Goal: Task Accomplishment & Management: Manage account settings

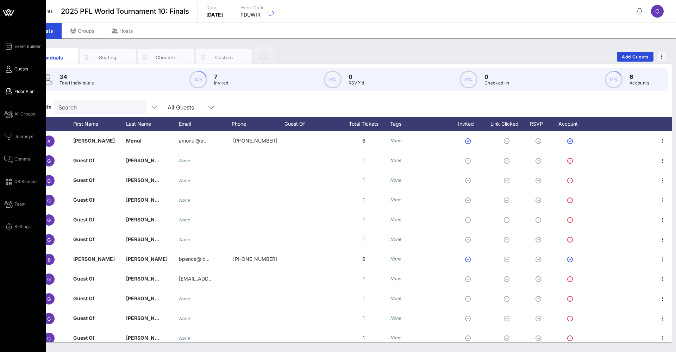
click at [6, 91] on icon at bounding box center [8, 91] width 9 height 1
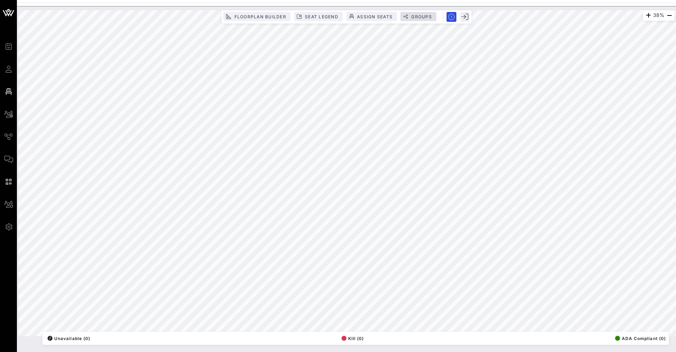
click at [423, 17] on span "Groups" at bounding box center [421, 16] width 21 height 5
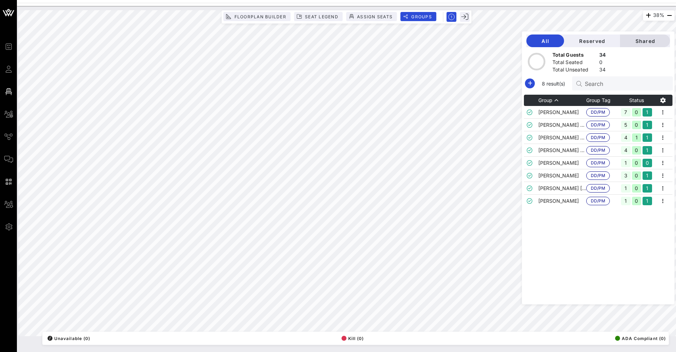
click at [641, 41] on span "Shared" at bounding box center [645, 41] width 39 height 6
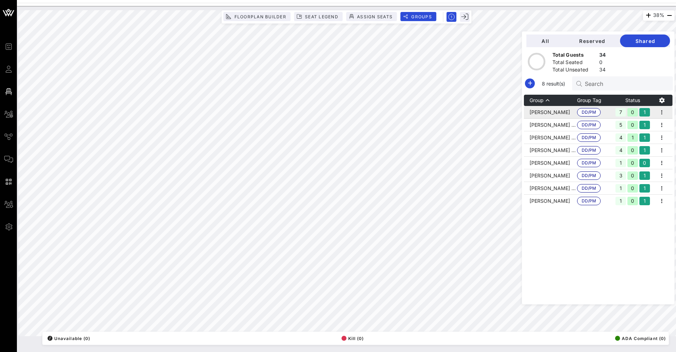
click at [544, 116] on td "[PERSON_NAME]" at bounding box center [550, 112] width 53 height 13
click at [566, 218] on div "Group Group Tag Status [PERSON_NAME] DD/PM 7 0 1 [PERSON_NAME] - [PERSON_NAME] …" at bounding box center [598, 200] width 149 height 210
click at [564, 186] on td "[PERSON_NAME] [PERSON_NAME]" at bounding box center [550, 188] width 53 height 13
click at [565, 212] on div "Group Group Tag Status [PERSON_NAME] DD/PM 7 0 1 [PERSON_NAME] - [PERSON_NAME] …" at bounding box center [598, 200] width 149 height 210
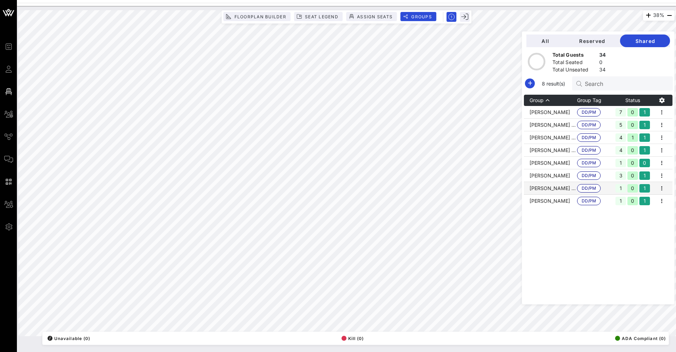
click at [565, 210] on div "Group Group Tag Status [PERSON_NAME] DD/PM 7 0 1 [PERSON_NAME] - [PERSON_NAME] …" at bounding box center [598, 200] width 149 height 210
click at [549, 38] on span "All" at bounding box center [545, 41] width 26 height 6
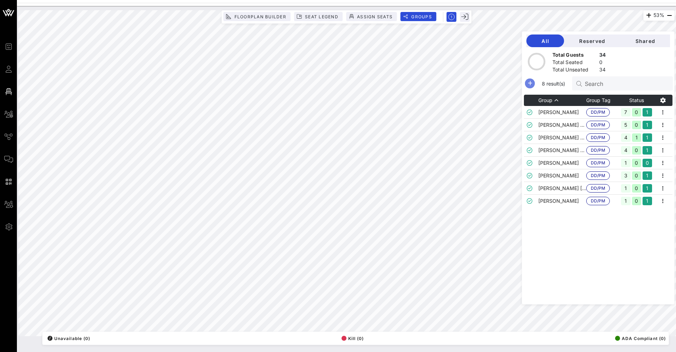
click at [529, 82] on icon "button" at bounding box center [530, 83] width 8 height 8
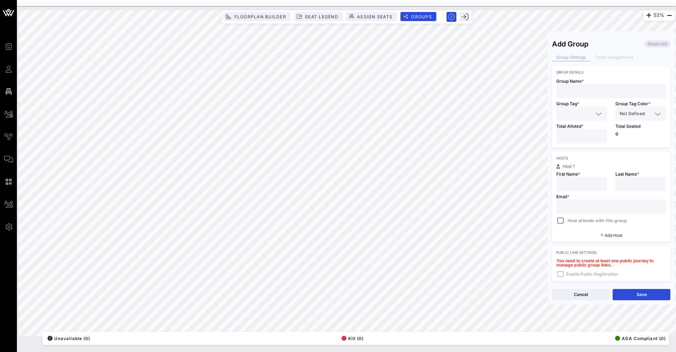
click at [583, 96] on div at bounding box center [611, 91] width 101 height 14
type input "ARKHM - SWEEPS"
click at [575, 112] on input "text" at bounding box center [577, 113] width 32 height 9
type input "SWEEPS"
click at [643, 151] on div "Group Details Group Name * ARKHM - SWEEPS Group Tag * SWEEPS Group Tag Color * …" at bounding box center [611, 216] width 118 height 300
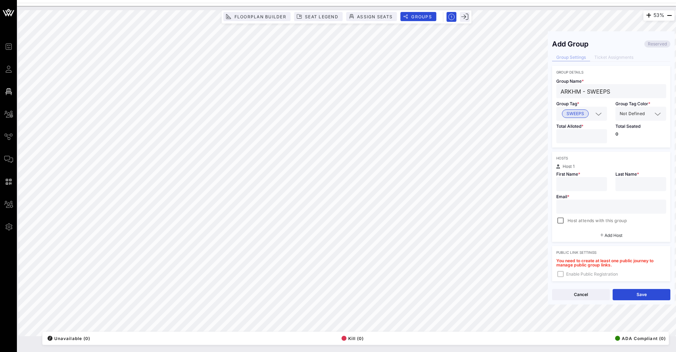
click at [587, 142] on div at bounding box center [582, 136] width 42 height 14
type input "*"
drag, startPoint x: 564, startPoint y: 192, endPoint x: 557, endPoint y: 186, distance: 9.0
click at [564, 192] on div "Email * Host attends with this group" at bounding box center [611, 208] width 118 height 34
drag, startPoint x: 578, startPoint y: 197, endPoint x: 581, endPoint y: 174, distance: 22.5
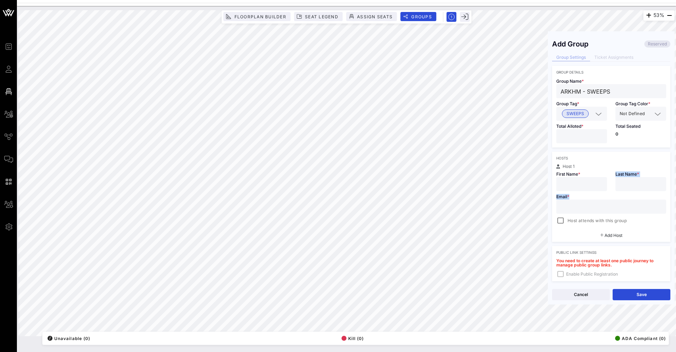
click at [581, 179] on div "Host 1 First Name * Last Name * Email * Host attends with this group" at bounding box center [611, 195] width 118 height 61
click at [581, 174] on div "First Name *" at bounding box center [581, 180] width 59 height 23
type input "[PERSON_NAME]"
type input "Brown"
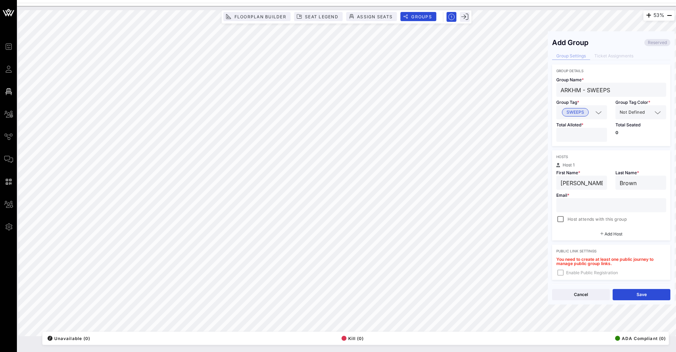
click at [597, 210] on div at bounding box center [611, 205] width 101 height 14
paste input "[PERSON_NAME][EMAIL_ADDRESS][DOMAIN_NAME]"
type input "[PERSON_NAME][EMAIL_ADDRESS][DOMAIN_NAME]"
click at [569, 221] on span "Host attends with this group" at bounding box center [597, 219] width 59 height 7
click at [641, 293] on button "Save" at bounding box center [642, 294] width 58 height 11
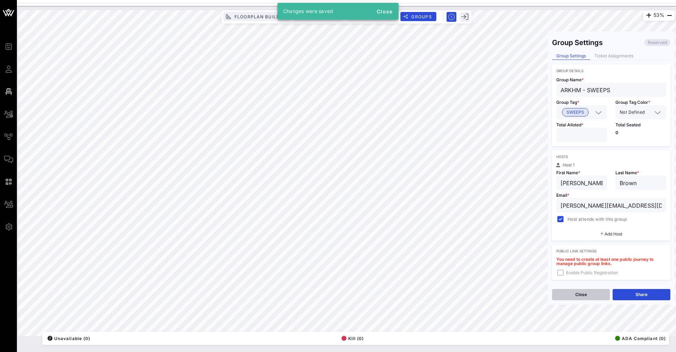
click at [585, 298] on button "Close" at bounding box center [581, 294] width 58 height 11
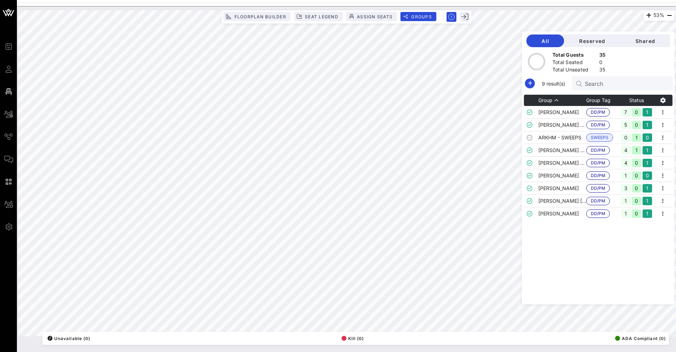
click at [296, 1] on div at bounding box center [346, 1] width 659 height 3
click at [529, 82] on icon "button" at bounding box center [530, 83] width 8 height 8
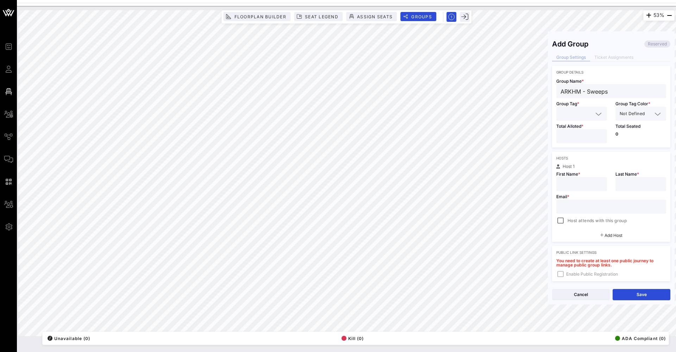
type input "ARKHM - Sweeps"
click at [566, 106] on span "Group Tag *" at bounding box center [568, 103] width 23 height 5
click at [566, 111] on input "text" at bounding box center [577, 113] width 32 height 9
type input "SWEEPS"
click at [573, 127] on div "SWEEPS" at bounding box center [582, 131] width 51 height 14
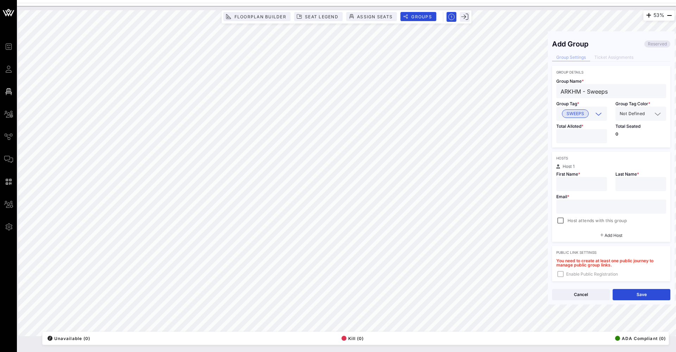
click at [574, 132] on input "number" at bounding box center [582, 136] width 42 height 9
type input "*"
type input "[PERSON_NAME]"
type input "F"
drag, startPoint x: 582, startPoint y: 215, endPoint x: 584, endPoint y: 211, distance: 3.9
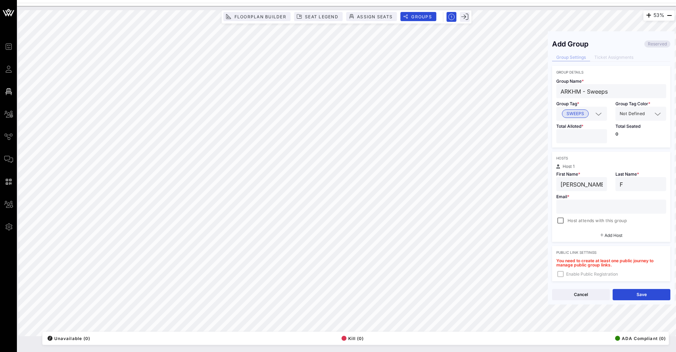
click at [582, 215] on div "Email * Host attends with this group" at bounding box center [611, 208] width 118 height 34
click at [584, 211] on div at bounding box center [611, 207] width 101 height 14
paste input "[EMAIL_ADDRESS][DOMAIN_NAME]"
type input "[EMAIL_ADDRESS][DOMAIN_NAME]"
drag, startPoint x: 582, startPoint y: 222, endPoint x: 650, endPoint y: 274, distance: 85.2
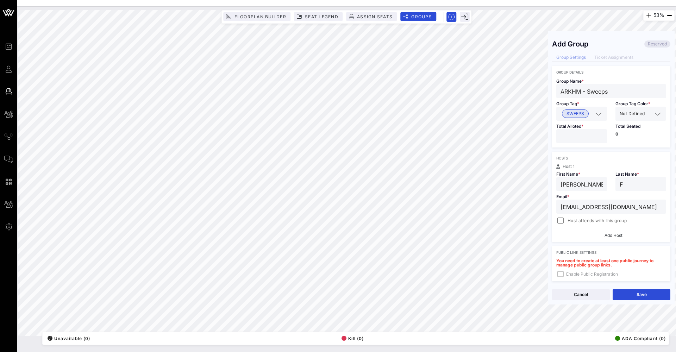
click at [583, 222] on span "Host attends with this group" at bounding box center [597, 220] width 59 height 7
click at [652, 289] on button "Save" at bounding box center [642, 294] width 58 height 11
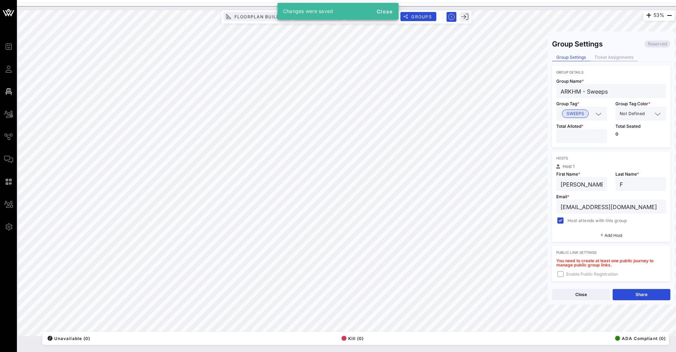
click at [617, 60] on div "Ticket Assignments" at bounding box center [614, 57] width 48 height 7
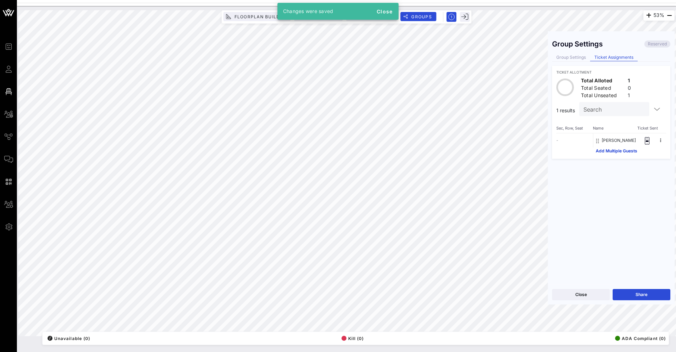
click at [581, 54] on div "Group Settings Reserved Group Settings Ticket Assignments Ticket Allotment Tota…" at bounding box center [611, 160] width 127 height 249
click at [581, 60] on div "Group Settings" at bounding box center [571, 57] width 38 height 7
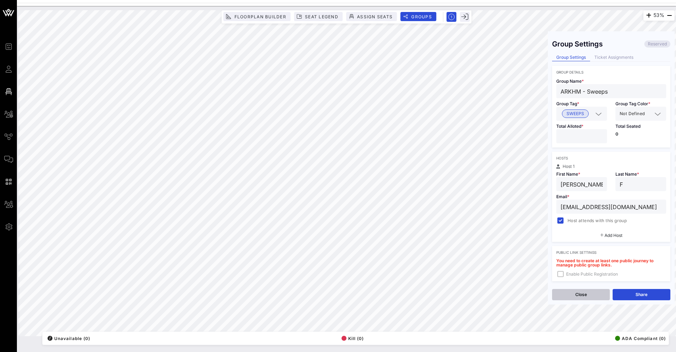
click at [592, 298] on button "Close" at bounding box center [581, 294] width 58 height 11
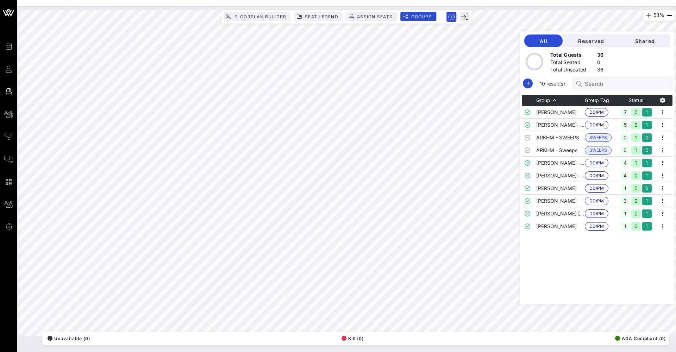
click at [531, 89] on div "10 result(s) Search" at bounding box center [597, 83] width 151 height 14
click at [530, 87] on icon "button" at bounding box center [528, 83] width 8 height 8
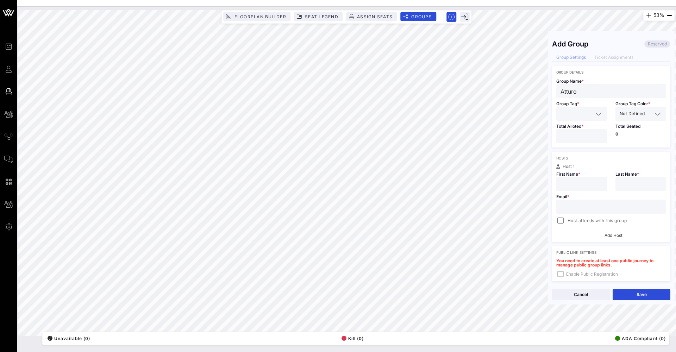
type input "Atturo"
click at [584, 124] on span "*" at bounding box center [583, 126] width 2 height 5
click at [583, 118] on input "text" at bounding box center [577, 113] width 32 height 9
type input "Atturo"
click at [584, 157] on div "Hosts" at bounding box center [612, 158] width 110 height 4
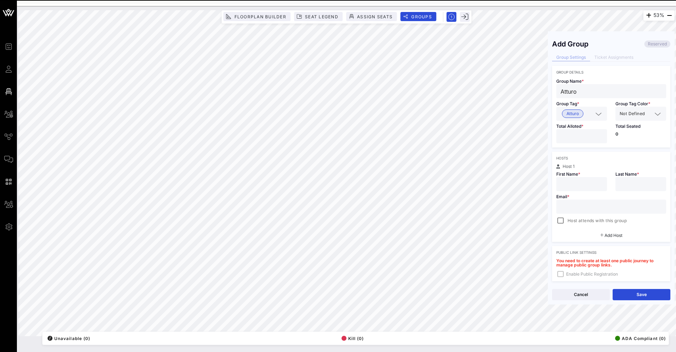
click at [578, 137] on input "number" at bounding box center [582, 136] width 42 height 9
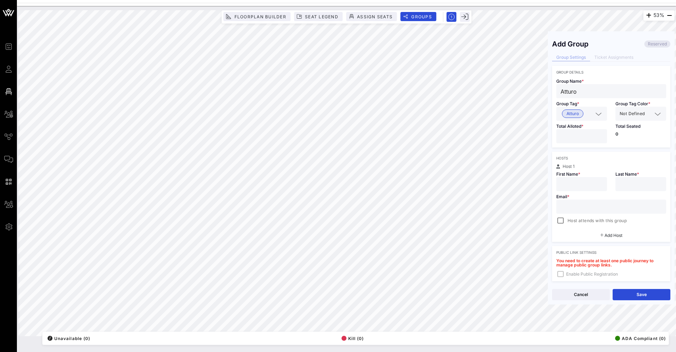
paste input "[EMAIL_ADDRESS][DOMAIN_NAME]"
type input "[EMAIL_ADDRESS][DOMAIN_NAME]"
type input "Atturo"
click at [643, 191] on div at bounding box center [641, 184] width 42 height 14
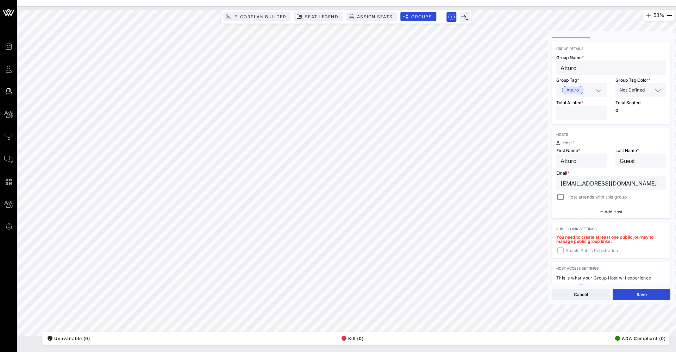
scroll to position [24, 0]
type input "Guest"
click at [587, 111] on input "number" at bounding box center [582, 112] width 42 height 9
type input "*"
click at [652, 295] on button "Save" at bounding box center [642, 294] width 58 height 11
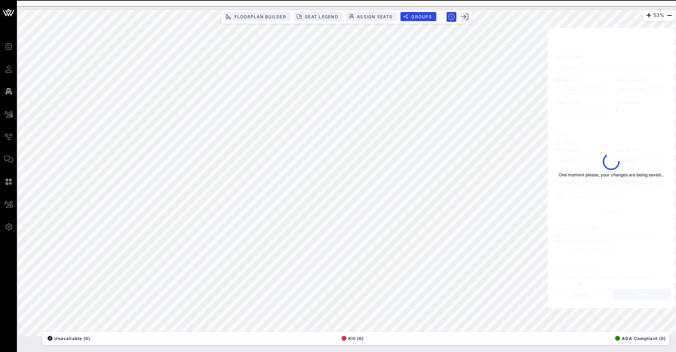
type input "[EMAIL_ADDRESS][DOMAIN_NAME]"
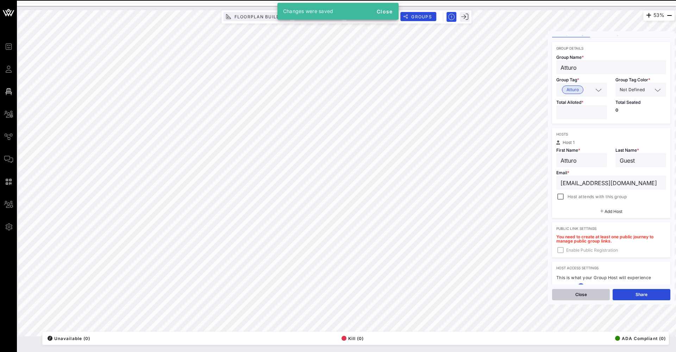
click at [597, 298] on button "Close" at bounding box center [581, 294] width 58 height 11
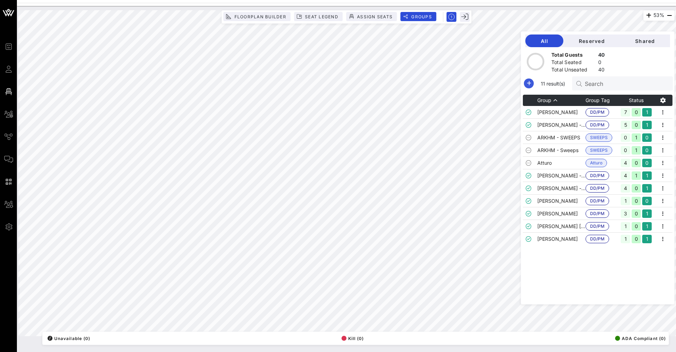
click at [525, 81] on icon "button" at bounding box center [529, 83] width 8 height 8
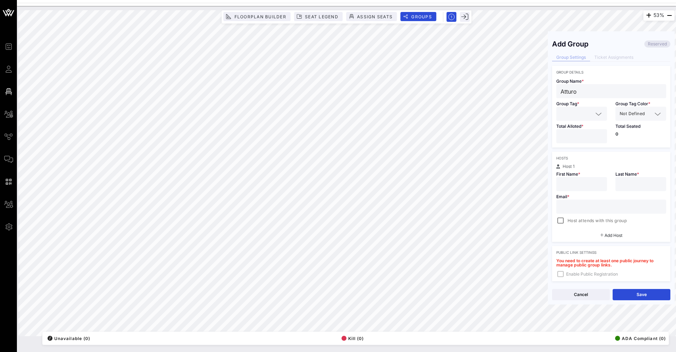
type input "Atturo"
click at [576, 116] on input "text" at bounding box center [577, 113] width 32 height 9
type input "Atturo"
click at [569, 136] on div "Atturo" at bounding box center [582, 131] width 51 height 14
click at [572, 144] on div "Total Alloted *" at bounding box center [581, 134] width 59 height 27
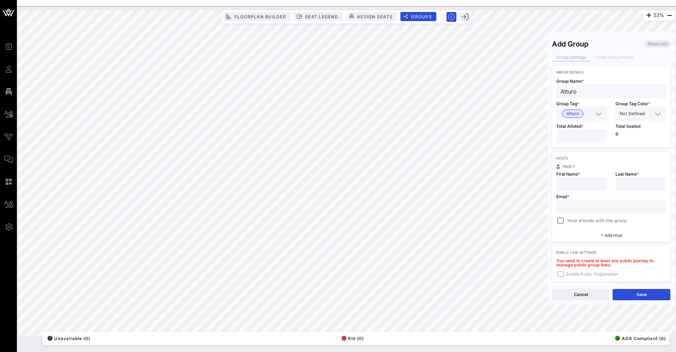
click at [577, 140] on input "*" at bounding box center [582, 136] width 42 height 9
type input "*"
paste input "[EMAIL_ADDRESS][DOMAIN_NAME]"
type input "[EMAIL_ADDRESS][DOMAIN_NAME]"
type input "Atturo"
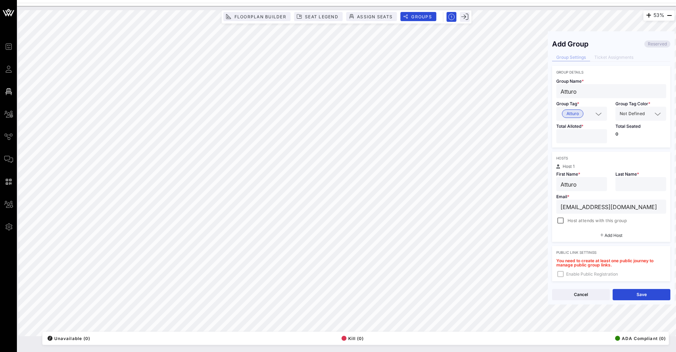
click at [633, 178] on div at bounding box center [641, 184] width 42 height 14
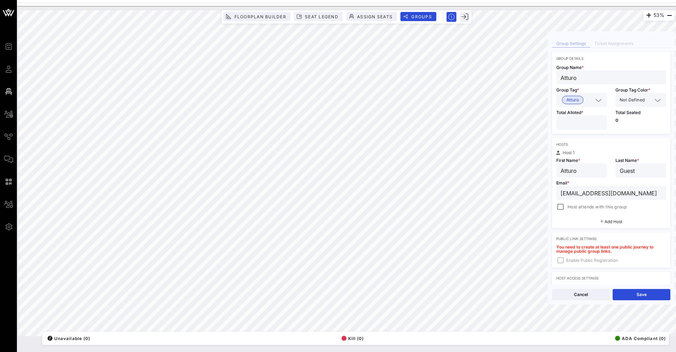
scroll to position [15, 0]
type input "Guest"
click at [637, 293] on button "Save" at bounding box center [642, 294] width 58 height 11
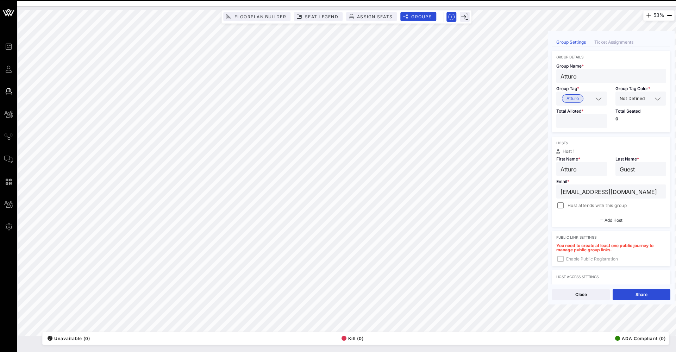
type input "[EMAIL_ADDRESS][DOMAIN_NAME]"
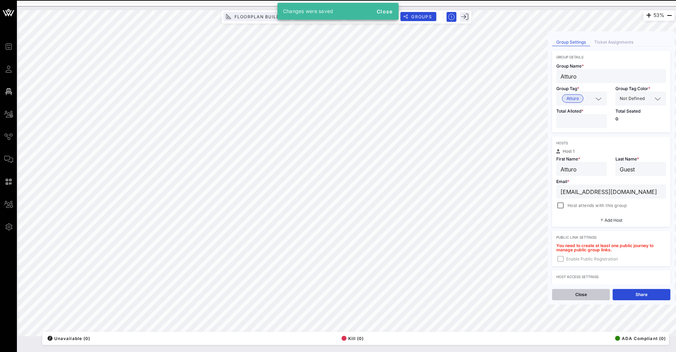
click at [591, 295] on button "Close" at bounding box center [581, 294] width 58 height 11
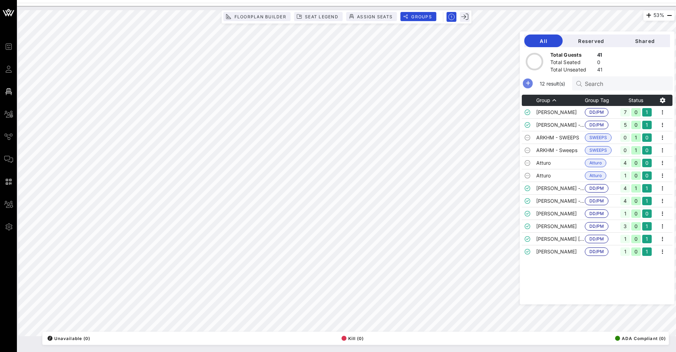
click at [529, 85] on icon "button" at bounding box center [528, 83] width 8 height 8
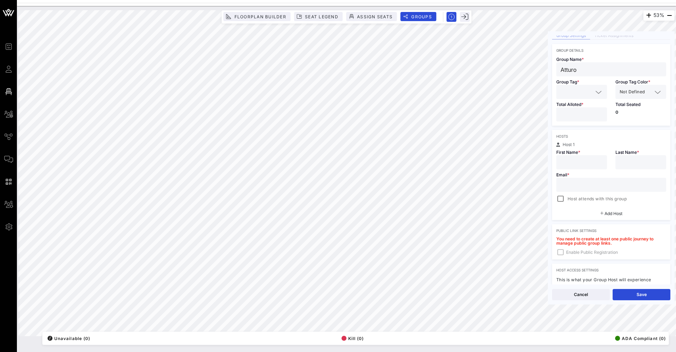
scroll to position [25, 0]
type input "Atturo"
click at [578, 89] on input "text" at bounding box center [577, 89] width 32 height 9
type input "Atturo"
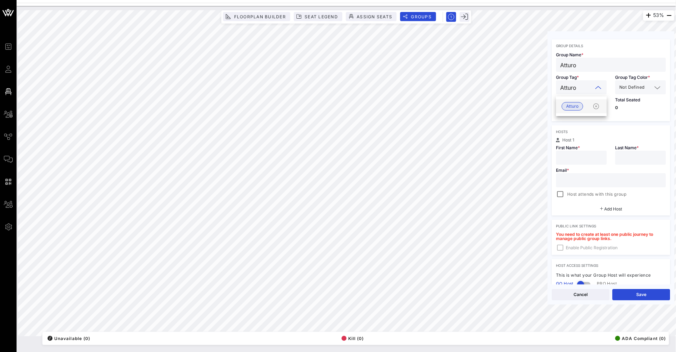
click at [576, 100] on div "Atturo" at bounding box center [581, 106] width 51 height 14
click at [574, 107] on input "number" at bounding box center [581, 110] width 42 height 9
type input "*"
click at [579, 135] on div "Hosts Host 1 First Name * Last Name * Email * Host attends with this group Add …" at bounding box center [611, 171] width 118 height 90
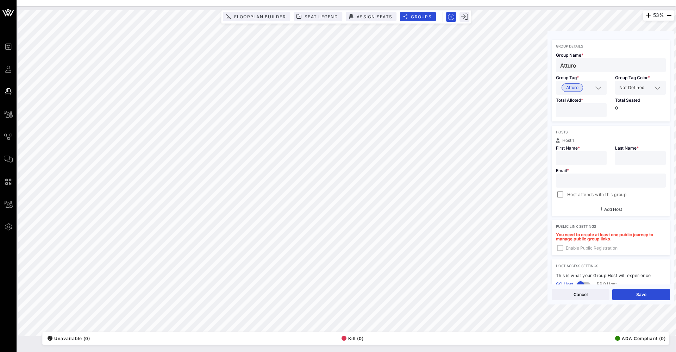
click at [584, 176] on div at bounding box center [610, 181] width 101 height 14
paste input "[EMAIL_ADDRESS][DOMAIN_NAME]"
type input "[EMAIL_ADDRESS][DOMAIN_NAME]"
type input "Atturo"
click at [635, 163] on div at bounding box center [641, 158] width 42 height 14
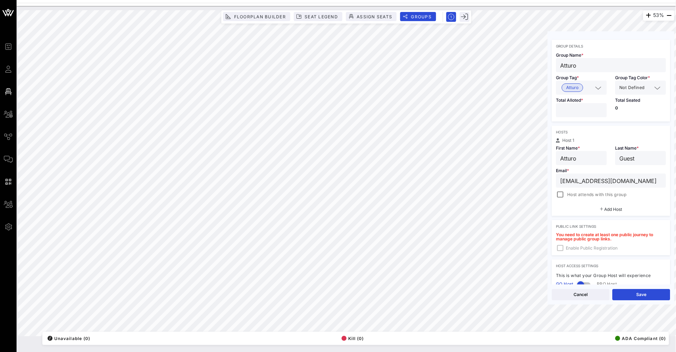
scroll to position [43, 0]
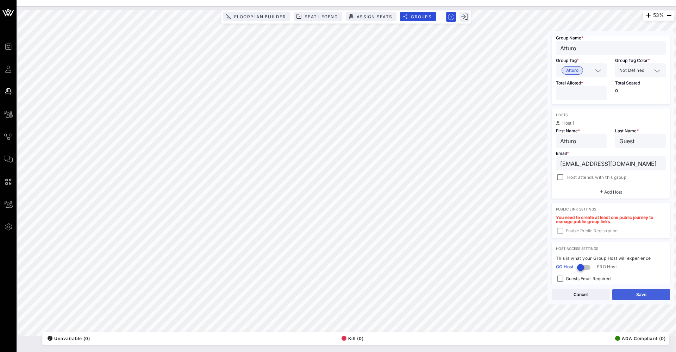
type input "Guest"
click at [633, 295] on button "Save" at bounding box center [642, 294] width 58 height 11
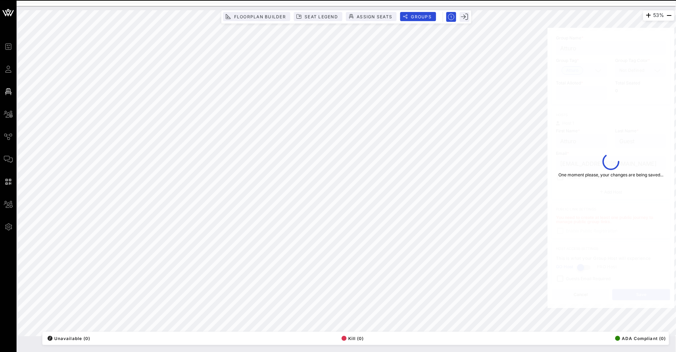
type input "[EMAIL_ADDRESS][DOMAIN_NAME]"
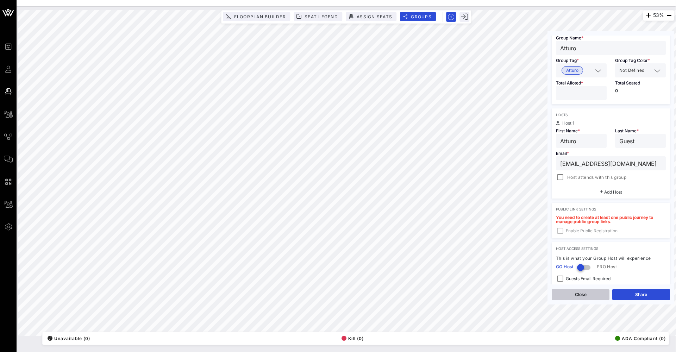
click at [583, 296] on button "Close" at bounding box center [581, 294] width 58 height 11
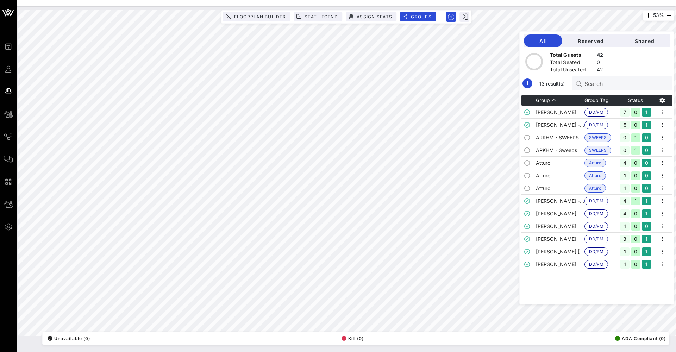
click at [521, 91] on div "All Reserved Shared Total Guests 42 Total Seated 0 Total Unseated 42 13 result(…" at bounding box center [597, 167] width 155 height 273
click at [528, 83] on icon "button" at bounding box center [528, 83] width 8 height 8
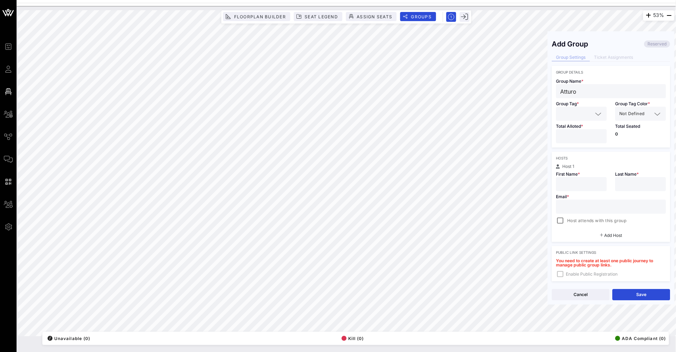
type input "Atturo"
click at [583, 116] on input "text" at bounding box center [576, 113] width 32 height 9
type input "Atturo"
click at [573, 131] on span "Atturo" at bounding box center [572, 131] width 12 height 8
click at [572, 137] on input "number" at bounding box center [581, 136] width 42 height 9
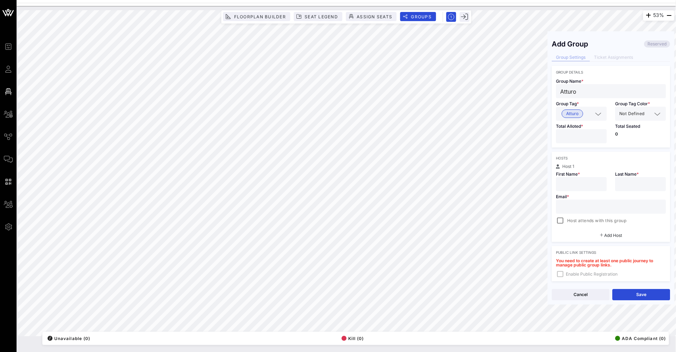
type input "*"
click at [573, 176] on span "First Name *" at bounding box center [568, 174] width 24 height 5
type input "[PERSON_NAME]"
click at [659, 191] on div at bounding box center [641, 184] width 42 height 14
type input "[PERSON_NAME]"
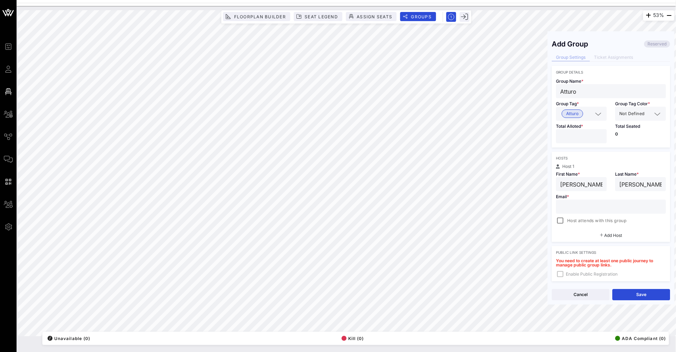
paste input "[EMAIL_ADDRESS][DOMAIN_NAME]"
click at [636, 298] on button "Save" at bounding box center [642, 294] width 58 height 11
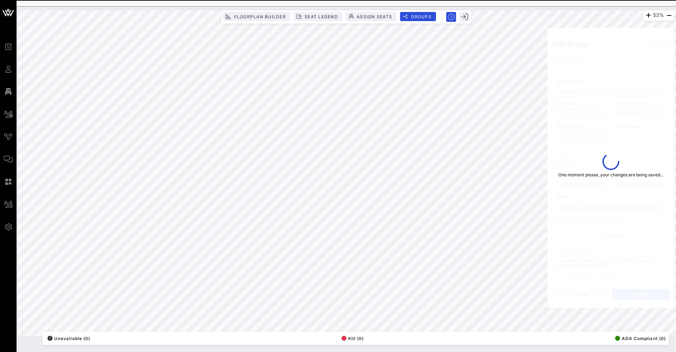
type input "[EMAIL_ADDRESS][DOMAIN_NAME]"
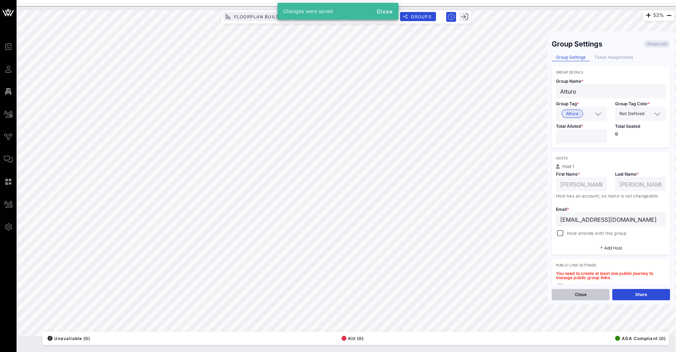
click at [589, 298] on button "Close" at bounding box center [581, 294] width 58 height 11
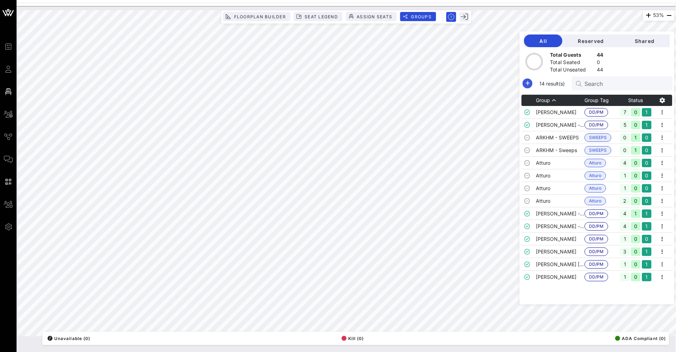
click at [527, 85] on icon "button" at bounding box center [528, 83] width 8 height 8
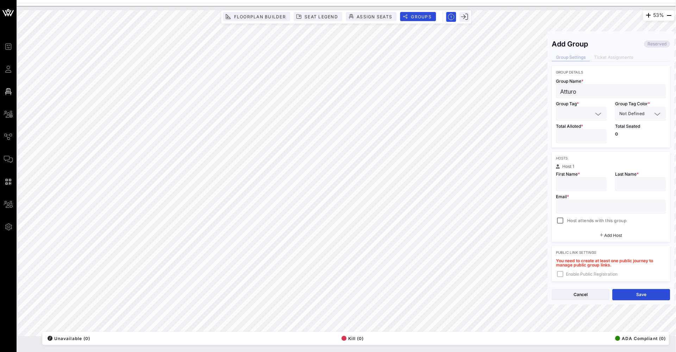
type input "Atturo"
click at [564, 113] on input "text" at bounding box center [576, 113] width 32 height 9
type input "2"
click at [582, 155] on div "Hosts Host 1 First Name * Last Name * Email * Host attends with this group Add …" at bounding box center [611, 197] width 118 height 90
click at [575, 136] on input "number" at bounding box center [581, 136] width 42 height 9
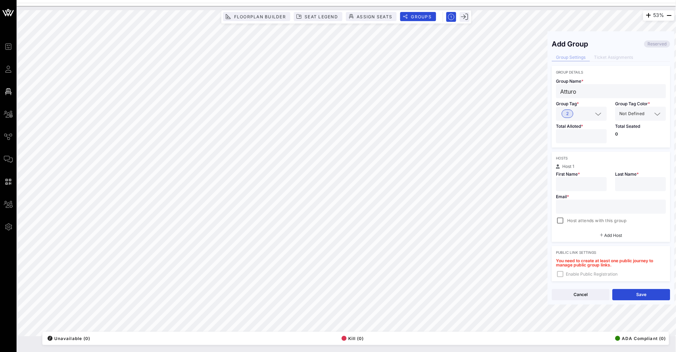
click at [575, 115] on div "2" at bounding box center [576, 113] width 32 height 9
click at [582, 155] on div "Atturo" at bounding box center [581, 159] width 51 height 14
click at [600, 114] on icon at bounding box center [598, 114] width 6 height 8
click at [596, 172] on icon "button" at bounding box center [596, 173] width 8 height 8
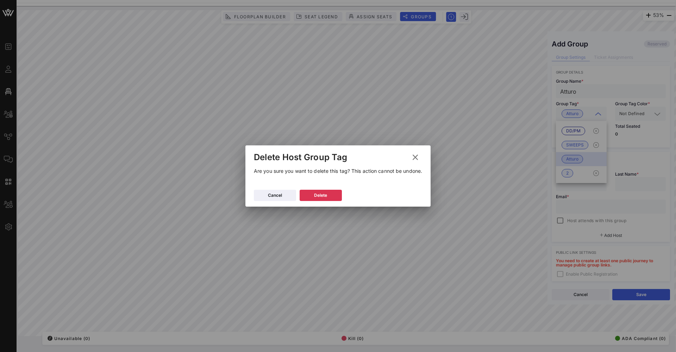
click at [315, 188] on div "Cancel [GEOGRAPHIC_DATA]" at bounding box center [338, 196] width 185 height 20
click at [320, 197] on icon at bounding box center [321, 195] width 6 height 6
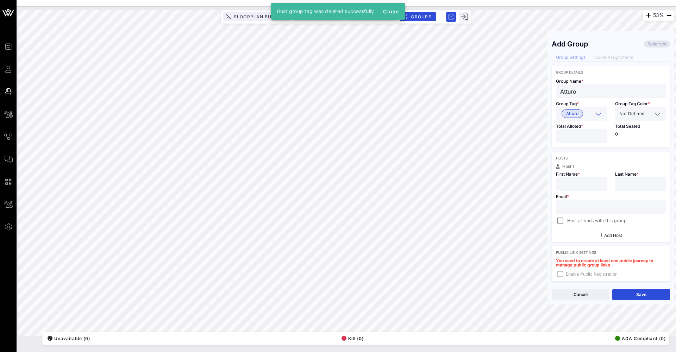
click at [570, 126] on span "Total Alloted *" at bounding box center [569, 126] width 27 height 5
click at [572, 137] on input "number" at bounding box center [581, 136] width 42 height 9
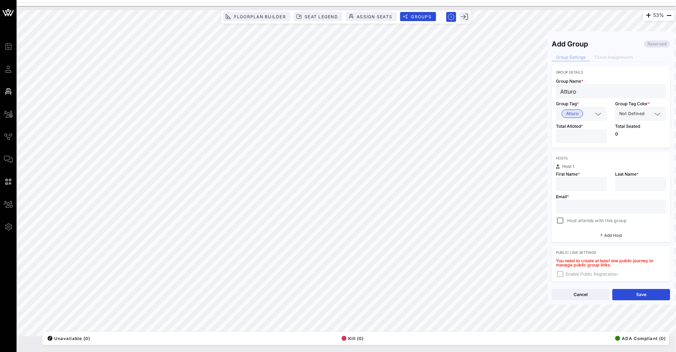
type input "*"
paste input "[EMAIL_ADDRESS][DOMAIN_NAME]"
type input "[EMAIL_ADDRESS][DOMAIN_NAME]"
click at [584, 193] on div "Email * [EMAIL_ADDRESS][DOMAIN_NAME] Host attends with this group" at bounding box center [611, 208] width 118 height 34
type input "Atturo"
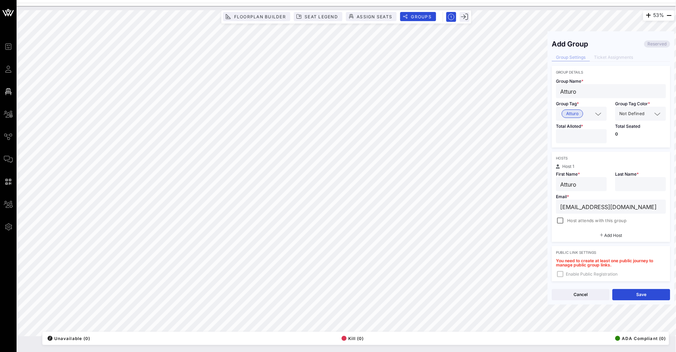
click at [639, 190] on div at bounding box center [641, 184] width 42 height 14
type input "Guest"
click at [637, 289] on div "Cancel Save" at bounding box center [611, 295] width 127 height 20
click at [632, 296] on button "Save" at bounding box center [642, 294] width 58 height 11
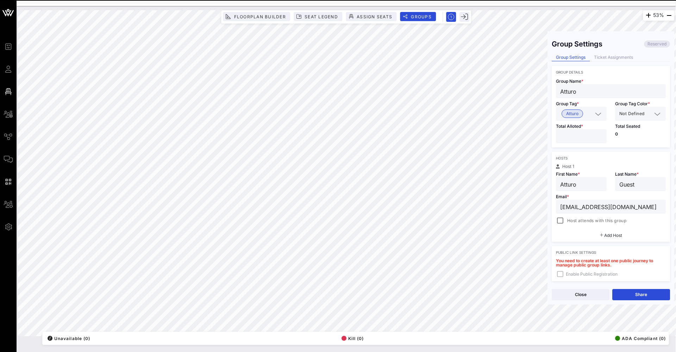
type input "[EMAIL_ADDRESS][DOMAIN_NAME]"
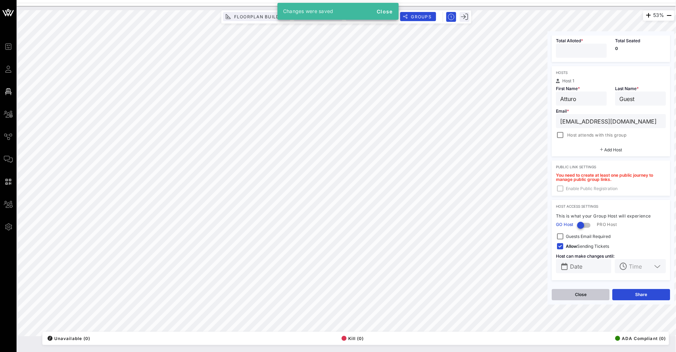
scroll to position [86, 0]
click at [593, 297] on button "Close" at bounding box center [581, 294] width 58 height 11
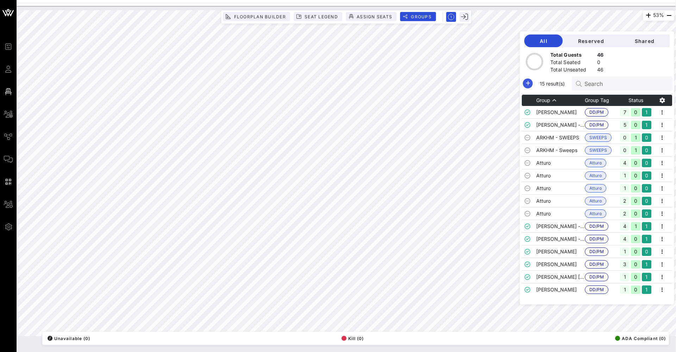
click at [525, 84] on icon "button" at bounding box center [528, 83] width 8 height 8
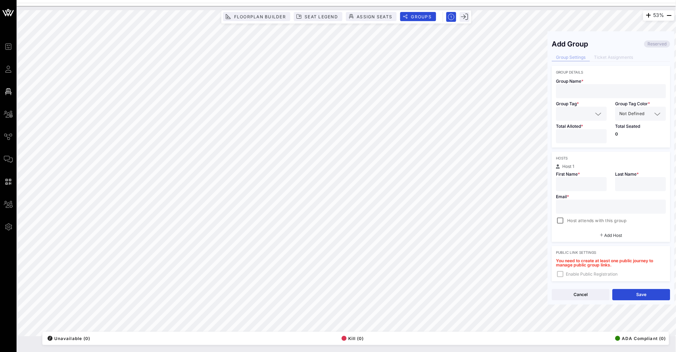
drag, startPoint x: 580, startPoint y: 88, endPoint x: 583, endPoint y: 94, distance: 6.3
type input "[PERSON_NAME]"
click at [582, 111] on input "text" at bounding box center [576, 113] width 32 height 9
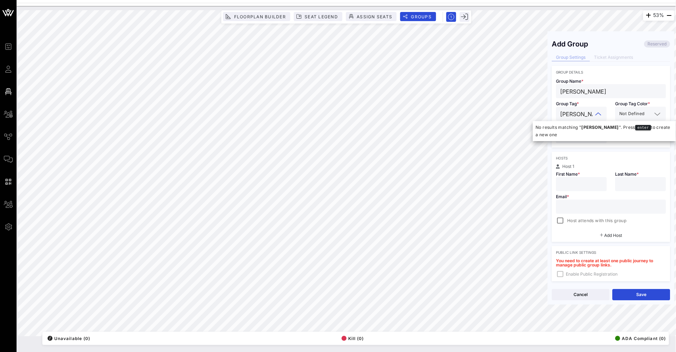
type input "[PERSON_NAME]"
type input "Sparks"
click at [586, 151] on div "Group Details Group Name * [PERSON_NAME] Group Tag * [PERSON_NAME] Group Tag Co…" at bounding box center [611, 216] width 118 height 300
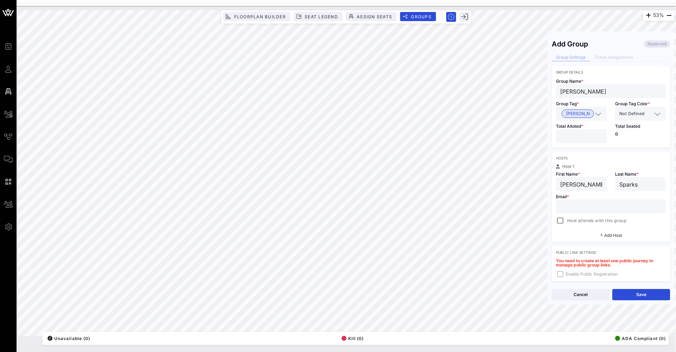
click at [580, 136] on input "number" at bounding box center [581, 136] width 42 height 9
type input "*"
paste input "[PERSON_NAME][EMAIL_ADDRESS][DOMAIN_NAME]"
type input "[PERSON_NAME][EMAIL_ADDRESS][DOMAIN_NAME]"
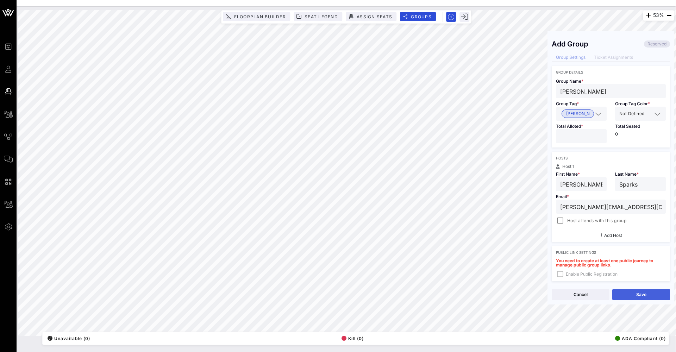
click at [640, 295] on button "Save" at bounding box center [642, 294] width 58 height 11
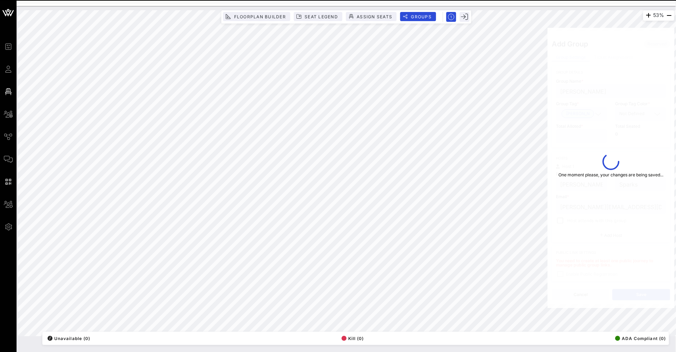
scroll to position [0, 0]
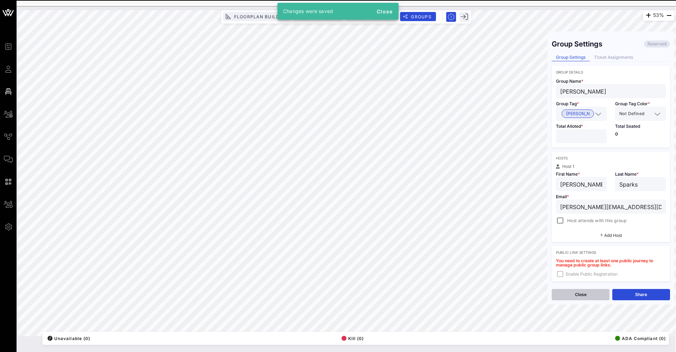
click at [572, 299] on button "Close" at bounding box center [581, 294] width 58 height 11
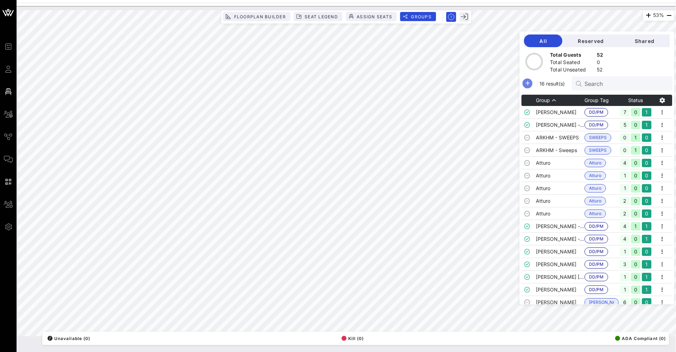
click at [529, 84] on icon "button" at bounding box center [528, 83] width 8 height 8
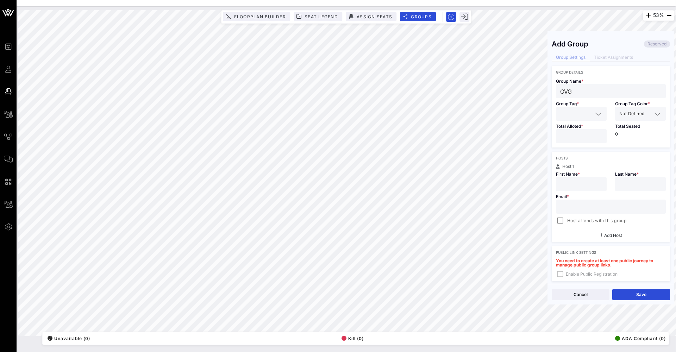
scroll to position [0, 0]
type input "OVG"
click at [586, 103] on div "Group Tag *" at bounding box center [581, 109] width 59 height 23
click at [580, 110] on input "text" at bounding box center [576, 113] width 32 height 9
type input "OVG"
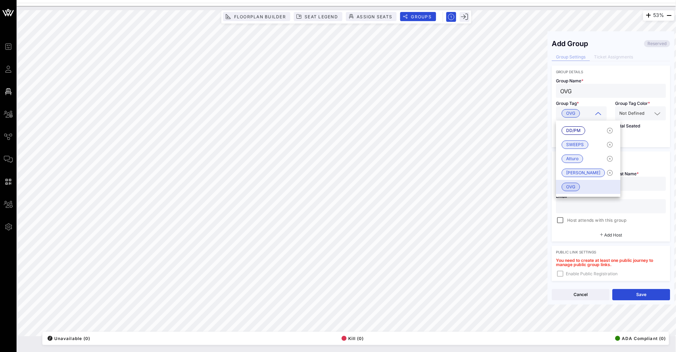
click at [638, 151] on div "Group Details Group Name * OVG Group Tag * OVG Group Tag Color * Not Defined To…" at bounding box center [611, 216] width 118 height 300
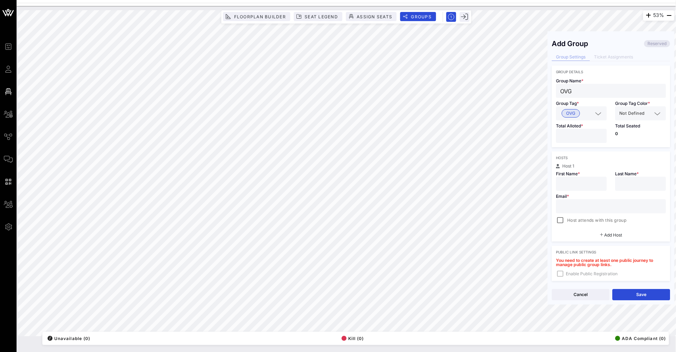
click at [573, 141] on div at bounding box center [581, 136] width 42 height 14
type input "*"
click at [576, 156] on div "Hosts" at bounding box center [611, 158] width 110 height 4
click at [584, 190] on div at bounding box center [581, 184] width 42 height 14
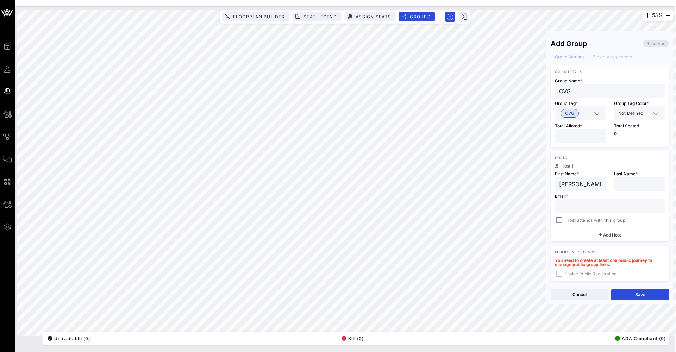
type input "[PERSON_NAME]"
type input "Mark"
click at [624, 200] on div at bounding box center [609, 206] width 101 height 14
paste input "[EMAIL_ADDRESS][DOMAIN_NAME]"
click at [633, 293] on button "Save" at bounding box center [641, 294] width 58 height 11
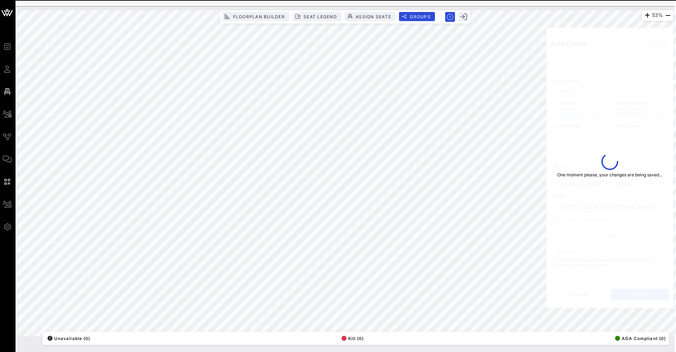
type input "[EMAIL_ADDRESS][DOMAIN_NAME]"
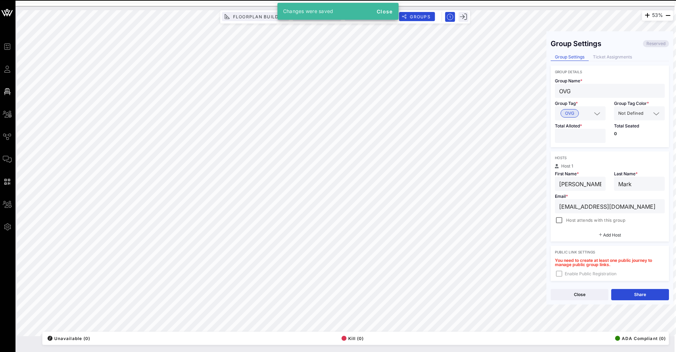
click at [588, 293] on button "Close" at bounding box center [580, 294] width 58 height 11
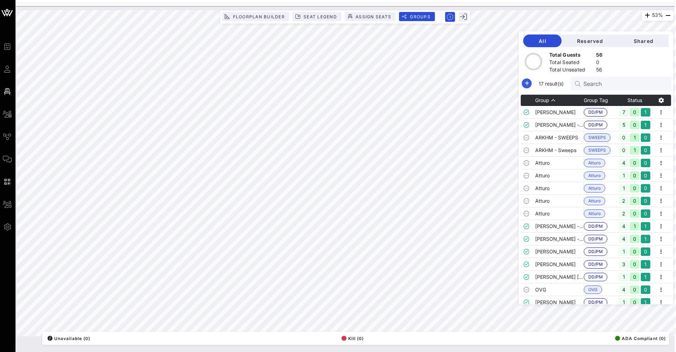
click at [525, 85] on icon "button" at bounding box center [527, 83] width 8 height 8
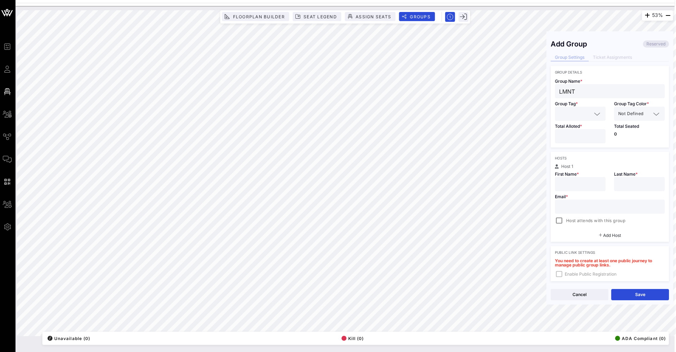
type input "LMNT"
click at [569, 109] on div at bounding box center [580, 114] width 42 height 14
type input "LMNT"
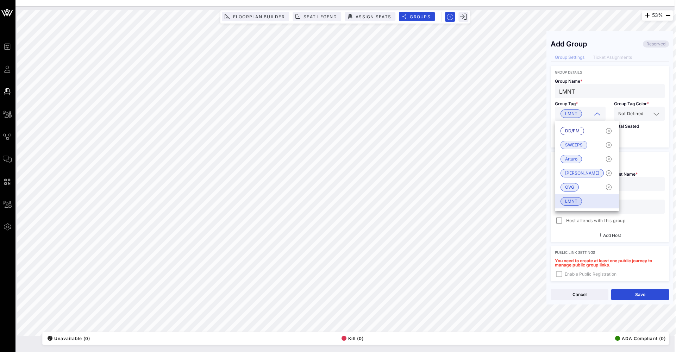
click at [634, 151] on div "Group Details Group Name * LMNT Group Tag * LMNT Group Tag Color * Not Defined …" at bounding box center [610, 216] width 118 height 300
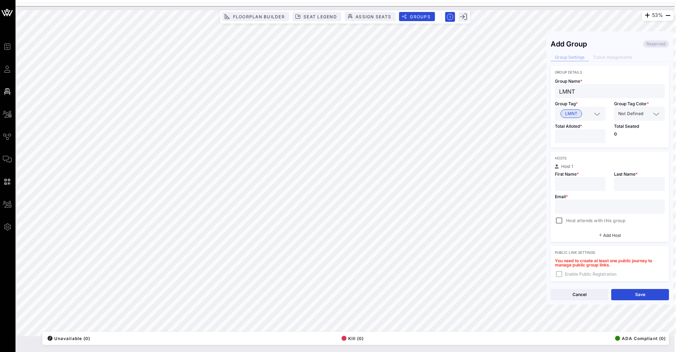
click at [574, 135] on input "number" at bounding box center [580, 136] width 42 height 9
type input "*"
drag, startPoint x: 580, startPoint y: 192, endPoint x: 583, endPoint y: 185, distance: 7.6
click at [580, 192] on div "Email * Host attends with this group" at bounding box center [610, 208] width 118 height 34
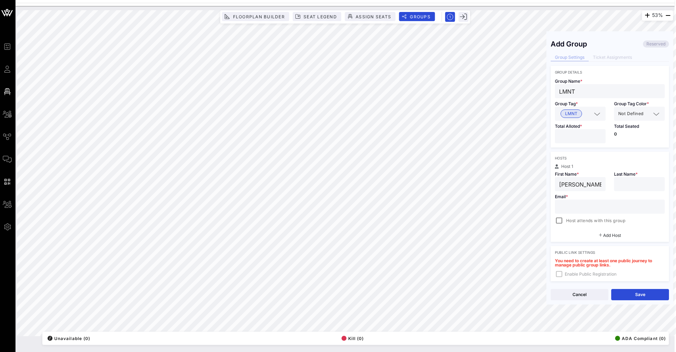
type input "[PERSON_NAME]"
paste input "[PERSON_NAME][EMAIL_ADDRESS][DOMAIN_NAME]"
type input "[PERSON_NAME][EMAIL_ADDRESS][DOMAIN_NAME]"
click at [613, 247] on div "Public Link Settings You need to create at least one public journey to manage p…" at bounding box center [610, 263] width 118 height 35
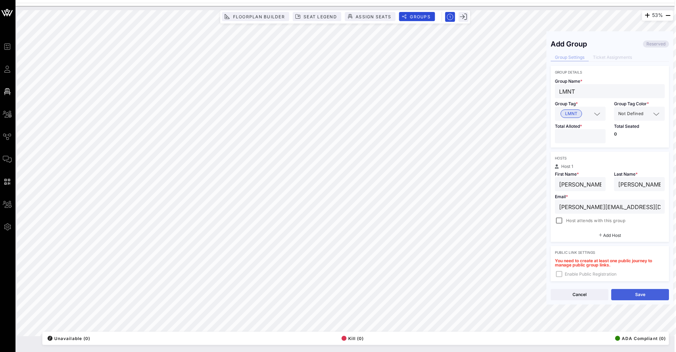
click at [622, 297] on button "Save" at bounding box center [641, 294] width 58 height 11
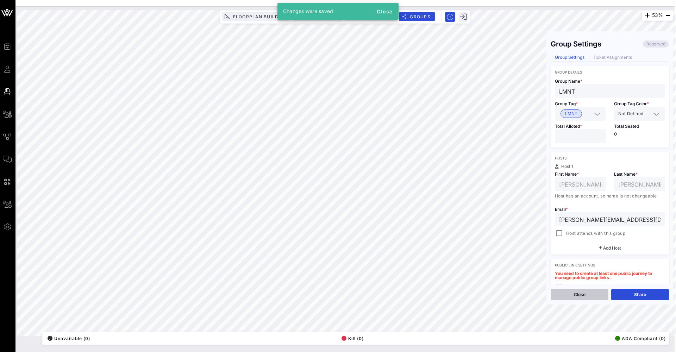
click at [587, 294] on button "Close" at bounding box center [580, 294] width 58 height 11
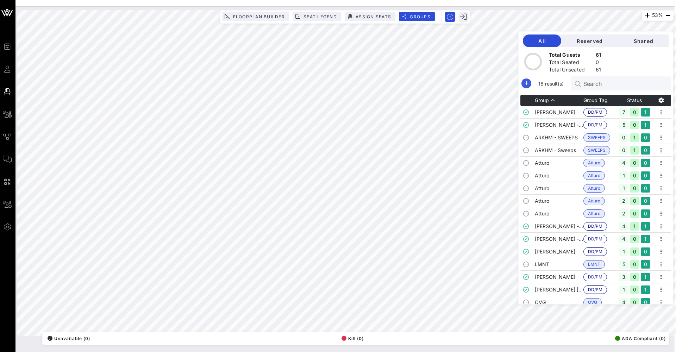
click at [525, 84] on icon "button" at bounding box center [526, 83] width 8 height 8
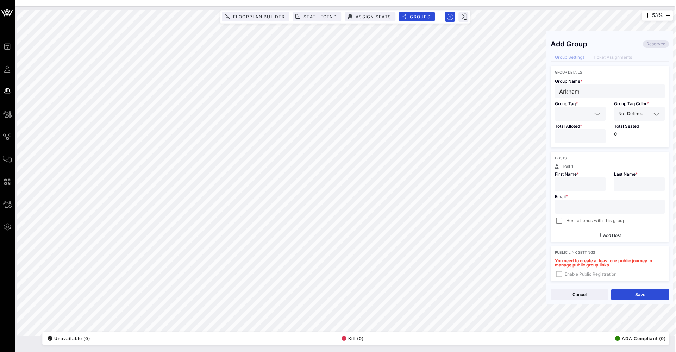
type input "Arkham"
click at [572, 114] on input "text" at bounding box center [575, 113] width 32 height 9
type input "Arkham"
click at [585, 152] on div "Hosts Host 1 First Name * Last Name * Email * Host attends with this group Add …" at bounding box center [610, 197] width 118 height 90
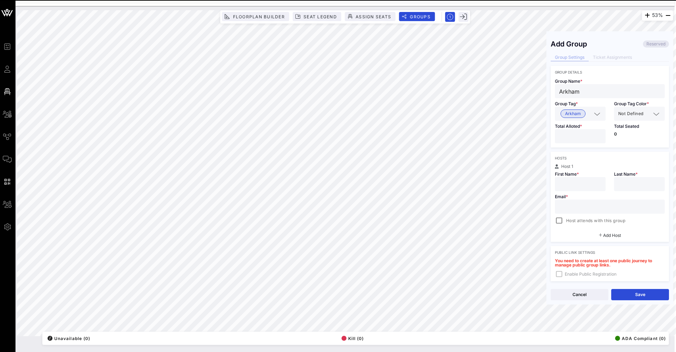
click at [577, 138] on input "number" at bounding box center [580, 136] width 42 height 9
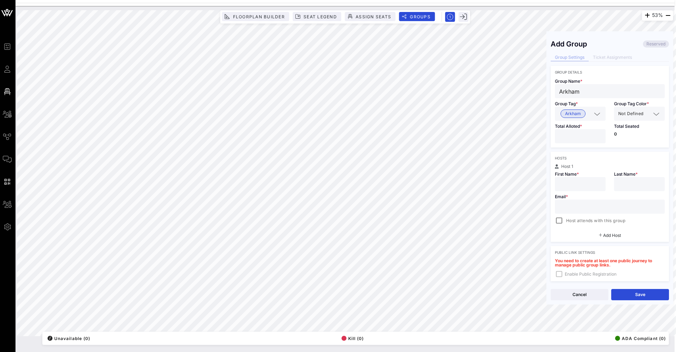
type input "**"
click at [571, 179] on div at bounding box center [580, 184] width 42 height 14
type input "Erel"
type input "[PERSON_NAME]"
click at [658, 213] on div at bounding box center [609, 207] width 101 height 14
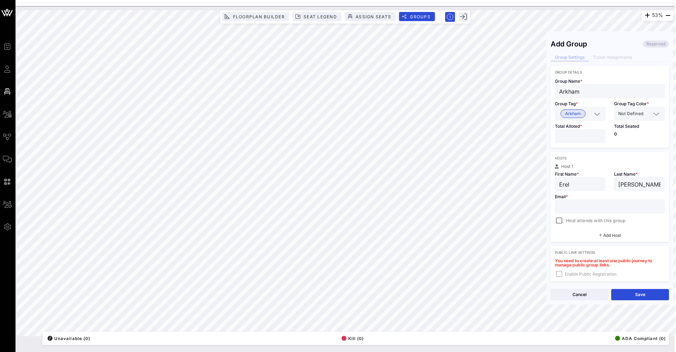
paste input "[EMAIL_ADDRESS][DOMAIN_NAME]"
type input "[EMAIL_ADDRESS][DOMAIN_NAME]"
click at [621, 235] on span "Add Host" at bounding box center [612, 235] width 18 height 5
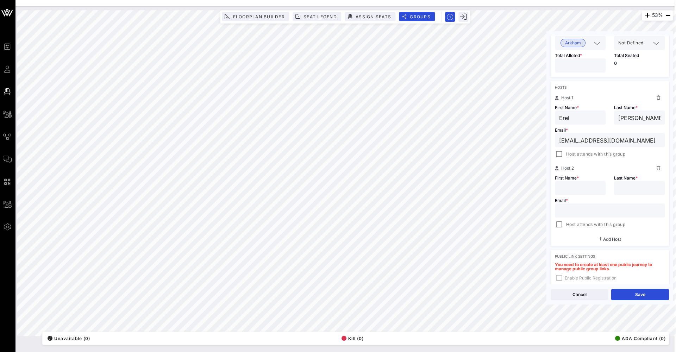
scroll to position [77, 0]
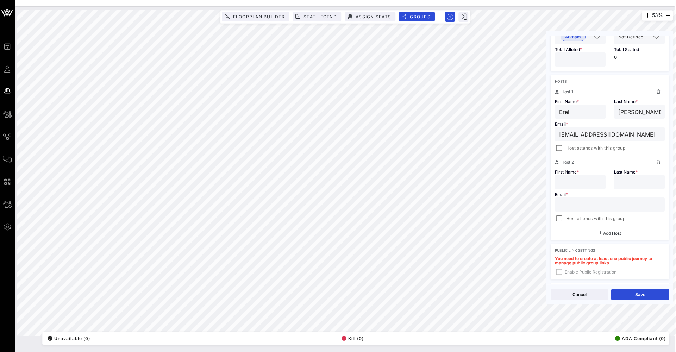
click at [658, 164] on icon at bounding box center [659, 162] width 4 height 4
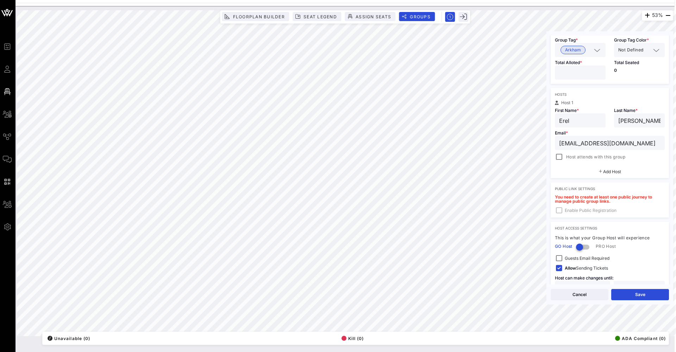
scroll to position [63, 0]
click at [636, 293] on button "Save" at bounding box center [641, 294] width 58 height 11
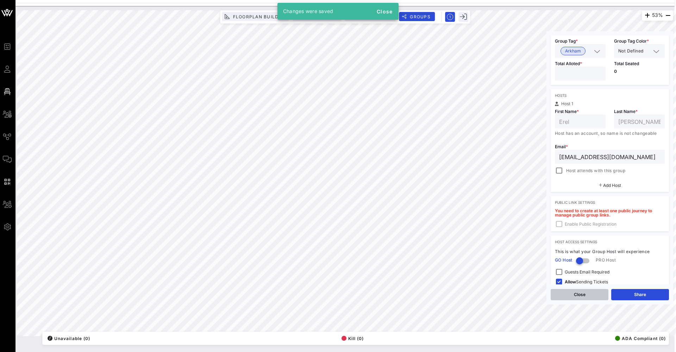
click at [570, 298] on button "Close" at bounding box center [580, 294] width 58 height 11
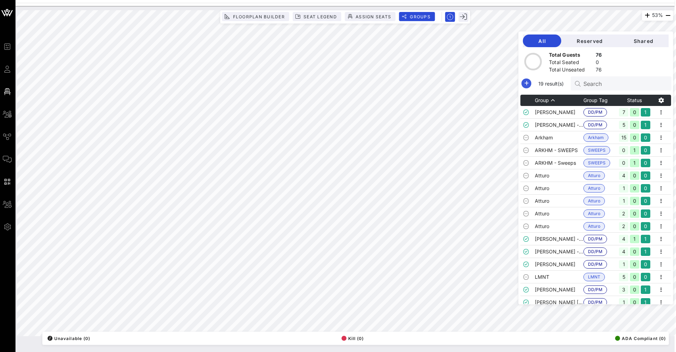
click at [523, 83] on icon "button" at bounding box center [526, 83] width 8 height 8
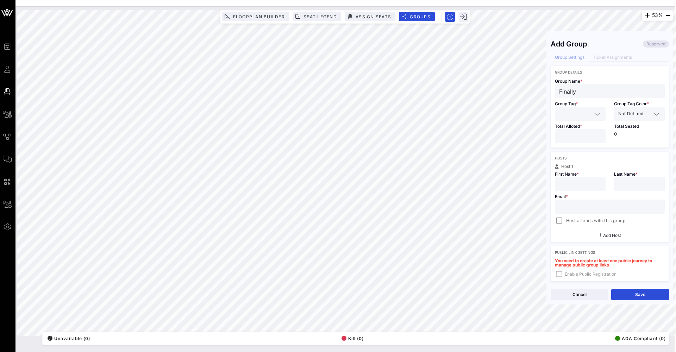
type input "Finally"
click at [575, 112] on input "text" at bounding box center [575, 113] width 32 height 9
type input "Finally"
click at [591, 151] on div "Group Details Group Name * Finally Group Tag * Finally Group Tag Color * Not De…" at bounding box center [610, 216] width 118 height 300
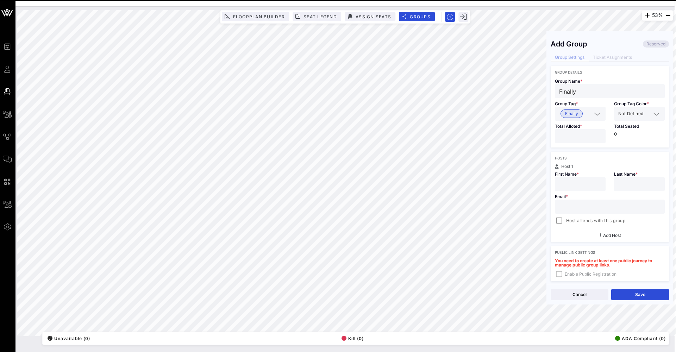
click at [576, 141] on div at bounding box center [580, 136] width 42 height 14
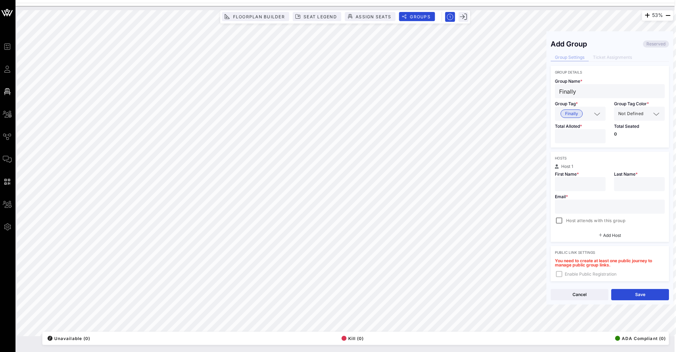
type input "*"
click at [571, 212] on div at bounding box center [609, 207] width 101 height 14
paste input "[PERSON_NAME][EMAIL_ADDRESS][PERSON_NAME][DOMAIN_NAME]"
type input "[PERSON_NAME][EMAIL_ADDRESS][PERSON_NAME][DOMAIN_NAME]"
type input "[PERSON_NAME]"
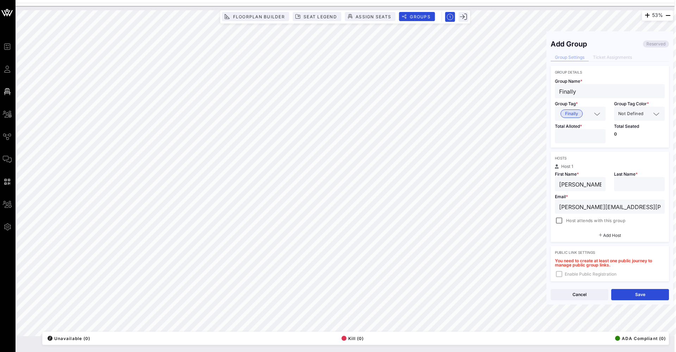
click at [664, 178] on div at bounding box center [639, 184] width 51 height 14
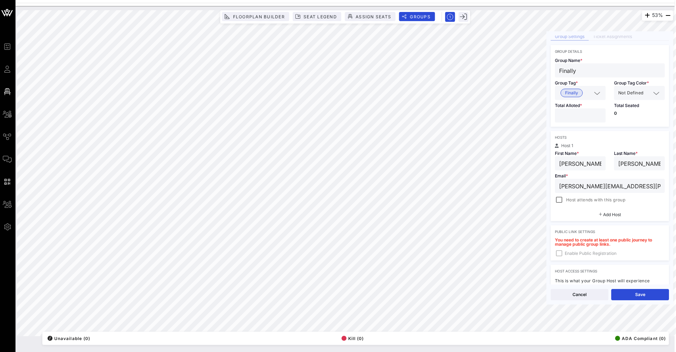
scroll to position [39, 0]
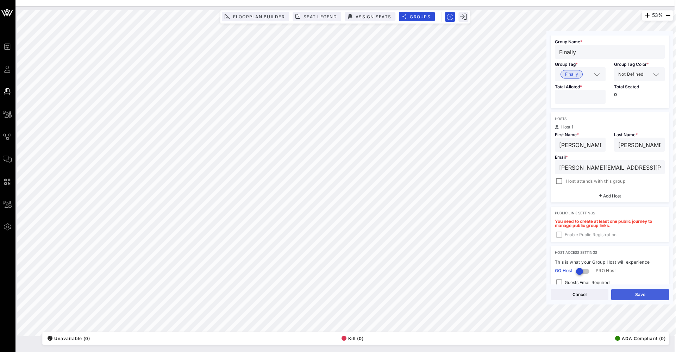
type input "[PERSON_NAME]"
click at [656, 295] on button "Save" at bounding box center [641, 294] width 58 height 11
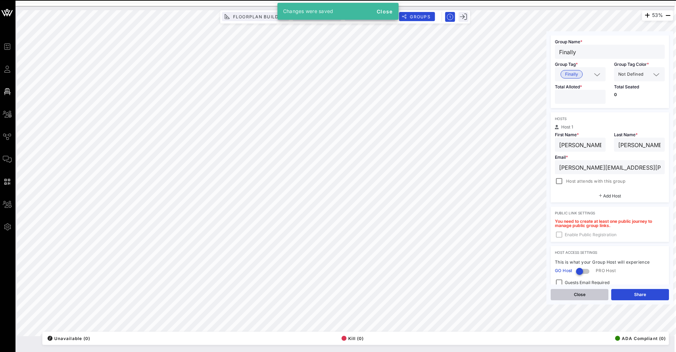
click at [565, 297] on button "Close" at bounding box center [580, 294] width 58 height 11
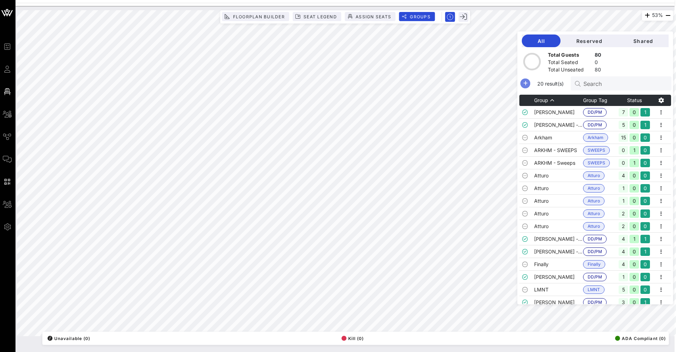
click at [525, 84] on icon "button" at bounding box center [525, 83] width 8 height 8
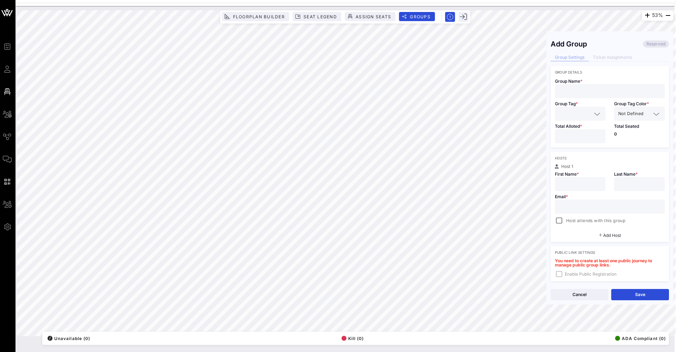
click at [591, 86] on div at bounding box center [609, 91] width 101 height 14
type input "Cloudbet"
click at [576, 113] on input "text" at bounding box center [575, 113] width 32 height 9
type input "Cloudbet"
click at [575, 157] on div "Hosts" at bounding box center [610, 158] width 110 height 4
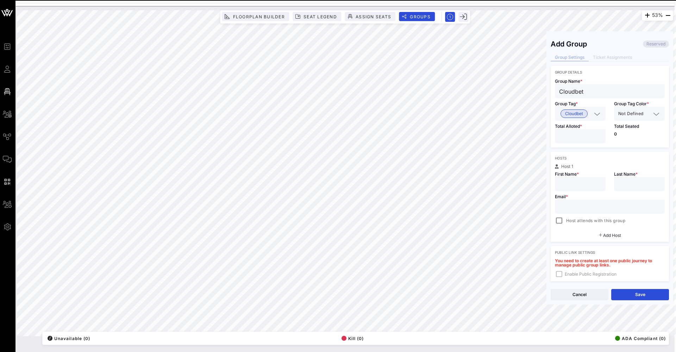
click at [579, 138] on input "number" at bounding box center [580, 136] width 42 height 9
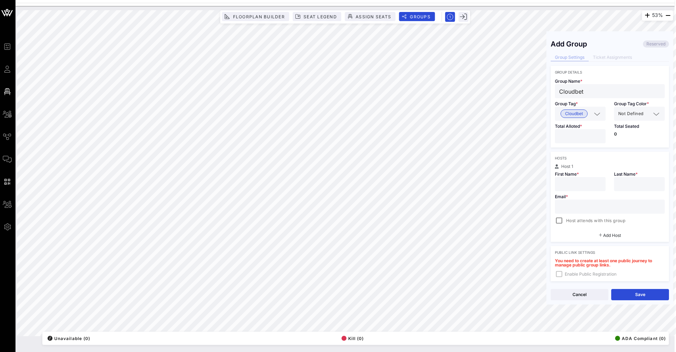
type input "*"
type input "[PERSON_NAME]"
click at [619, 192] on div "Email * Host attends with this group" at bounding box center [610, 208] width 118 height 34
type input "[PERSON_NAME]"
paste input "[EMAIL_ADDRESS][DOMAIN_NAME]"
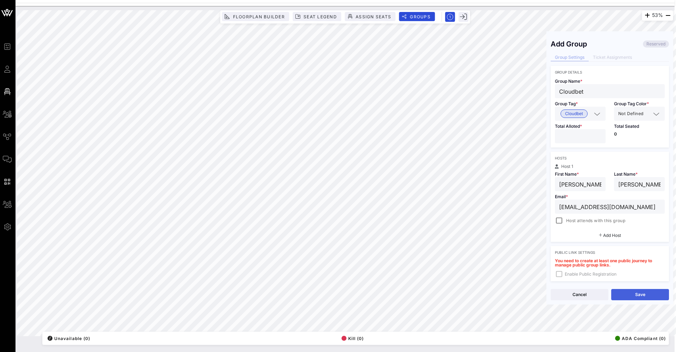
type input "[EMAIL_ADDRESS][DOMAIN_NAME]"
click at [636, 293] on button "Save" at bounding box center [641, 294] width 58 height 11
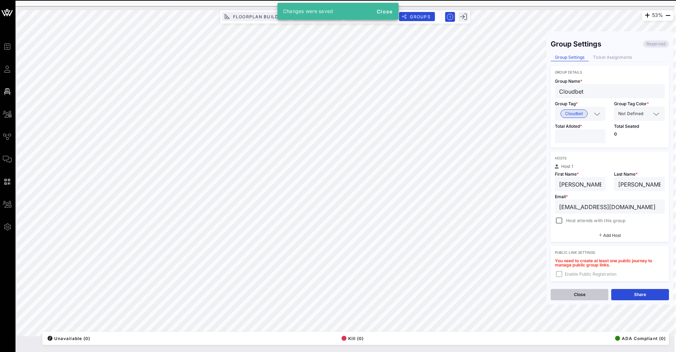
click at [593, 295] on button "Close" at bounding box center [580, 294] width 58 height 11
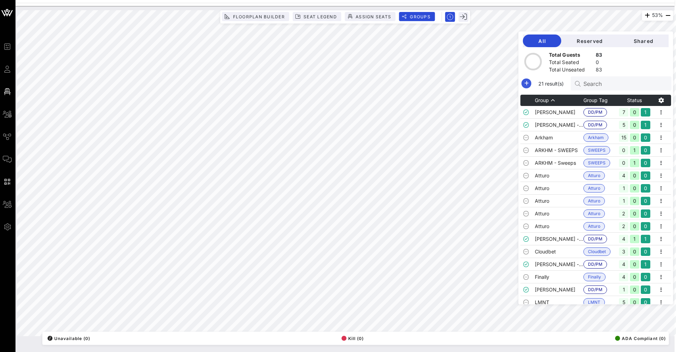
click at [527, 84] on icon "button" at bounding box center [526, 83] width 8 height 8
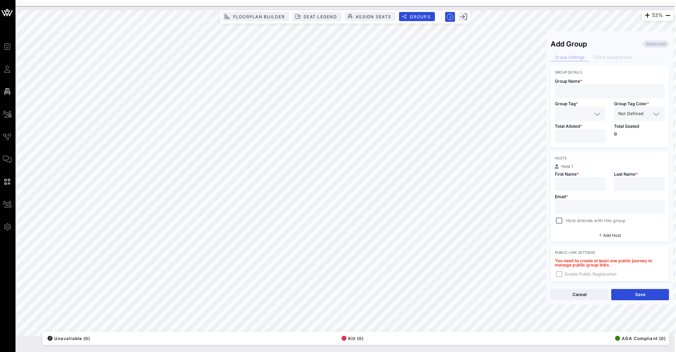
click at [589, 101] on div "Group Tag *" at bounding box center [580, 109] width 59 height 23
type input "Cloudbet"
click at [580, 117] on input "text" at bounding box center [575, 113] width 32 height 9
type input "Cloudbet"
click at [589, 150] on div "Group Details Group Name * Cloudbet Group Tag * Cloudbet Group Tag Color * Not …" at bounding box center [610, 216] width 118 height 300
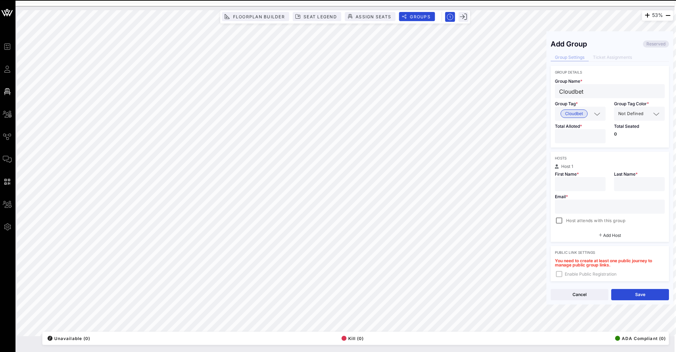
click at [581, 136] on input "number" at bounding box center [580, 136] width 42 height 9
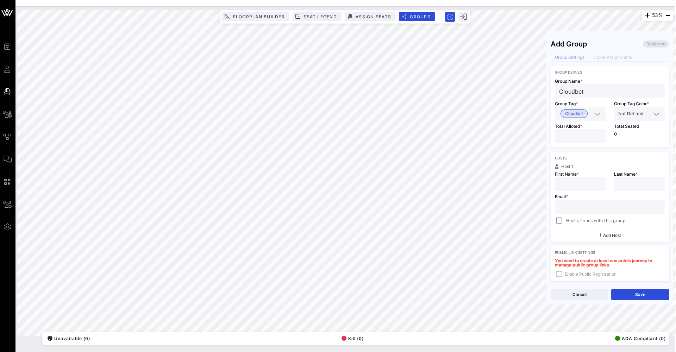
type input "*"
click at [591, 183] on input "Themba Gorim" at bounding box center [580, 184] width 42 height 9
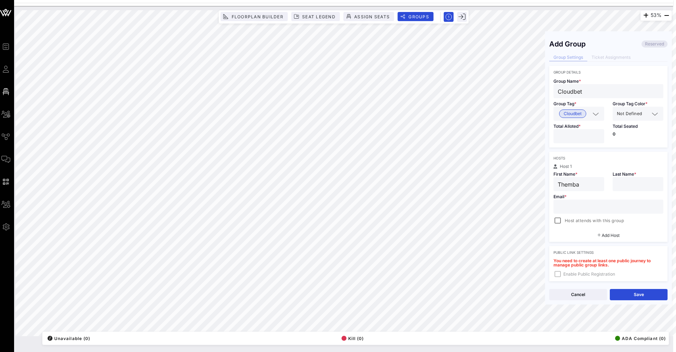
type input "Themba"
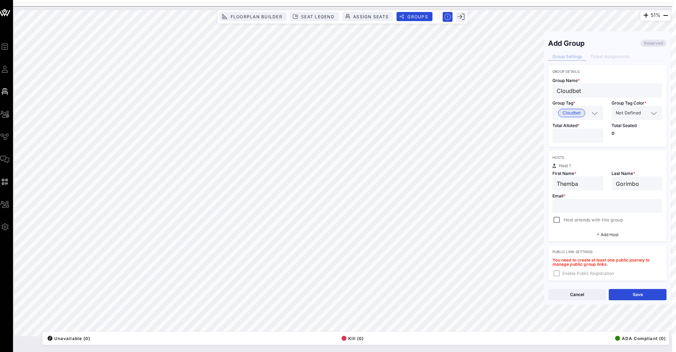
type input "Gorimbo"
paste input "[EMAIL_ADDRESS][DOMAIN_NAME]"
type input "[EMAIL_ADDRESS][DOMAIN_NAME]"
click at [632, 296] on button "Save" at bounding box center [638, 294] width 58 height 11
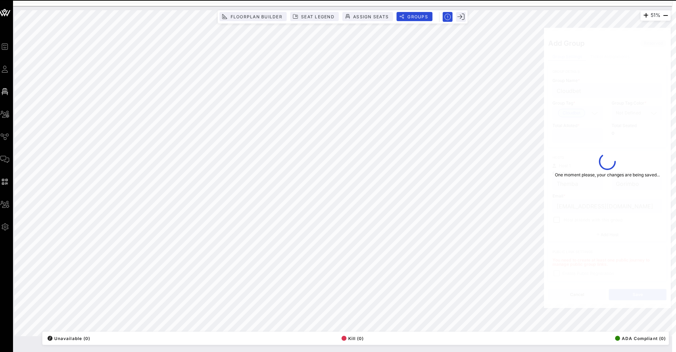
type input "Themba"
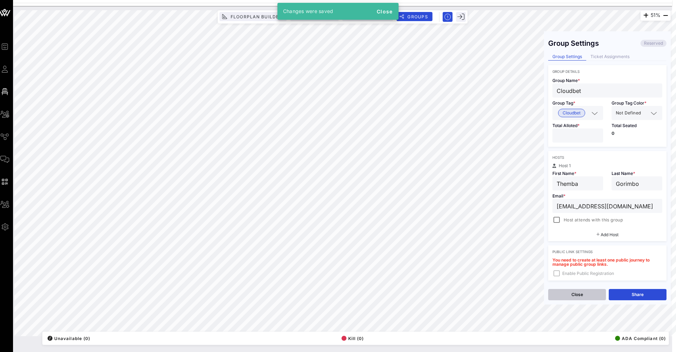
click at [561, 301] on div "Close Share" at bounding box center [607, 295] width 127 height 20
click at [570, 289] on div "Close Share" at bounding box center [607, 295] width 127 height 20
click at [571, 291] on button "Close" at bounding box center [578, 294] width 58 height 11
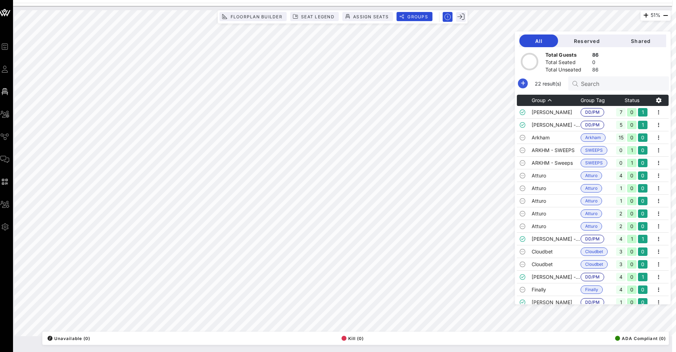
click at [524, 85] on icon "button" at bounding box center [523, 83] width 8 height 8
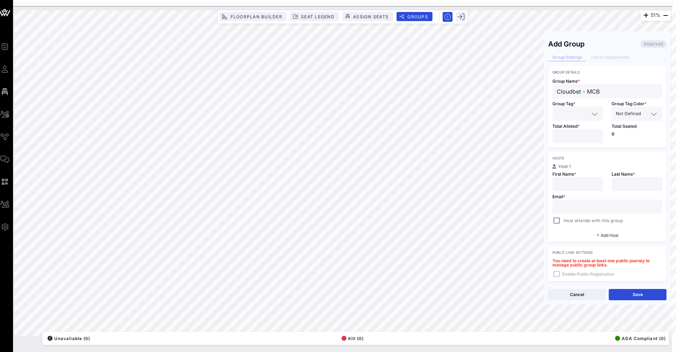
type input "Cloudbet - MCB"
click at [560, 100] on div "Group Name * Cloudbet - MCB Group Tag * Group Tag Color * Not Defined Total All…" at bounding box center [608, 110] width 118 height 73
click at [556, 115] on div at bounding box center [578, 114] width 51 height 14
type input "MCB"
click at [590, 177] on div "First Name *" at bounding box center [578, 180] width 59 height 23
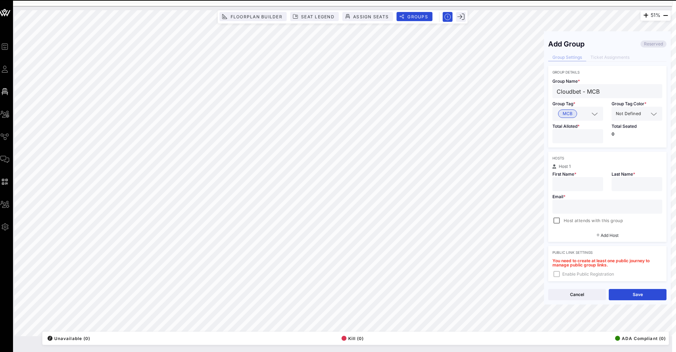
click at [579, 138] on input "number" at bounding box center [578, 136] width 42 height 9
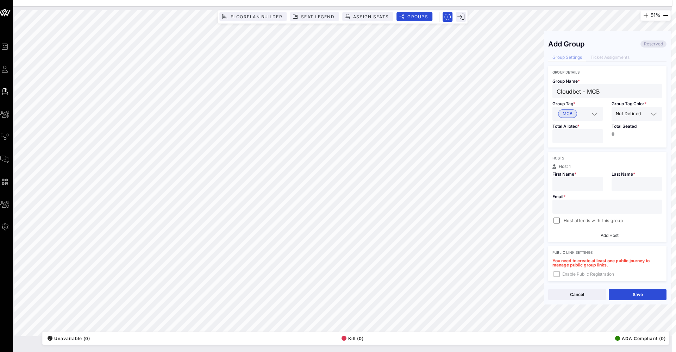
type input "*"
click at [586, 181] on input "text" at bounding box center [578, 184] width 42 height 9
type input "[PERSON_NAME]"
click at [634, 189] on div at bounding box center [637, 184] width 42 height 14
type input "Semerene"
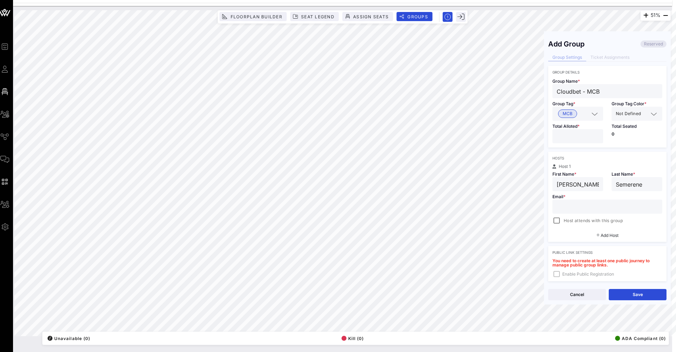
click at [625, 210] on input "text" at bounding box center [607, 206] width 101 height 9
paste input "[EMAIL_ADDRESS][DOMAIN_NAME]"
type input "[EMAIL_ADDRESS][DOMAIN_NAME]"
click at [617, 291] on button "Save" at bounding box center [638, 294] width 58 height 11
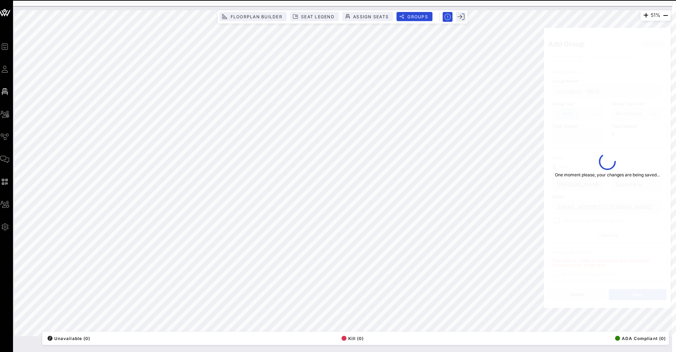
type input "[PERSON_NAME]"
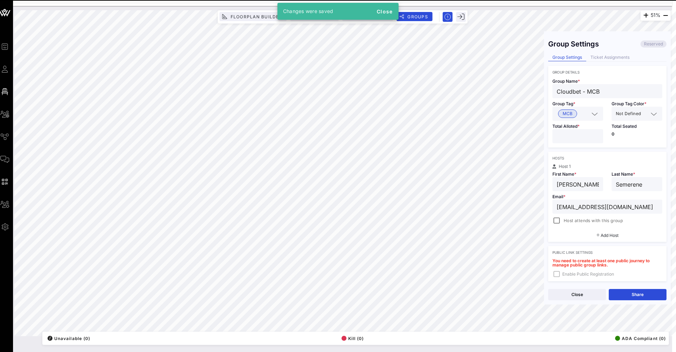
click at [580, 299] on button "Close" at bounding box center [578, 294] width 58 height 11
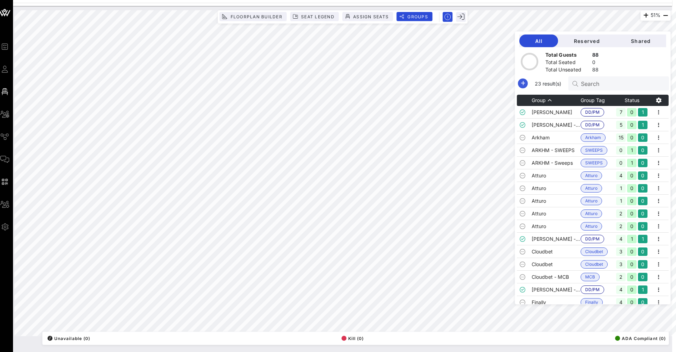
click at [522, 83] on icon "button" at bounding box center [523, 83] width 8 height 8
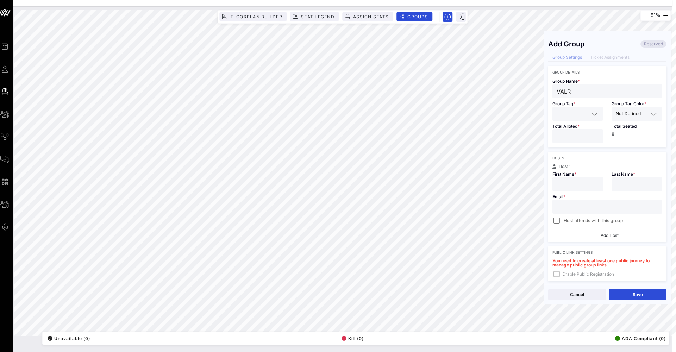
scroll to position [1, 0]
type input "VALR"
click at [585, 108] on div at bounding box center [578, 113] width 42 height 14
type input "VALR"
click at [582, 154] on div "Hosts Host 1 First Name * Last Name * Email * Host attends with this group Add …" at bounding box center [608, 196] width 118 height 90
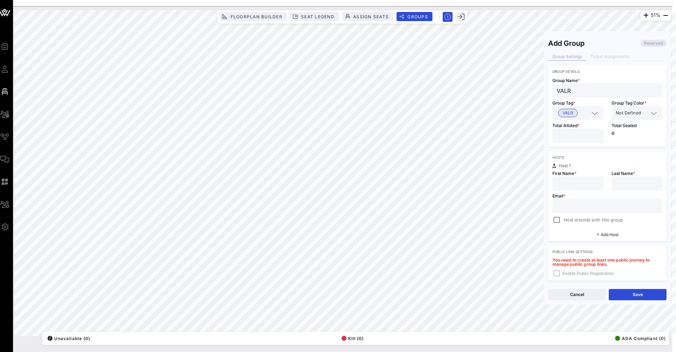
click at [577, 140] on div at bounding box center [578, 136] width 42 height 14
type input "*"
click at [580, 177] on div "First Name *" at bounding box center [578, 179] width 59 height 23
type input "[PERSON_NAME]"
click at [663, 190] on div "Last Name *" at bounding box center [637, 179] width 59 height 23
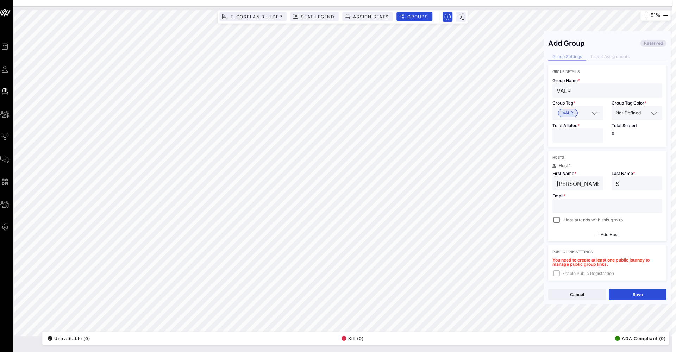
type input "S"
paste input "[EMAIL_ADDRESS][DOMAIN_NAME]"
type input "[EMAIL_ADDRESS][DOMAIN_NAME]"
click at [637, 292] on button "Save" at bounding box center [638, 294] width 58 height 11
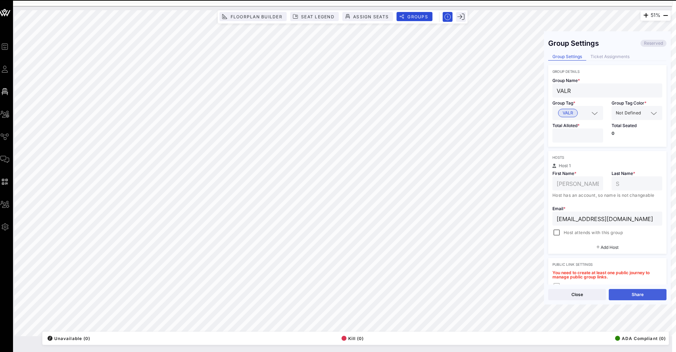
type input "[PERSON_NAME]"
type input "Sherwood"
type input "[EMAIL_ADDRESS][DOMAIN_NAME]"
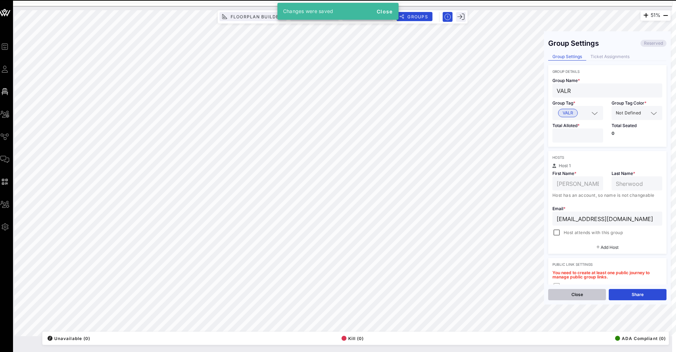
click at [585, 298] on button "Close" at bounding box center [578, 294] width 58 height 11
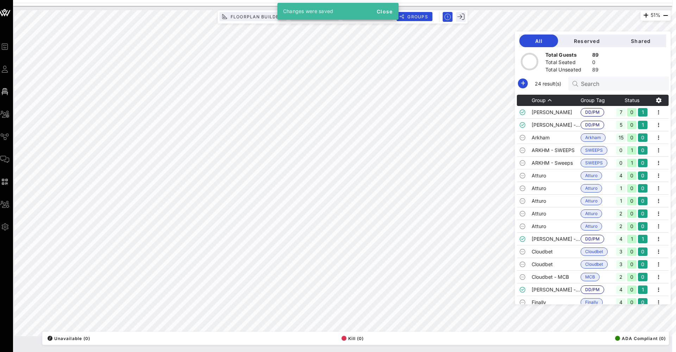
click at [528, 85] on div "24 result(s) Search" at bounding box center [593, 83] width 153 height 14
click at [521, 85] on icon "button" at bounding box center [523, 83] width 8 height 8
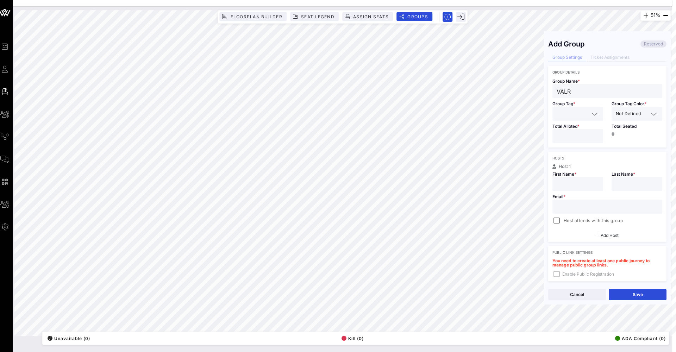
scroll to position [0, 6]
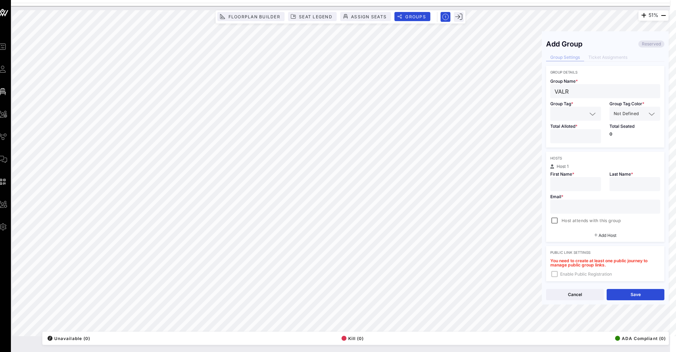
type input "VALR"
click at [566, 112] on input "text" at bounding box center [571, 113] width 32 height 9
type input "VALR"
click at [566, 128] on span "VALR" at bounding box center [566, 131] width 11 height 8
click at [563, 135] on input "number" at bounding box center [576, 136] width 42 height 9
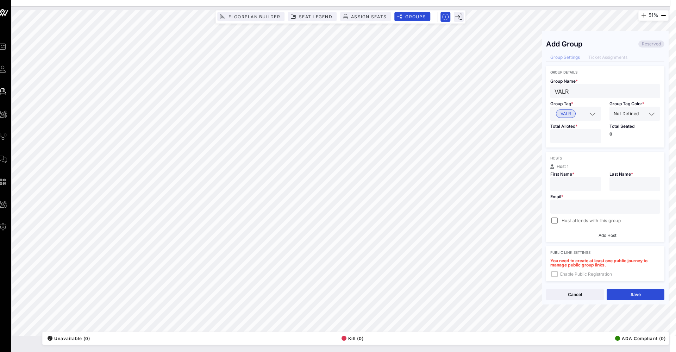
type input "*"
type input "[PERSON_NAME]"
click at [611, 181] on div at bounding box center [635, 184] width 51 height 14
type input "Kander"
paste input "[PERSON_NAME][EMAIL_ADDRESS][DOMAIN_NAME]"
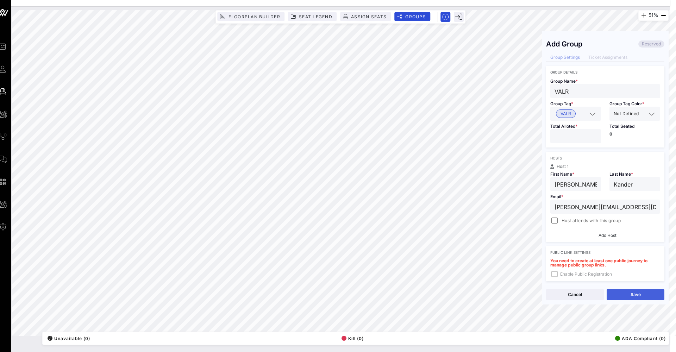
type input "[PERSON_NAME][EMAIL_ADDRESS][DOMAIN_NAME]"
click at [631, 295] on button "Save" at bounding box center [636, 294] width 58 height 11
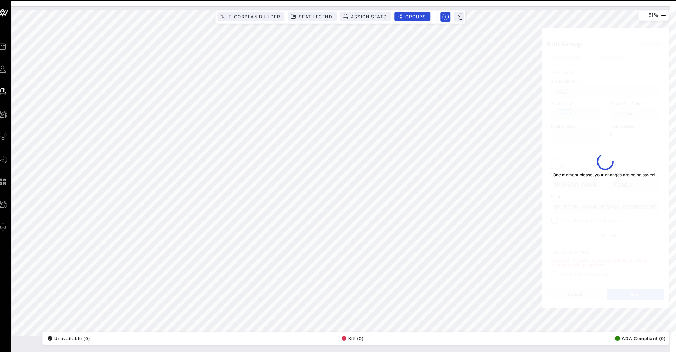
type input "[PERSON_NAME]"
type input "[PERSON_NAME][EMAIL_ADDRESS][DOMAIN_NAME]"
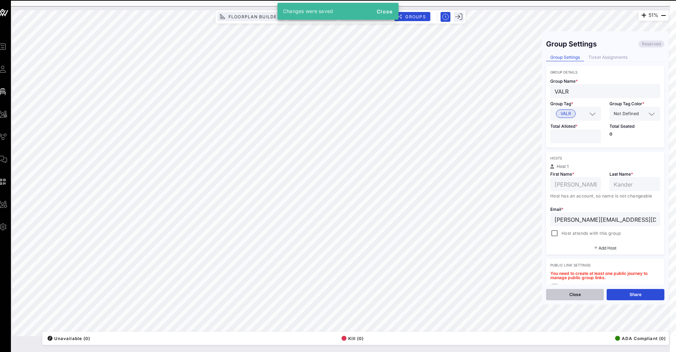
click at [549, 291] on button "Close" at bounding box center [575, 294] width 58 height 11
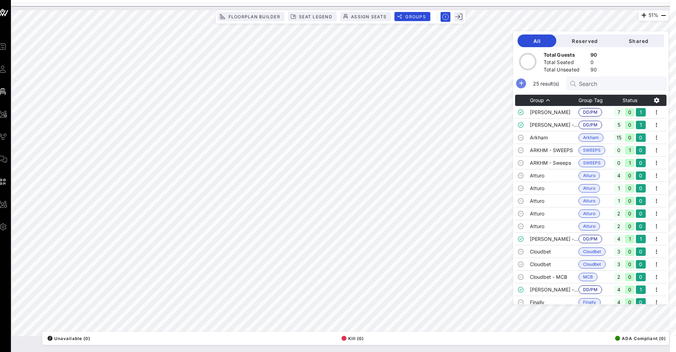
click at [523, 87] on icon "button" at bounding box center [521, 83] width 8 height 8
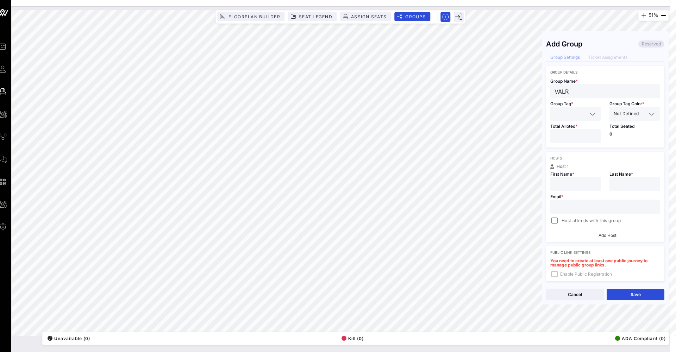
type input "VALR"
click at [566, 113] on input "text" at bounding box center [571, 113] width 32 height 9
type input "VALR"
click at [568, 137] on div "VALR" at bounding box center [576, 131] width 51 height 14
click at [568, 137] on input "number" at bounding box center [576, 136] width 42 height 9
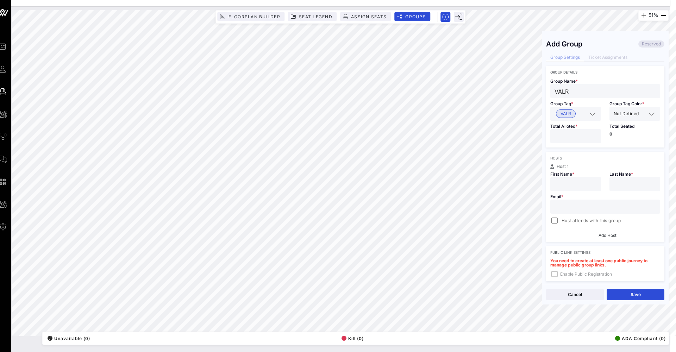
type input "*"
type input "[PERSON_NAME]"
type input "King"
paste input "[PERSON_NAME][EMAIL_ADDRESS][DOMAIN_NAME]"
type input "[PERSON_NAME][EMAIL_ADDRESS][DOMAIN_NAME]"
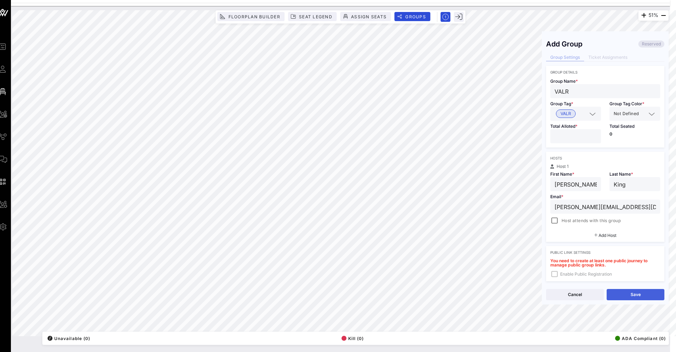
click at [637, 292] on button "Save" at bounding box center [636, 294] width 58 height 11
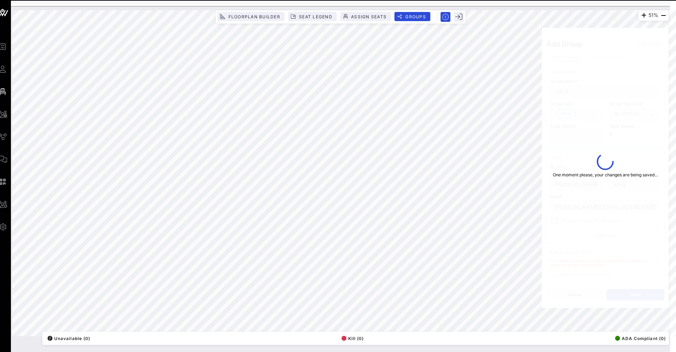
type input "[PERSON_NAME]"
type input "[PERSON_NAME][EMAIL_ADDRESS][DOMAIN_NAME]"
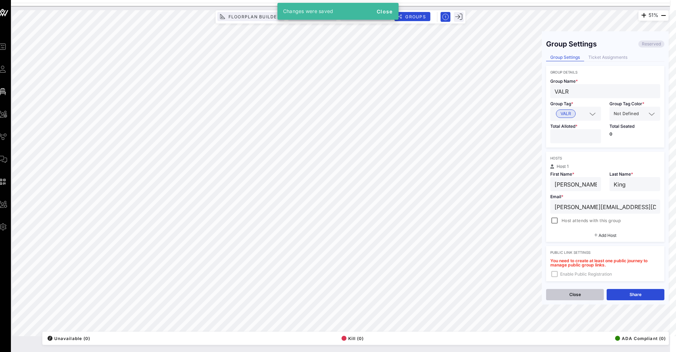
click at [590, 298] on button "Close" at bounding box center [575, 294] width 58 height 11
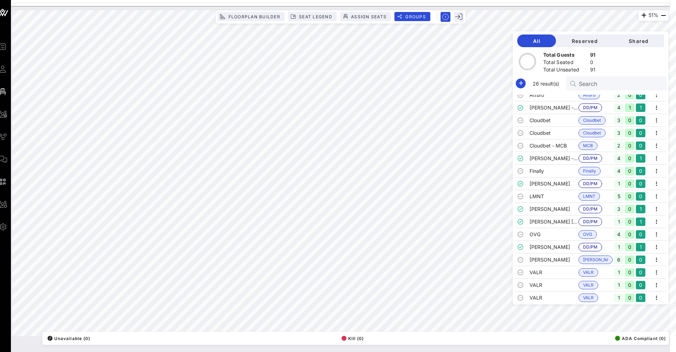
scroll to position [131, 0]
click at [521, 83] on icon "button" at bounding box center [521, 83] width 8 height 8
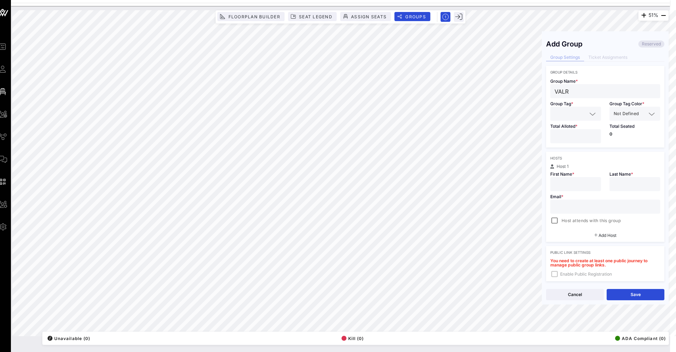
type input "VALR"
click at [574, 114] on input "text" at bounding box center [571, 113] width 32 height 9
type input "VALR"
click at [568, 129] on span "VALR" at bounding box center [566, 131] width 11 height 8
click at [567, 131] on div at bounding box center [576, 136] width 42 height 14
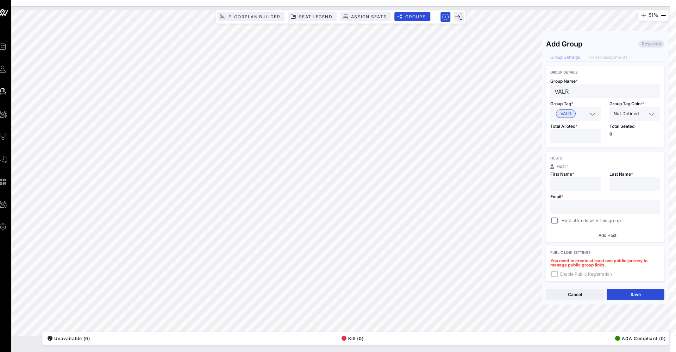
type input "*"
click at [559, 178] on div at bounding box center [576, 184] width 42 height 14
type input "[PERSON_NAME]"
paste input "[PERSON_NAME][EMAIL_ADDRESS][DOMAIN_NAME]"
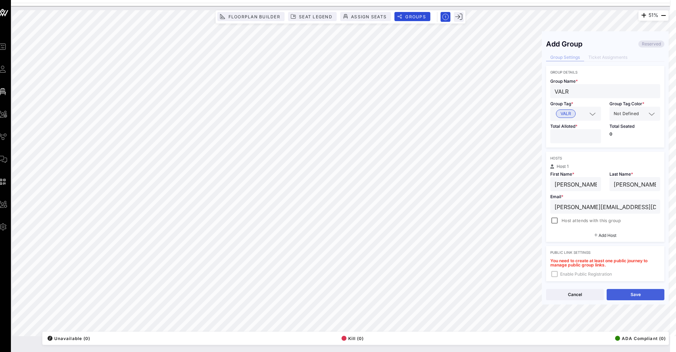
click at [653, 292] on button "Save" at bounding box center [636, 294] width 58 height 11
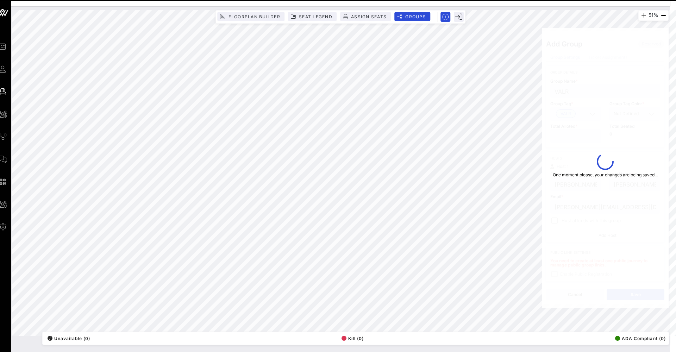
type input "[PERSON_NAME][EMAIL_ADDRESS][DOMAIN_NAME]"
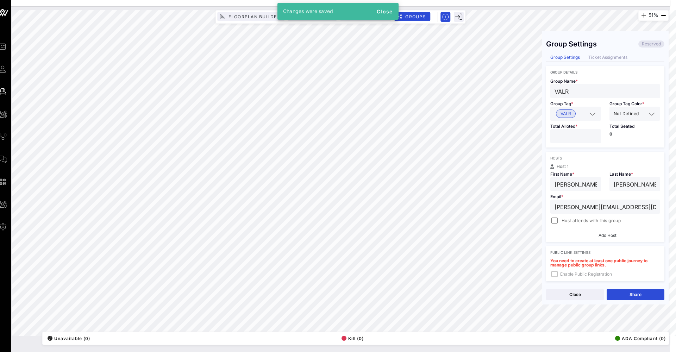
click at [569, 137] on input "*" at bounding box center [576, 136] width 42 height 9
type input "*"
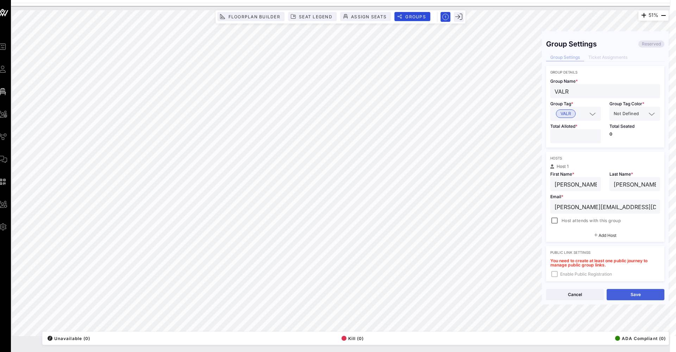
click at [620, 293] on button "Save" at bounding box center [636, 294] width 58 height 11
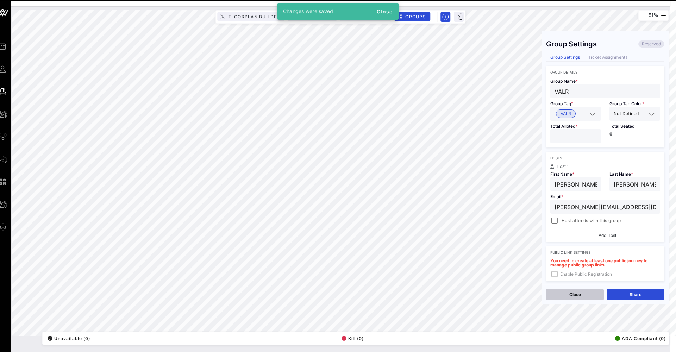
click at [581, 297] on button "Close" at bounding box center [575, 294] width 58 height 11
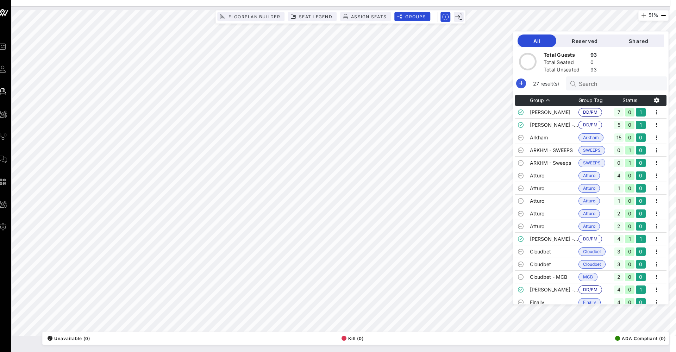
click at [520, 82] on icon "button" at bounding box center [521, 83] width 8 height 8
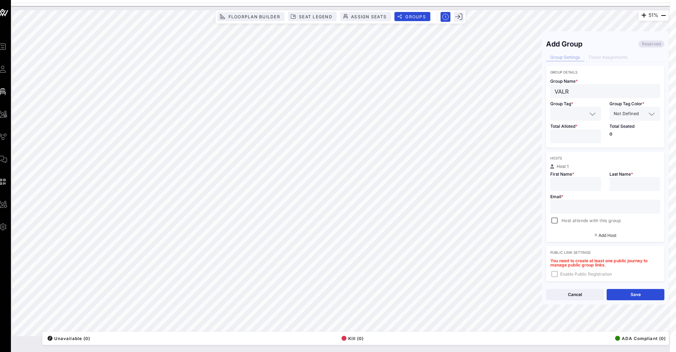
type input "VALR"
click at [575, 116] on input "text" at bounding box center [571, 113] width 32 height 9
type input "VALR"
click at [575, 135] on div "VALR" at bounding box center [576, 131] width 51 height 14
click at [569, 139] on input "number" at bounding box center [576, 136] width 42 height 9
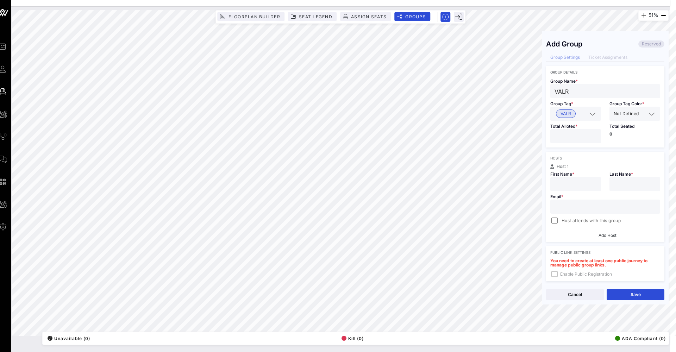
type input "*"
click at [583, 189] on div at bounding box center [576, 184] width 42 height 14
type input "[PERSON_NAME]"
type input "De La [PERSON_NAME]"
click at [582, 205] on input "text" at bounding box center [605, 206] width 101 height 9
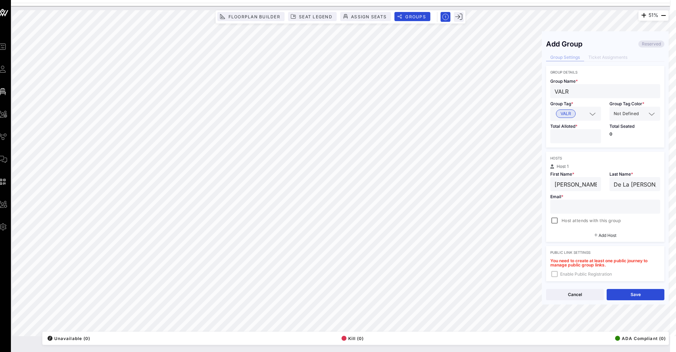
paste input "[EMAIL_ADDRESS][DOMAIN_NAME]"
click at [638, 301] on div "Cancel Save" at bounding box center [605, 295] width 127 height 20
click at [637, 298] on button "Save" at bounding box center [636, 294] width 58 height 11
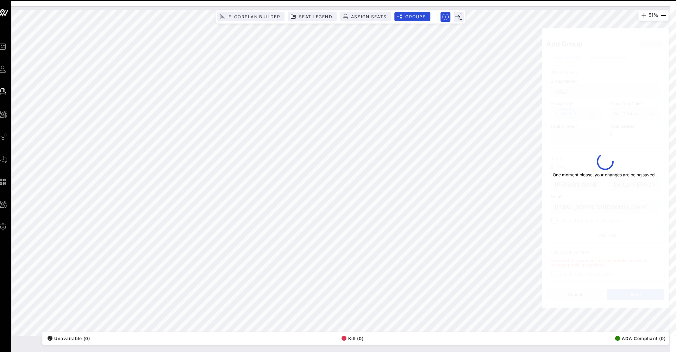
type input "[EMAIL_ADDRESS][DOMAIN_NAME]"
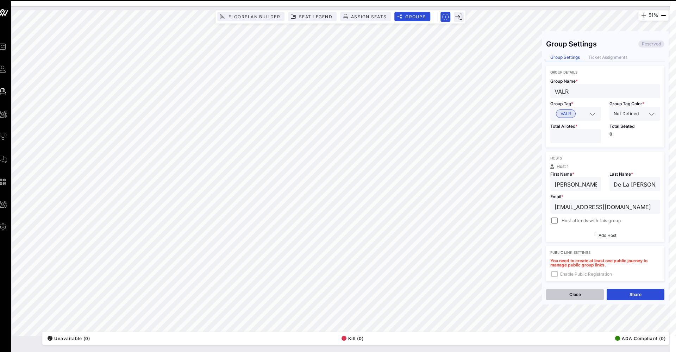
scroll to position [0, 6]
click at [591, 296] on button "Close" at bounding box center [575, 294] width 58 height 11
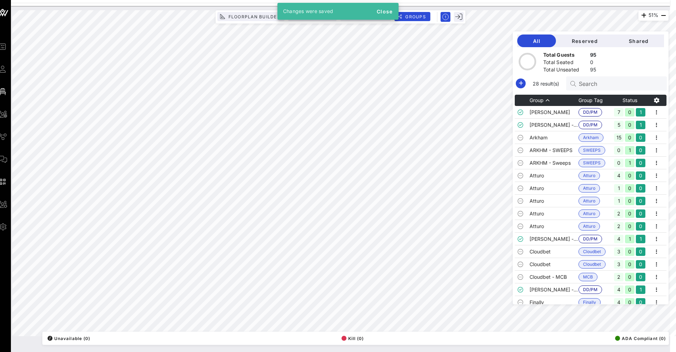
scroll to position [0, 6]
click at [520, 83] on icon "button" at bounding box center [521, 83] width 8 height 8
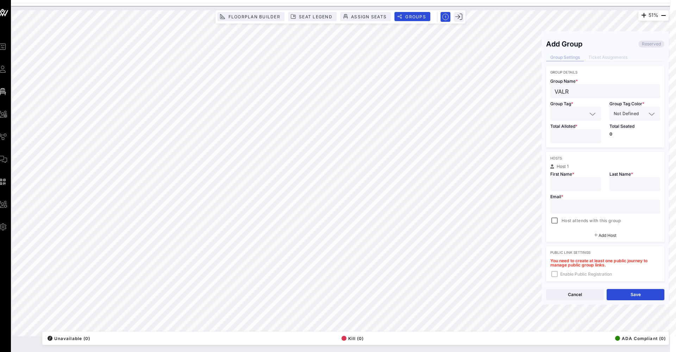
type input "VALR"
click at [580, 111] on input "text" at bounding box center [571, 113] width 32 height 9
type input "VALR"
click at [571, 129] on span "VALR" at bounding box center [566, 131] width 11 height 8
click at [561, 136] on input "number" at bounding box center [576, 136] width 42 height 9
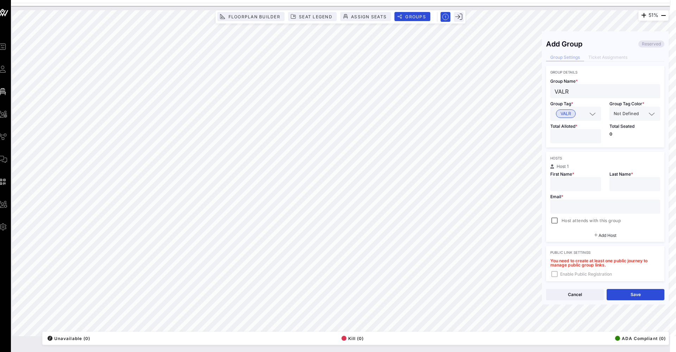
type input "*"
paste input "[PERSON_NAME][EMAIL_ADDRESS][DOMAIN_NAME]"
type input "[PERSON_NAME][EMAIL_ADDRESS][DOMAIN_NAME]"
click at [587, 195] on div "Email * [PERSON_NAME][EMAIL_ADDRESS][DOMAIN_NAME] Host attends with this group" at bounding box center [605, 208] width 118 height 34
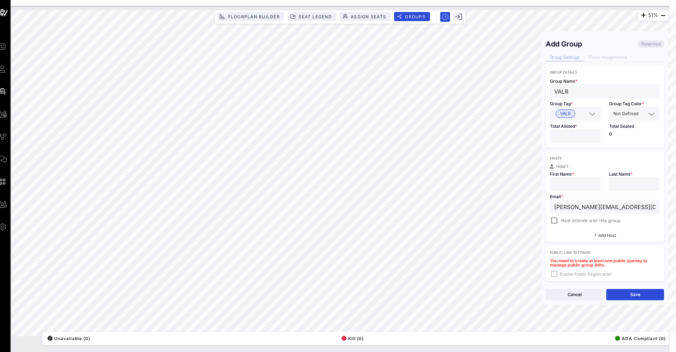
scroll to position [0, 6]
type input "[PERSON_NAME]"
click at [634, 189] on div at bounding box center [635, 184] width 42 height 14
type input "[PERSON_NAME]"
click at [632, 292] on button "Save" at bounding box center [636, 294] width 58 height 11
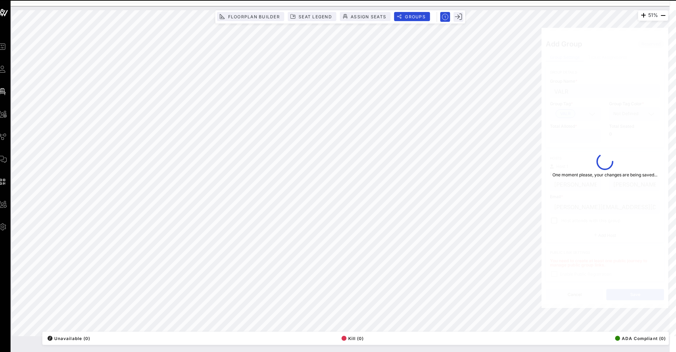
type input "[PERSON_NAME][EMAIL_ADDRESS][DOMAIN_NAME]"
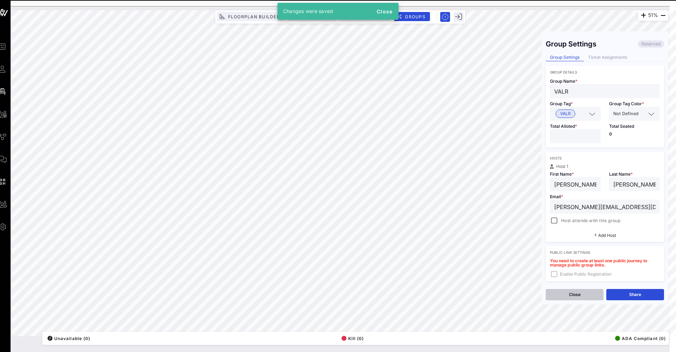
click at [592, 298] on button "Close" at bounding box center [575, 294] width 58 height 11
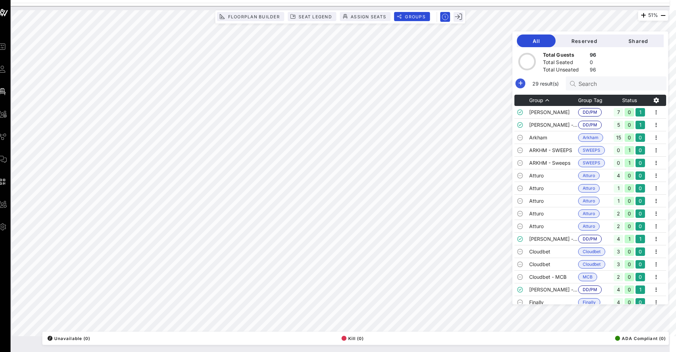
click at [524, 84] on icon "button" at bounding box center [520, 83] width 8 height 8
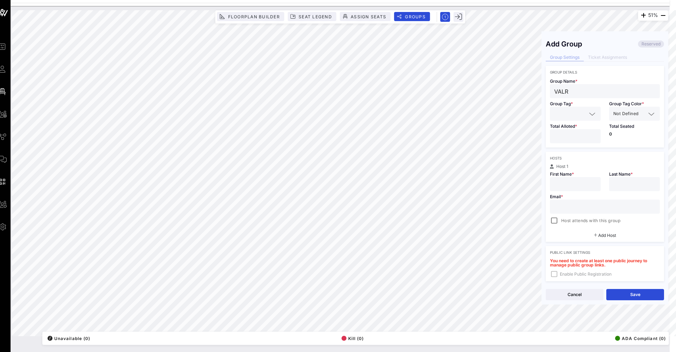
type input "VALR"
click at [574, 112] on input "text" at bounding box center [571, 113] width 32 height 9
type input "VALR"
click at [558, 135] on div "VALR" at bounding box center [575, 131] width 51 height 14
click at [562, 134] on input "number" at bounding box center [576, 136] width 42 height 9
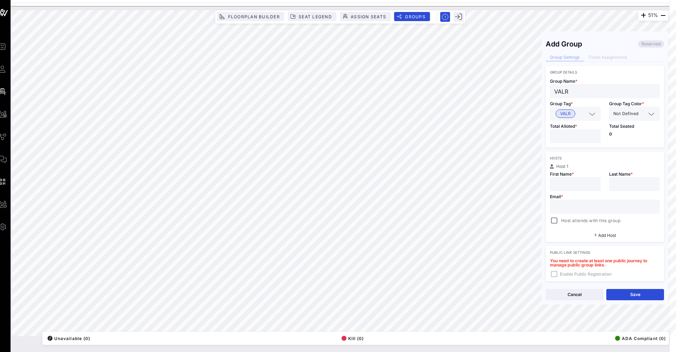
type input "*"
click at [563, 190] on div at bounding box center [576, 184] width 42 height 14
type input "[PERSON_NAME]"
click at [612, 184] on div at bounding box center [634, 184] width 51 height 14
type input "K"
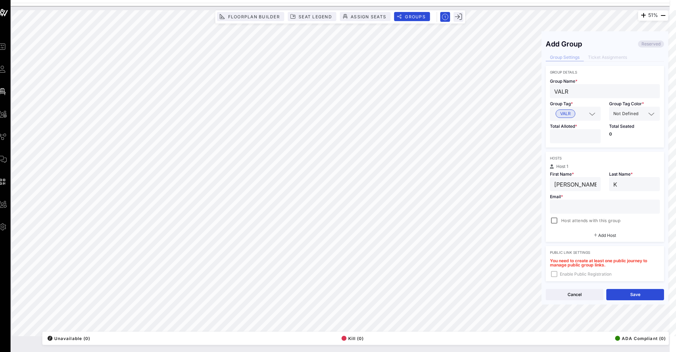
paste input "[PERSON_NAME][EMAIL_ADDRESS][DOMAIN_NAME]"
click at [637, 295] on button "Save" at bounding box center [636, 294] width 58 height 11
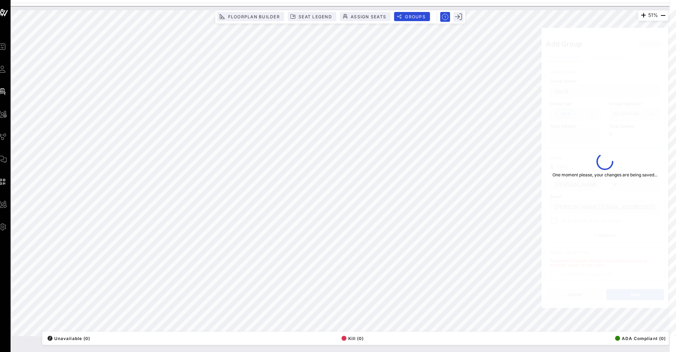
type input "[PERSON_NAME][EMAIL_ADDRESS][DOMAIN_NAME]"
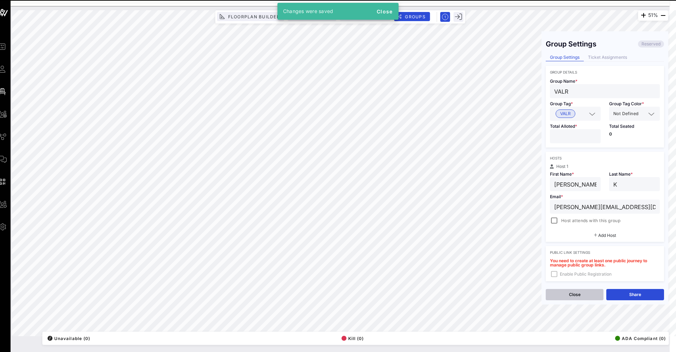
click at [584, 299] on button "Close" at bounding box center [575, 294] width 58 height 11
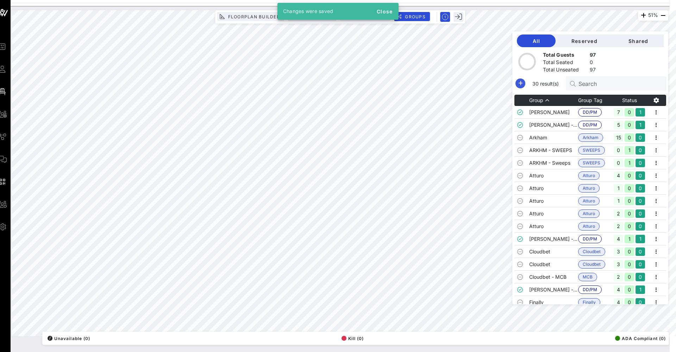
click at [520, 87] on icon "button" at bounding box center [520, 83] width 8 height 8
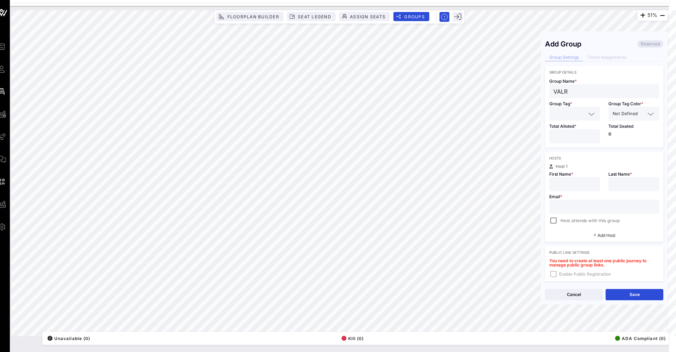
type input "VALR"
click at [562, 119] on div at bounding box center [575, 114] width 42 height 14
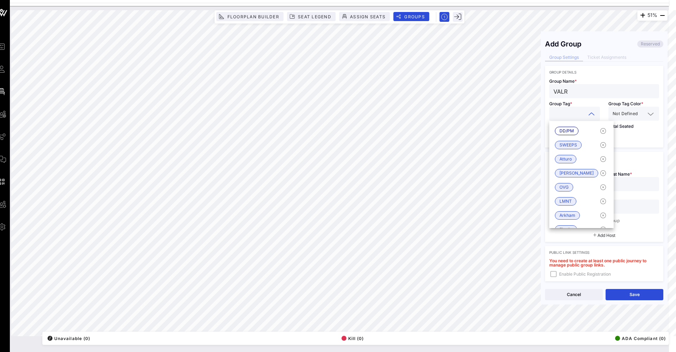
scroll to position [0, 7]
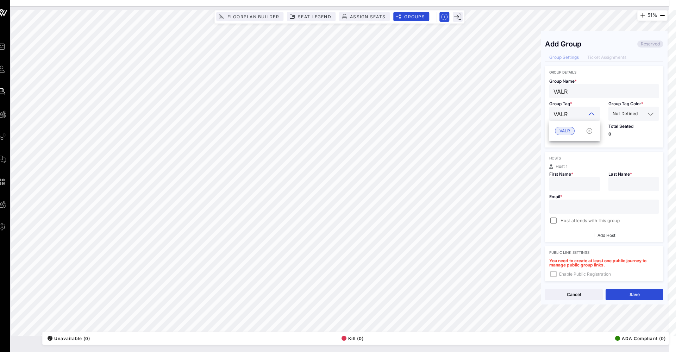
type input "VALR"
drag, startPoint x: 612, startPoint y: 145, endPoint x: 586, endPoint y: 143, distance: 26.2
click at [610, 145] on div "Total Seated 0" at bounding box center [634, 134] width 59 height 27
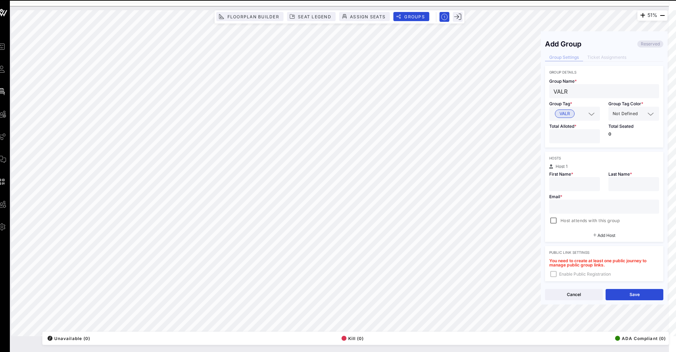
click at [578, 139] on input "number" at bounding box center [575, 136] width 42 height 9
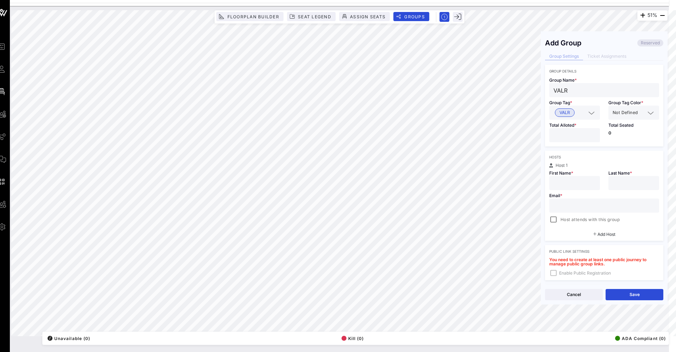
type input "*"
type input "[PERSON_NAME]"
type input "V"
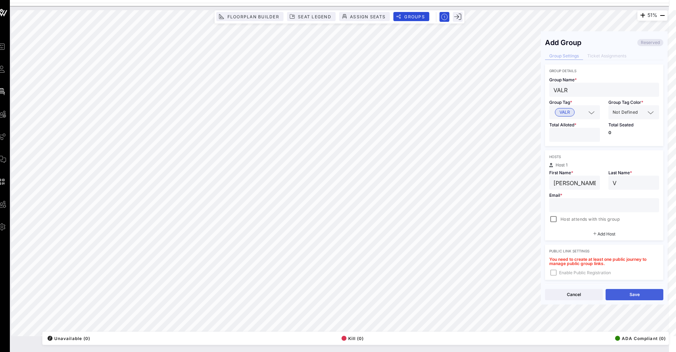
click at [646, 294] on button "Save" at bounding box center [635, 294] width 58 height 11
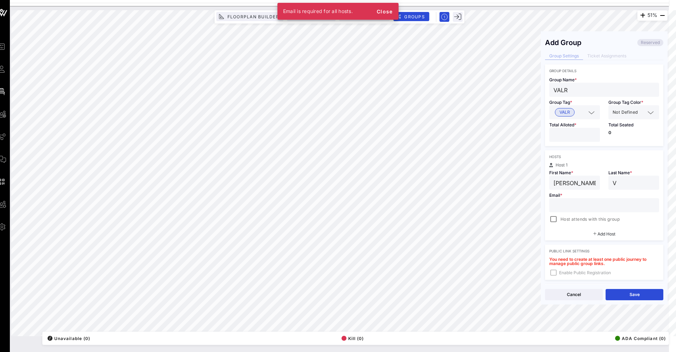
click at [593, 200] on div at bounding box center [604, 205] width 101 height 14
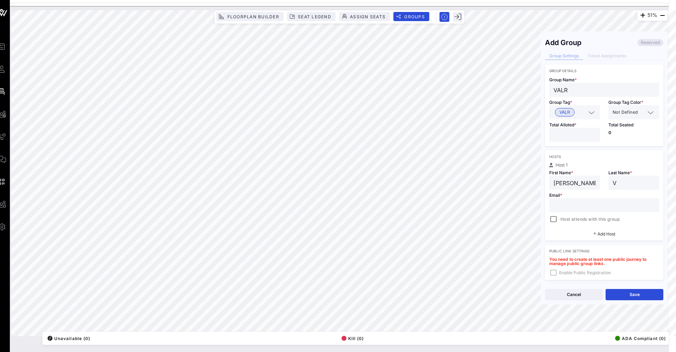
paste input "[PERSON_NAME][EMAIL_ADDRESS][DOMAIN_NAME]"
click at [629, 295] on button "Save" at bounding box center [635, 294] width 58 height 11
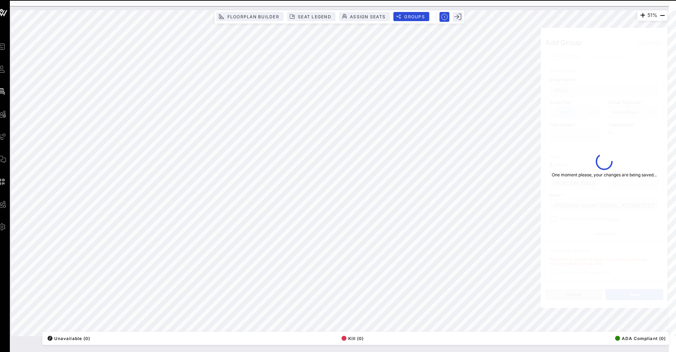
type input "[PERSON_NAME][EMAIL_ADDRESS][DOMAIN_NAME]"
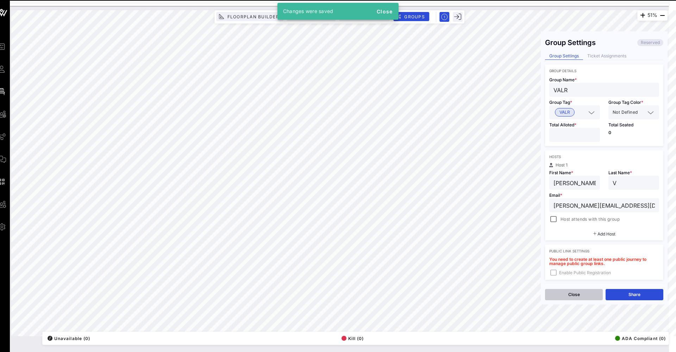
click at [560, 295] on button "Close" at bounding box center [574, 294] width 58 height 11
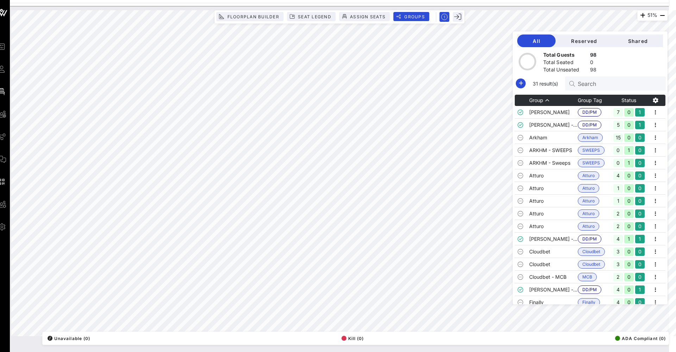
click at [603, 86] on input "Search" at bounding box center [619, 83] width 82 height 9
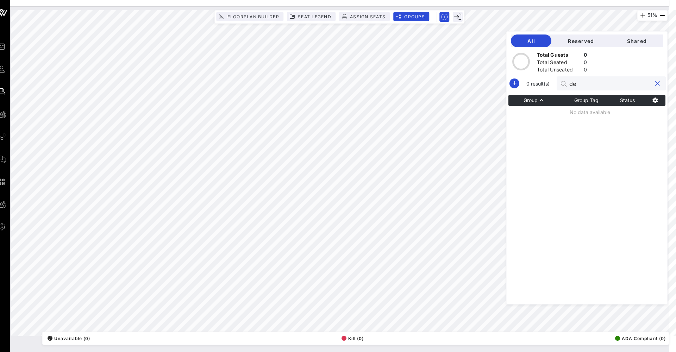
type input "d"
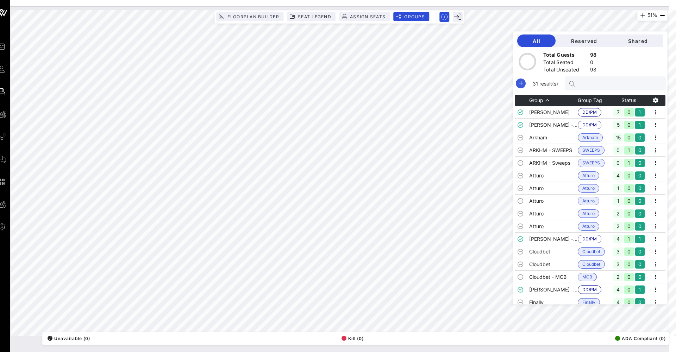
click at [520, 81] on icon "button" at bounding box center [521, 83] width 8 height 8
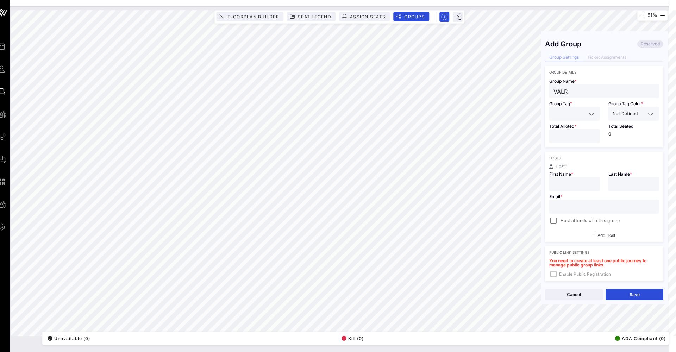
type input "VALR"
click at [570, 117] on input "text" at bounding box center [570, 113] width 32 height 9
type input "VALR"
click at [566, 126] on div "VALR" at bounding box center [575, 131] width 51 height 14
click at [565, 132] on input "number" at bounding box center [575, 136] width 42 height 9
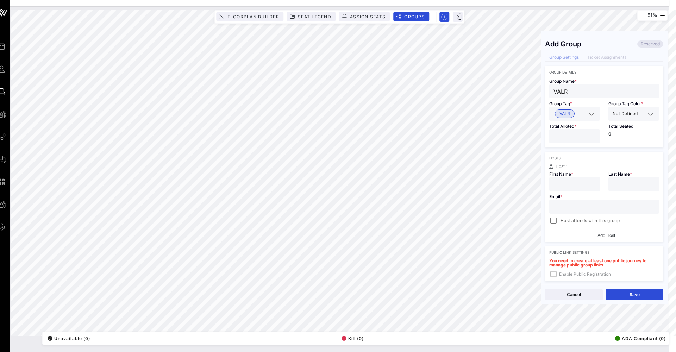
type input "*"
type input "[PERSON_NAME]"
click at [635, 191] on div at bounding box center [634, 184] width 42 height 14
type input "N"
paste input "[EMAIL_ADDRESS][DOMAIN_NAME]"
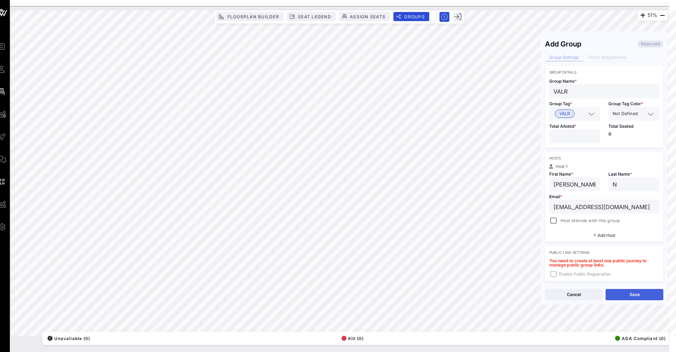
click at [609, 298] on button "Save" at bounding box center [635, 294] width 58 height 11
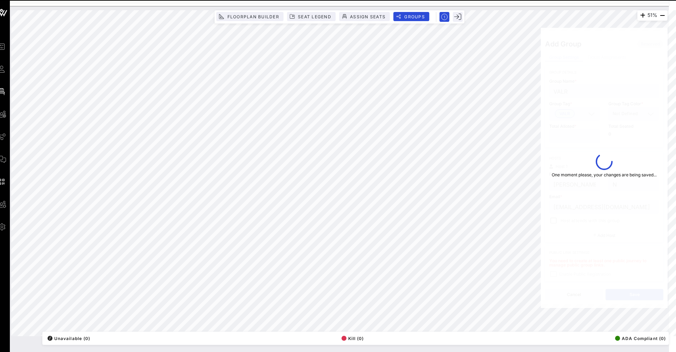
type input "[EMAIL_ADDRESS][DOMAIN_NAME]"
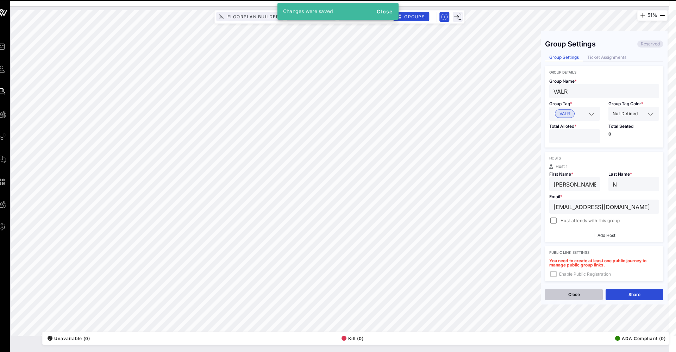
click at [581, 295] on button "Close" at bounding box center [574, 294] width 58 height 11
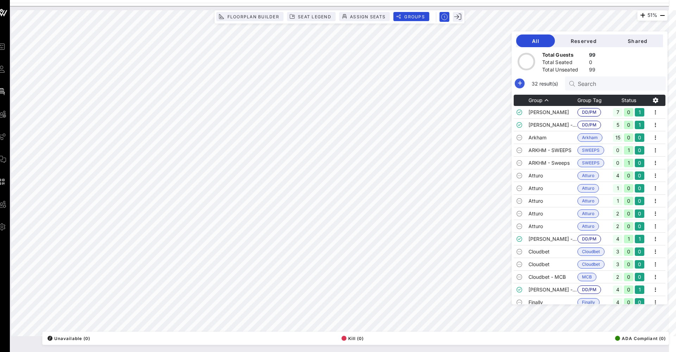
click at [514, 86] on div "32 result(s) Search" at bounding box center [590, 83] width 153 height 14
click at [519, 85] on icon "button" at bounding box center [520, 83] width 8 height 8
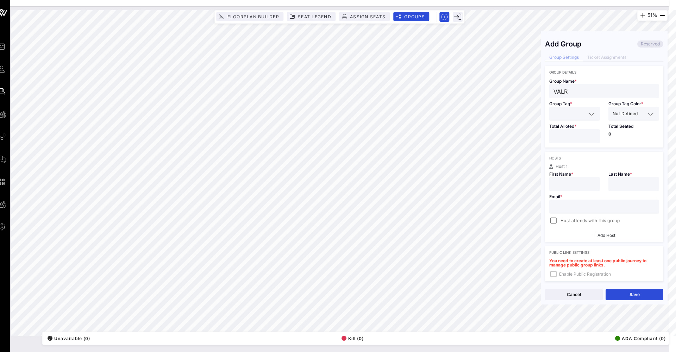
type input "VALR"
click at [571, 111] on input "text" at bounding box center [570, 113] width 32 height 9
type input "VALR"
click at [565, 130] on span "VALR" at bounding box center [565, 131] width 11 height 8
click at [566, 139] on input "number" at bounding box center [575, 136] width 42 height 9
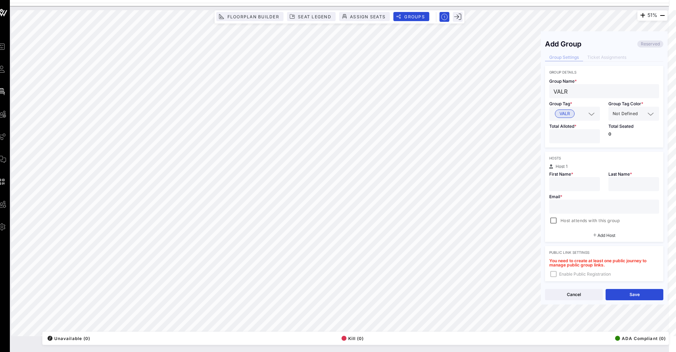
type input "*"
type input "[PERSON_NAME]"
click at [625, 179] on div at bounding box center [634, 184] width 42 height 14
type input "Khan"
click at [593, 209] on input "text" at bounding box center [604, 206] width 101 height 9
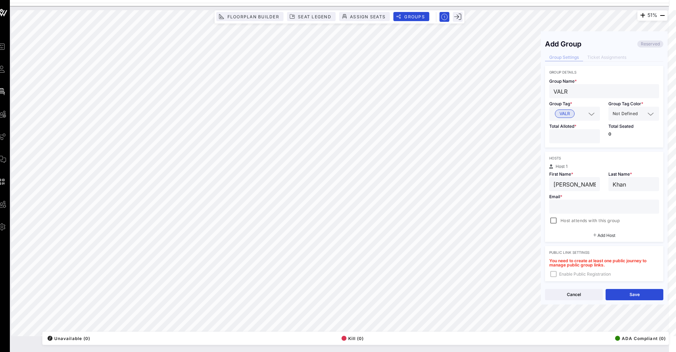
paste input "[PERSON_NAME][EMAIL_ADDRESS][DOMAIN_NAME]"
click at [645, 289] on div "Cancel Save" at bounding box center [604, 295] width 127 height 20
click at [637, 296] on button "Save" at bounding box center [635, 294] width 58 height 11
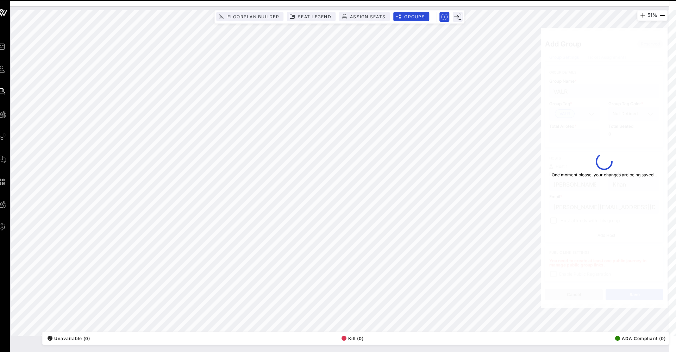
type input "[PERSON_NAME][EMAIL_ADDRESS][DOMAIN_NAME]"
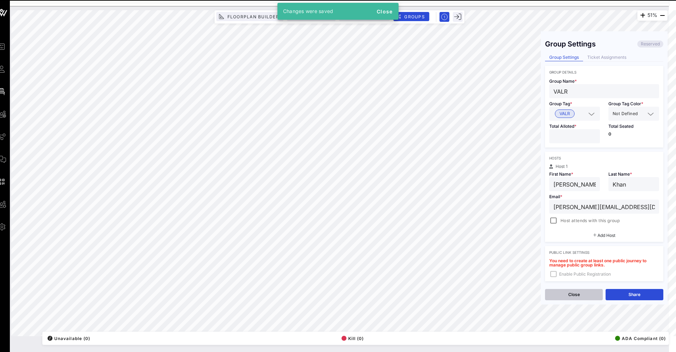
click at [576, 297] on button "Close" at bounding box center [574, 294] width 58 height 11
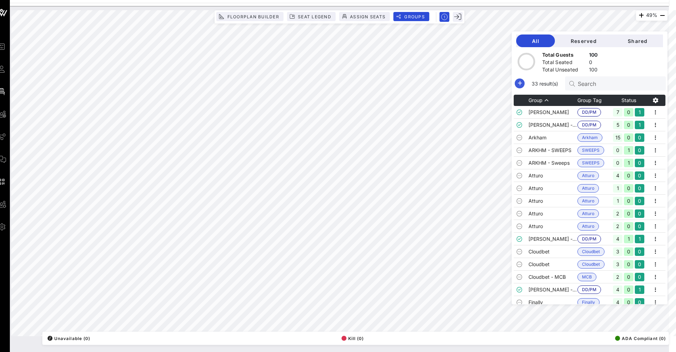
click at [521, 85] on icon "button" at bounding box center [520, 83] width 8 height 8
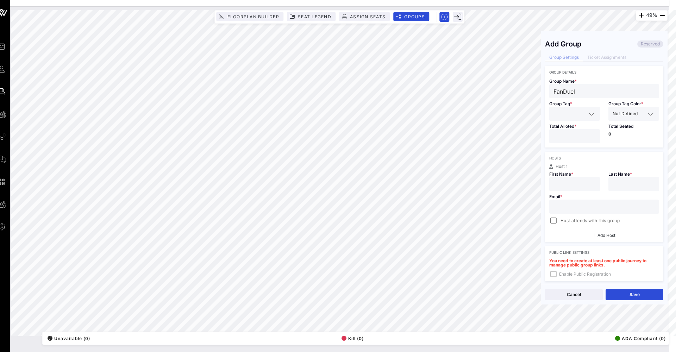
type input "FanDuel"
click at [563, 111] on input "text" at bounding box center [570, 113] width 32 height 9
type input "FanDuel"
click at [563, 148] on div "Group Details Group Name * FanDuel Group Tag * FanDuel Group Tag Color * Not De…" at bounding box center [604, 216] width 118 height 300
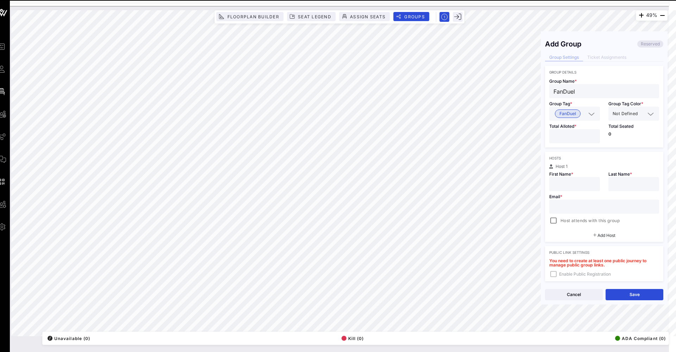
click at [569, 141] on div at bounding box center [575, 136] width 42 height 14
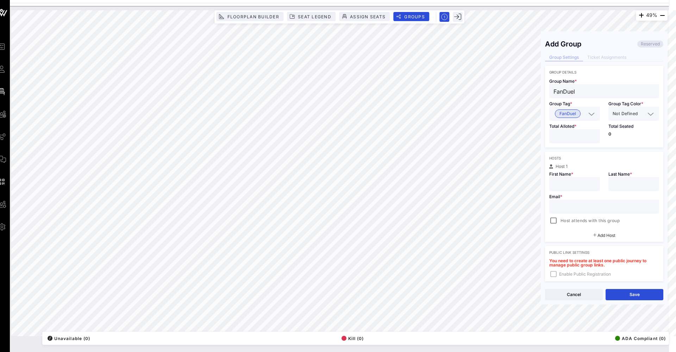
type input "*"
type input "FanDuel"
click at [647, 190] on div at bounding box center [634, 184] width 42 height 14
type input "FanDuel"
paste input "[EMAIL_ADDRESS][DOMAIN_NAME]"
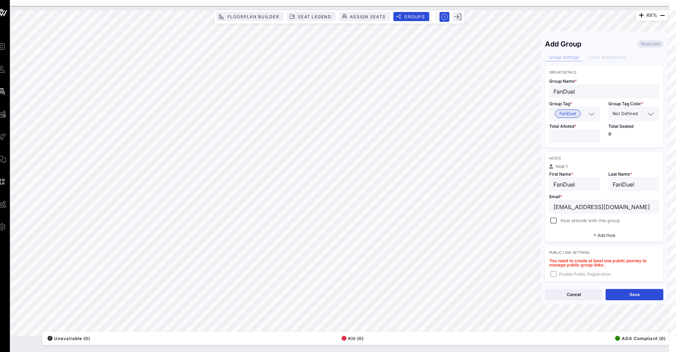
type input "[EMAIL_ADDRESS][DOMAIN_NAME]"
click at [647, 289] on div "Cancel Save" at bounding box center [604, 295] width 127 height 20
click at [645, 294] on button "Save" at bounding box center [635, 294] width 58 height 11
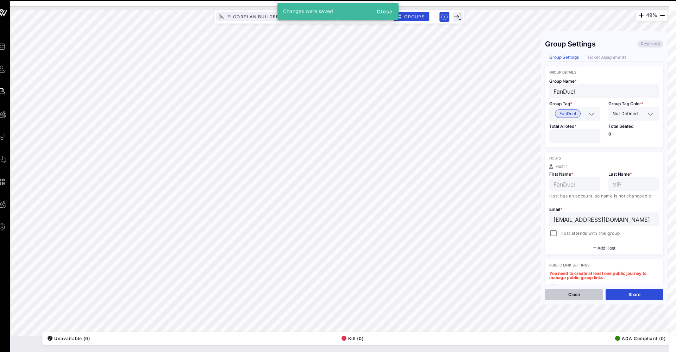
click at [572, 296] on button "Close" at bounding box center [574, 294] width 58 height 11
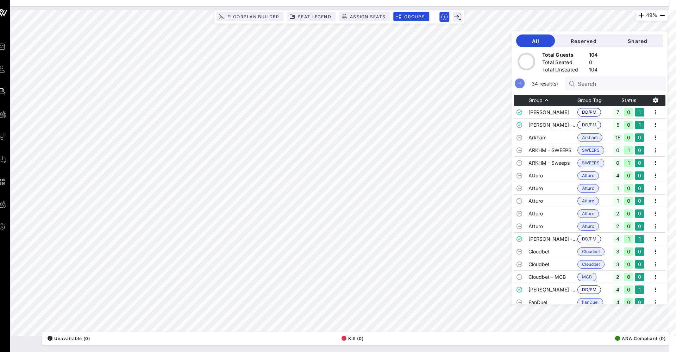
click at [522, 85] on icon "button" at bounding box center [520, 83] width 8 height 8
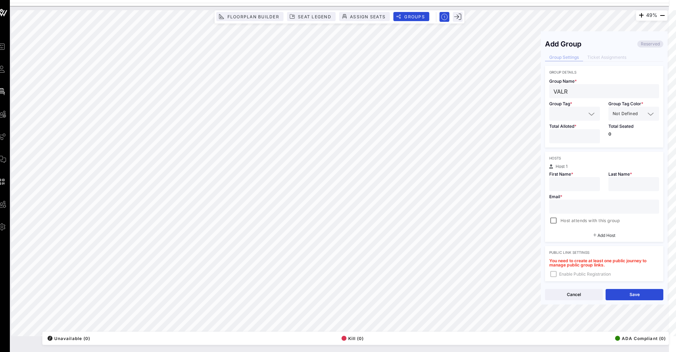
click at [558, 108] on div at bounding box center [575, 114] width 42 height 14
click at [560, 129] on span "VALR" at bounding box center [565, 131] width 11 height 8
click at [560, 133] on input "number" at bounding box center [575, 136] width 42 height 9
paste input "[PERSON_NAME][EMAIL_ADDRESS][DOMAIN_NAME]"
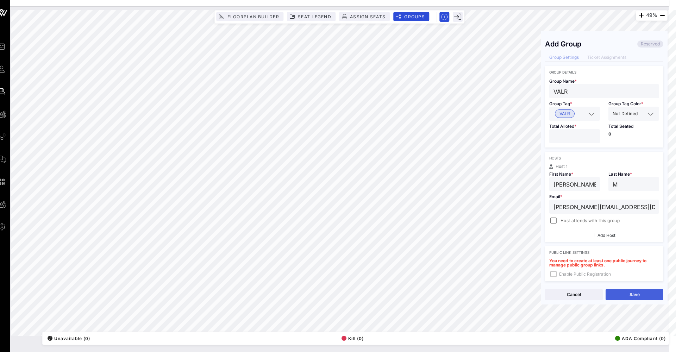
click at [637, 294] on button "Save" at bounding box center [635, 294] width 58 height 11
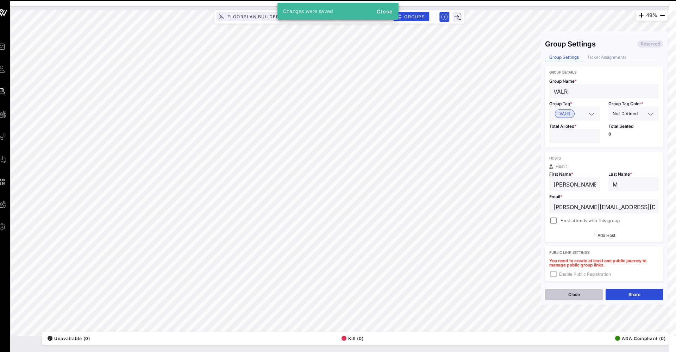
click at [581, 299] on button "Close" at bounding box center [574, 294] width 58 height 11
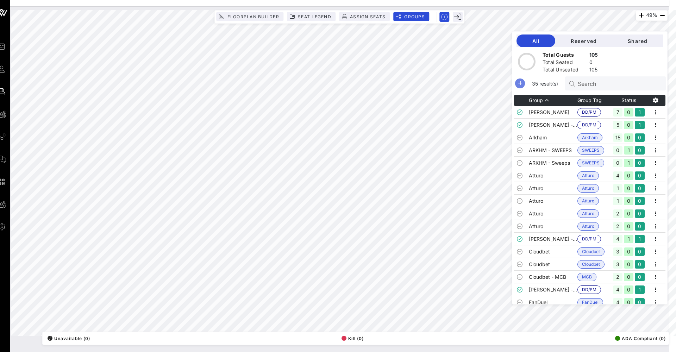
click at [518, 87] on icon "button" at bounding box center [520, 83] width 8 height 8
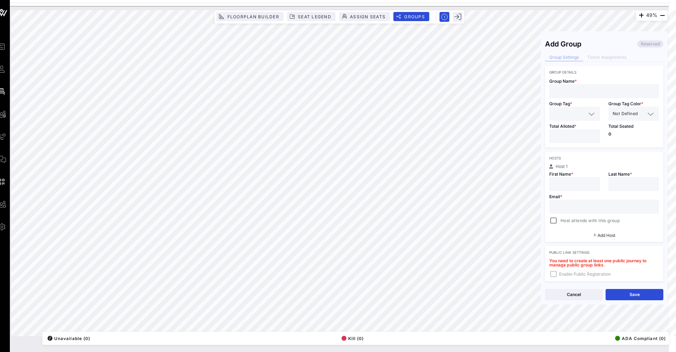
drag, startPoint x: 591, startPoint y: 305, endPoint x: 592, endPoint y: 301, distance: 4.3
click at [591, 305] on div "Add Group Reserved Group Settings Ticket Assignments Group Details Group Name *…" at bounding box center [604, 168] width 127 height 280
click at [592, 300] on button "Cancel" at bounding box center [574, 294] width 58 height 11
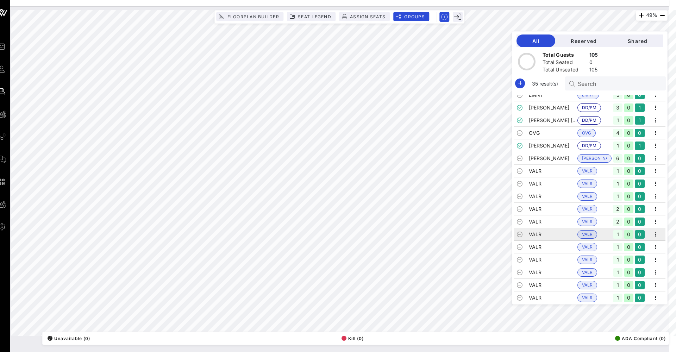
scroll to position [246, 0]
click at [598, 85] on input "text" at bounding box center [619, 83] width 82 height 9
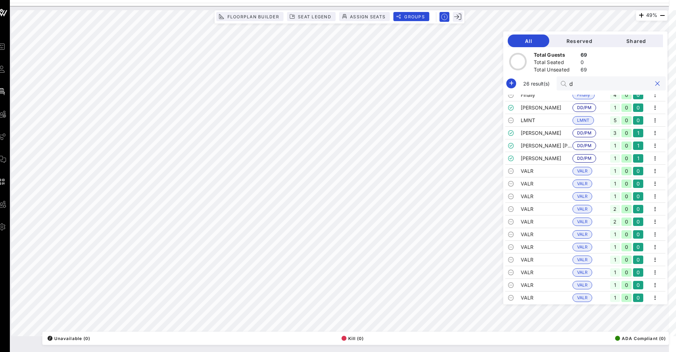
scroll to position [0, 0]
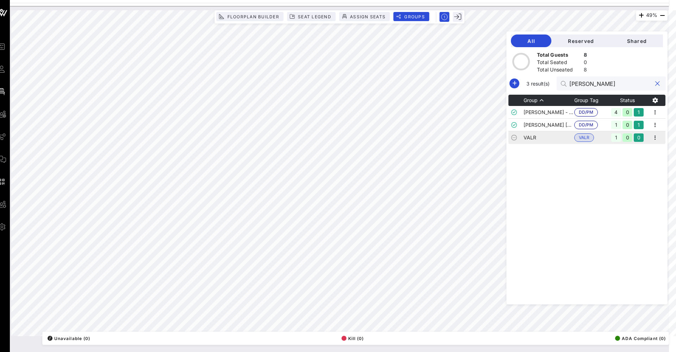
click at [545, 138] on td "VALR" at bounding box center [549, 137] width 51 height 13
click at [655, 137] on icon "button" at bounding box center [655, 138] width 8 height 8
click at [648, 149] on div "Edit" at bounding box center [654, 150] width 22 height 6
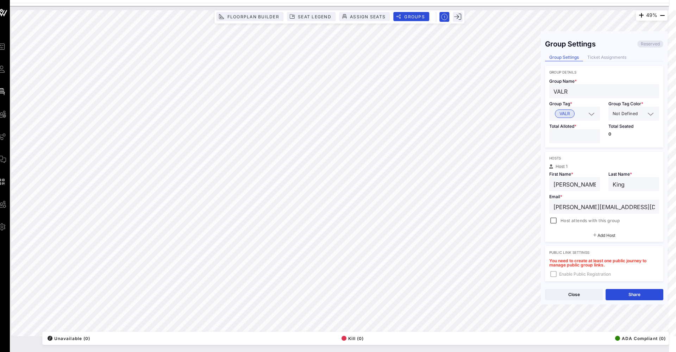
click at [577, 134] on input "*" at bounding box center [575, 136] width 42 height 9
click at [639, 300] on button "Save" at bounding box center [635, 294] width 58 height 11
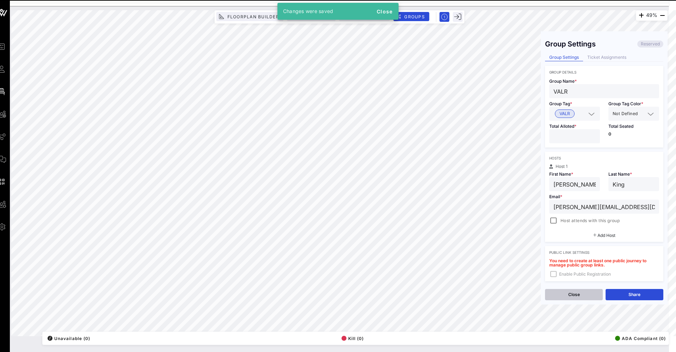
click at [580, 293] on button "Close" at bounding box center [574, 294] width 58 height 11
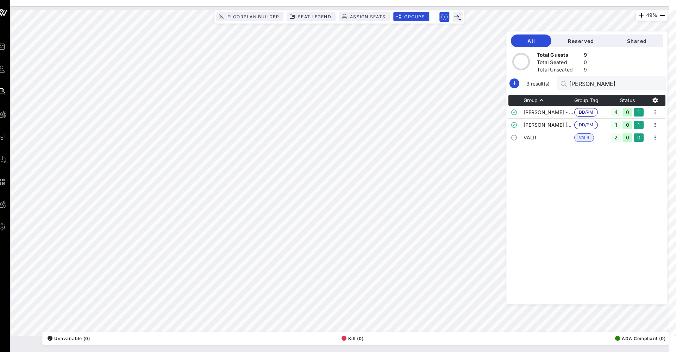
click at [621, 84] on input "[PERSON_NAME]" at bounding box center [611, 83] width 82 height 9
drag, startPoint x: 634, startPoint y: 285, endPoint x: 621, endPoint y: 84, distance: 200.9
click at [621, 84] on input "[PERSON_NAME]" at bounding box center [611, 83] width 82 height 9
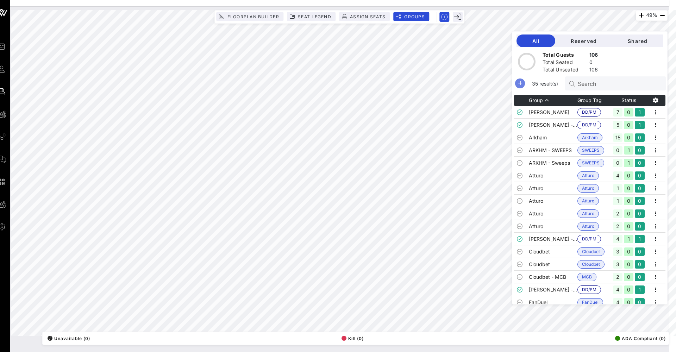
click at [520, 87] on icon "button" at bounding box center [520, 83] width 8 height 8
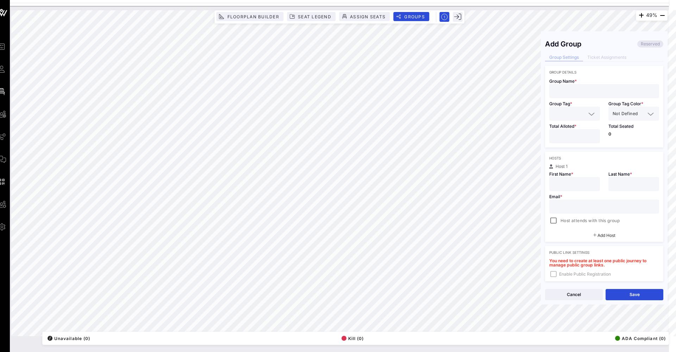
click at [565, 98] on div "Group Tag *" at bounding box center [574, 109] width 59 height 23
click at [556, 119] on div at bounding box center [575, 114] width 42 height 14
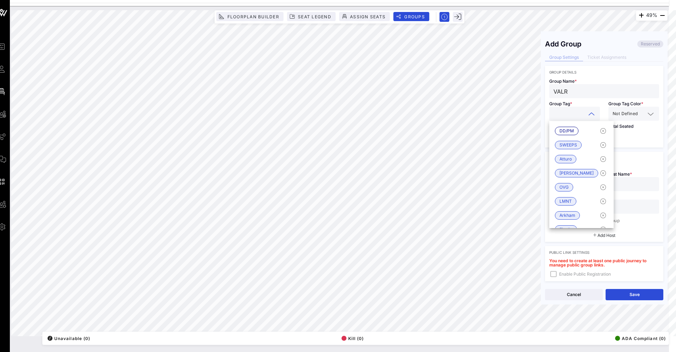
scroll to position [0, 7]
click at [638, 141] on div "Total Seated 0" at bounding box center [634, 134] width 59 height 27
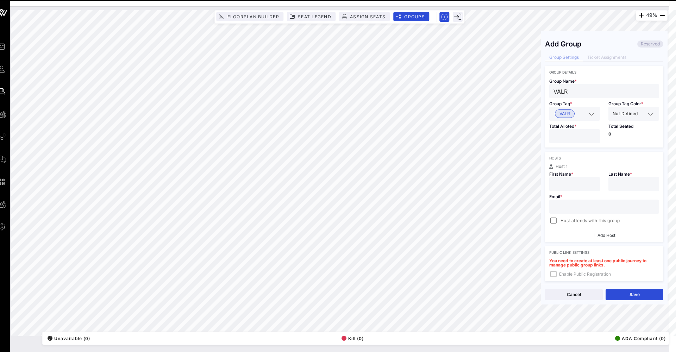
click at [573, 134] on input "number" at bounding box center [575, 136] width 42 height 9
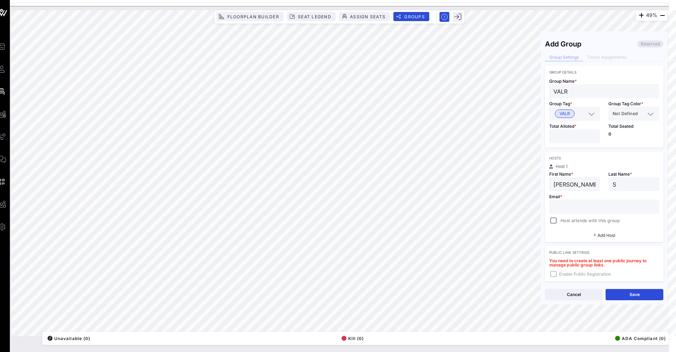
paste input "[EMAIL_ADDRESS][DOMAIN_NAME]"
click at [621, 301] on div "Cancel Save" at bounding box center [604, 295] width 127 height 20
click at [624, 297] on button "Save" at bounding box center [635, 294] width 58 height 11
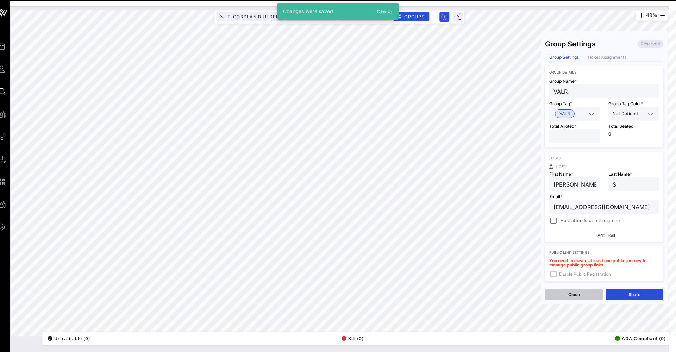
click at [585, 298] on button "Close" at bounding box center [574, 294] width 58 height 11
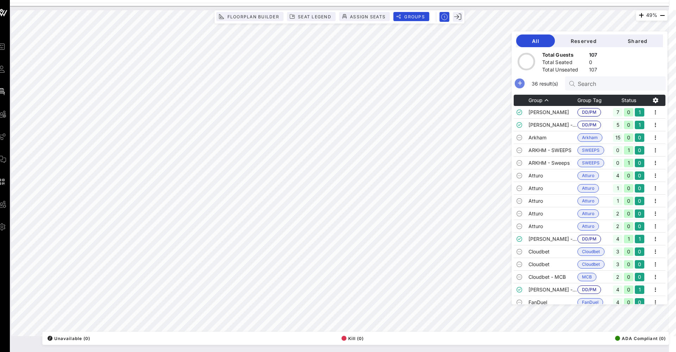
click at [522, 81] on icon "button" at bounding box center [520, 83] width 8 height 8
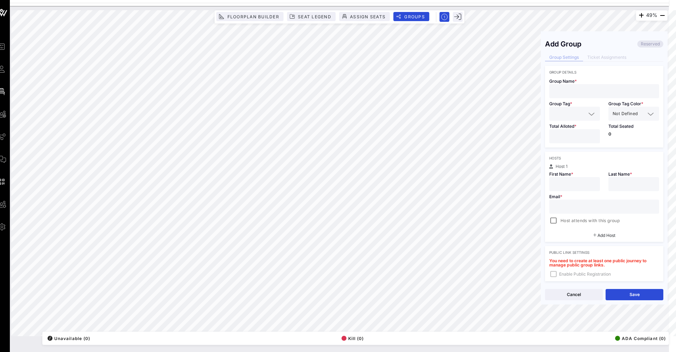
click at [563, 85] on div at bounding box center [604, 91] width 101 height 14
click at [570, 119] on div at bounding box center [575, 114] width 42 height 14
click at [567, 135] on div "VALR" at bounding box center [575, 131] width 51 height 14
click at [565, 136] on input "number" at bounding box center [575, 136] width 42 height 9
paste input "[EMAIL_ADDRESS][DOMAIN_NAME]"
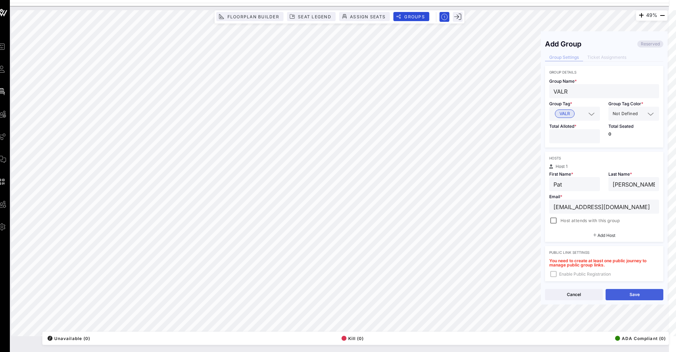
click at [642, 298] on button "Save" at bounding box center [635, 294] width 58 height 11
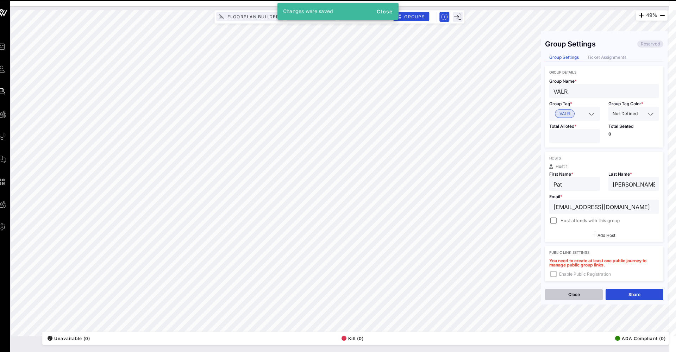
click at [578, 296] on button "Close" at bounding box center [574, 294] width 58 height 11
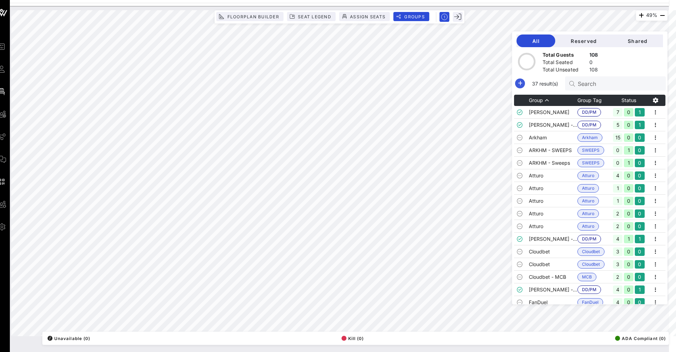
click at [520, 83] on icon "button" at bounding box center [520, 83] width 8 height 8
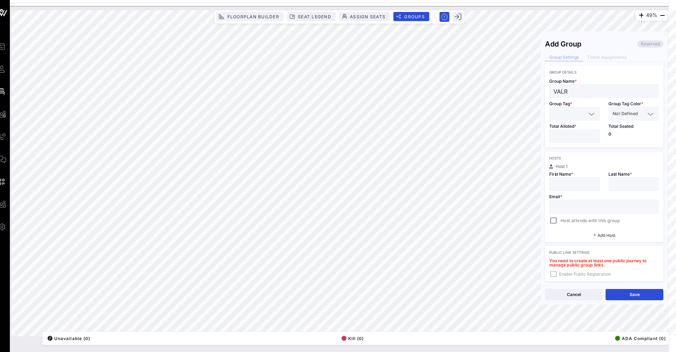
click at [564, 114] on input "text" at bounding box center [570, 113] width 32 height 9
drag, startPoint x: 562, startPoint y: 125, endPoint x: 563, endPoint y: 134, distance: 9.6
click at [562, 126] on div "VALR" at bounding box center [575, 131] width 51 height 14
click at [563, 134] on input "number" at bounding box center [575, 136] width 42 height 9
click at [609, 181] on div at bounding box center [634, 184] width 51 height 14
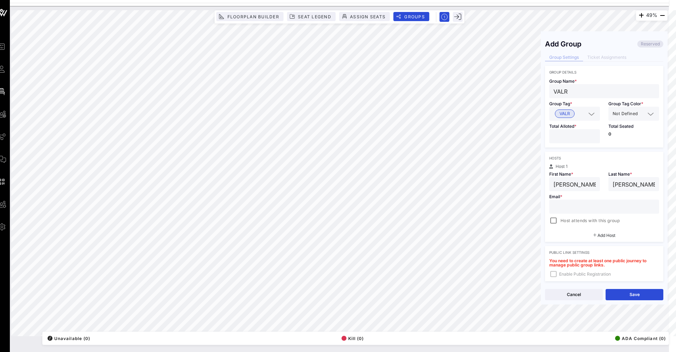
paste input "[PERSON_NAME]"
click at [624, 289] on div "Cancel Save" at bounding box center [604, 295] width 127 height 20
click at [622, 292] on button "Save" at bounding box center [635, 294] width 58 height 11
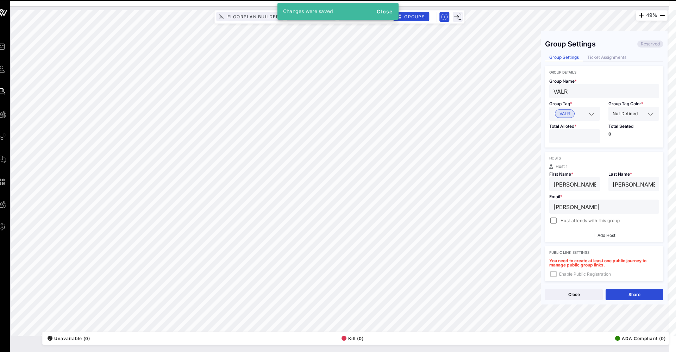
click at [574, 301] on div "Close Share" at bounding box center [604, 295] width 127 height 20
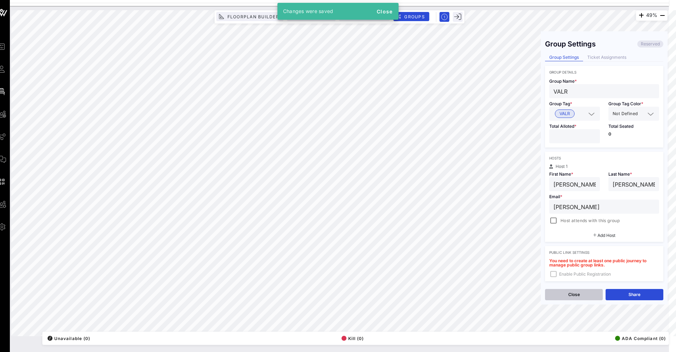
click at [577, 290] on button "Close" at bounding box center [574, 294] width 58 height 11
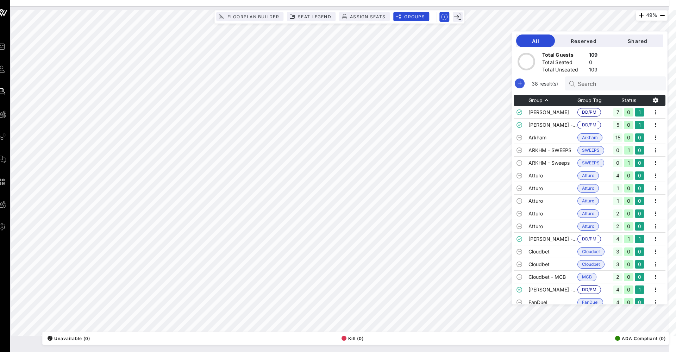
click at [521, 85] on icon "button" at bounding box center [520, 83] width 8 height 8
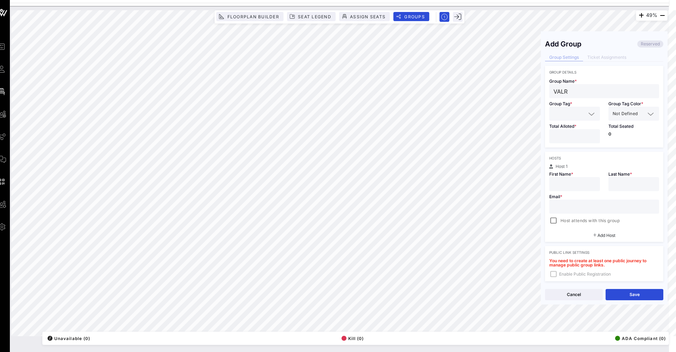
click at [573, 117] on input "text" at bounding box center [570, 113] width 32 height 9
click at [574, 134] on span "VALR" at bounding box center [565, 131] width 20 height 8
click at [564, 138] on input "number" at bounding box center [575, 136] width 42 height 9
paste input "[PERSON_NAME][EMAIL_ADDRESS][DOMAIN_NAME]"
click at [645, 295] on button "Save" at bounding box center [635, 294] width 58 height 11
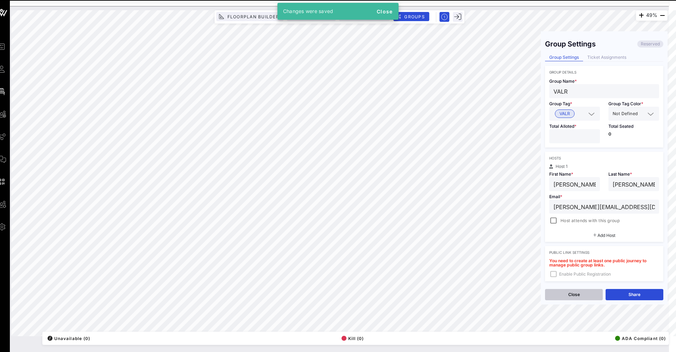
click at [587, 294] on button "Close" at bounding box center [574, 294] width 58 height 11
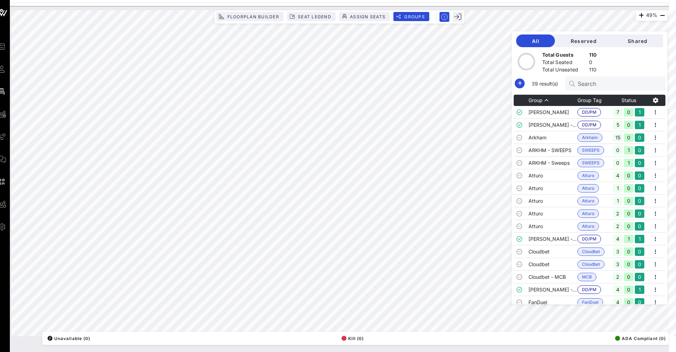
click at [524, 86] on div "39 result(s) Search" at bounding box center [590, 83] width 153 height 14
click at [522, 85] on icon "button" at bounding box center [520, 83] width 8 height 8
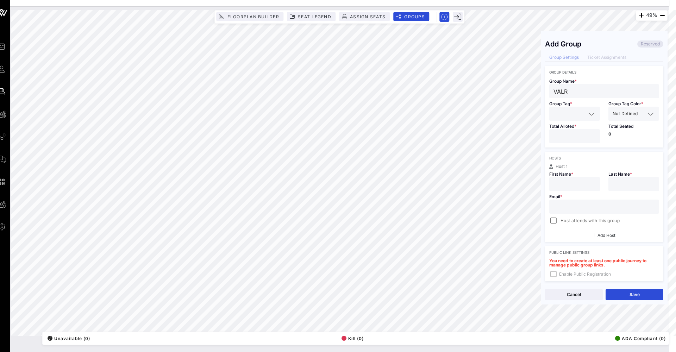
click at [567, 112] on input "text" at bounding box center [570, 113] width 32 height 9
click at [562, 128] on span "VALR" at bounding box center [565, 131] width 11 height 8
click at [561, 131] on div at bounding box center [575, 135] width 42 height 14
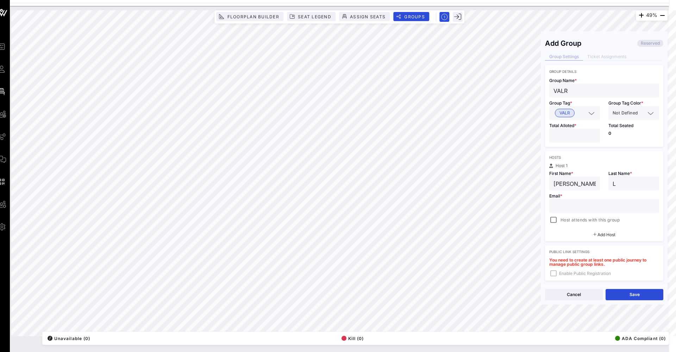
drag, startPoint x: 622, startPoint y: 209, endPoint x: 638, endPoint y: 240, distance: 35.1
paste input "[EMAIL_ADDRESS][DOMAIN_NAME]"
click at [637, 295] on button "Save" at bounding box center [635, 294] width 58 height 11
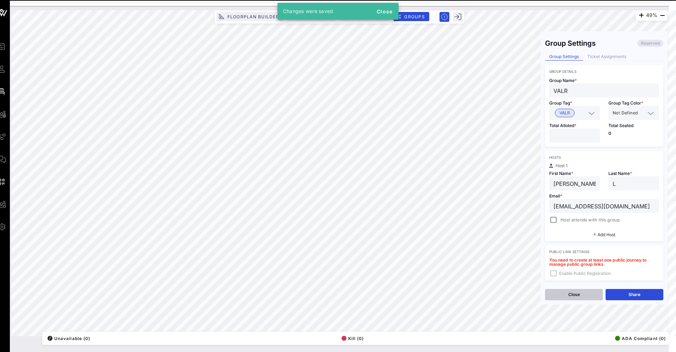
click at [585, 296] on button "Close" at bounding box center [574, 294] width 58 height 11
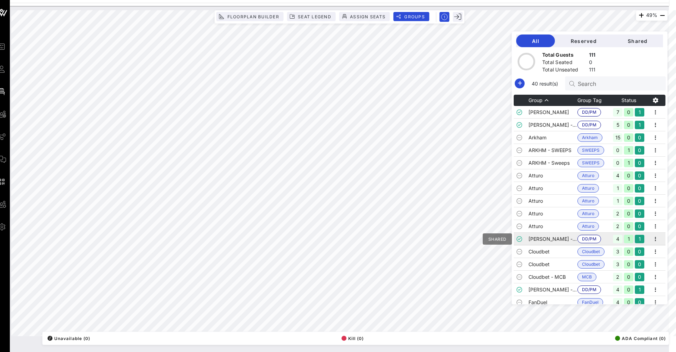
scroll to position [0, 0]
click at [517, 86] on div "40 result(s) Search" at bounding box center [590, 83] width 153 height 14
click at [517, 86] on icon "button" at bounding box center [520, 83] width 8 height 8
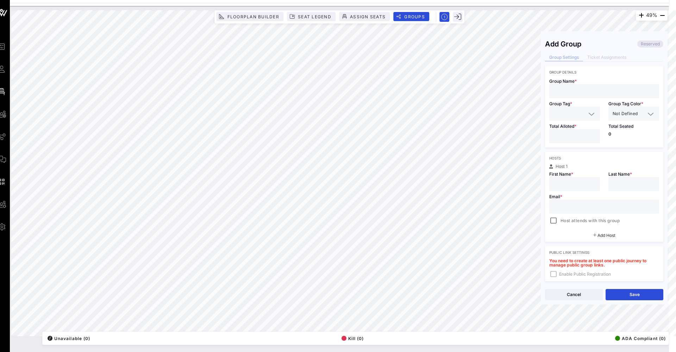
drag, startPoint x: 604, startPoint y: 96, endPoint x: 625, endPoint y: 103, distance: 22.7
click at [613, 98] on div "Group Name * Group Tag * Group Tag Color * Not Defined Total Alloted * Total Se…" at bounding box center [604, 110] width 118 height 73
click at [638, 98] on div "Group Tag Color * Not Defined" at bounding box center [634, 109] width 59 height 23
click at [570, 114] on input "text" at bounding box center [570, 113] width 32 height 9
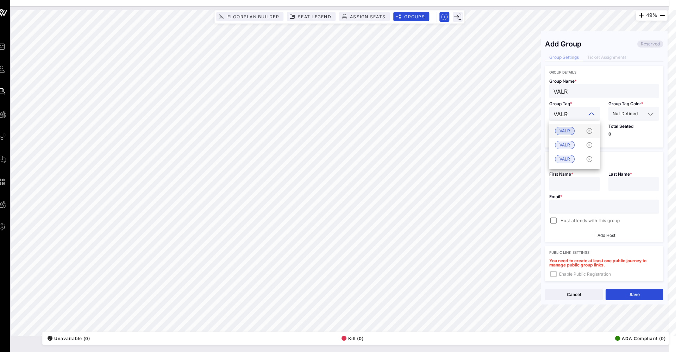
click at [570, 131] on span "VALR" at bounding box center [565, 131] width 11 height 8
click at [566, 134] on input "number" at bounding box center [575, 136] width 42 height 9
paste input "[PERSON_NAME][EMAIL_ADDRESS][DOMAIN_NAME]"
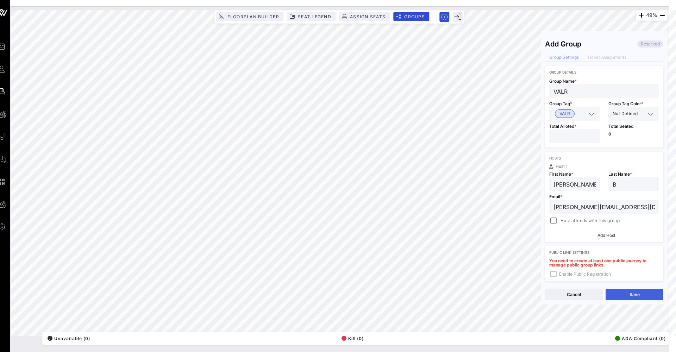
click at [643, 294] on button "Save" at bounding box center [635, 294] width 58 height 11
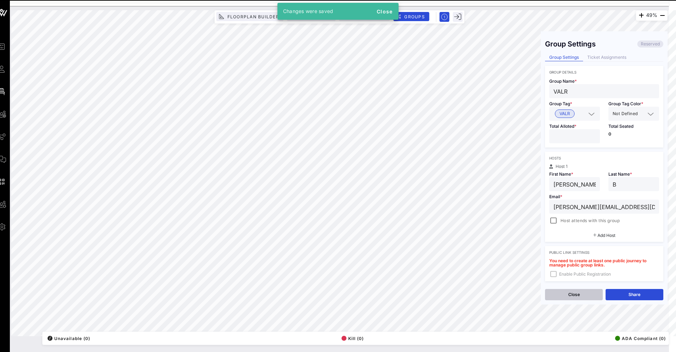
click at [584, 298] on button "Close" at bounding box center [574, 294] width 58 height 11
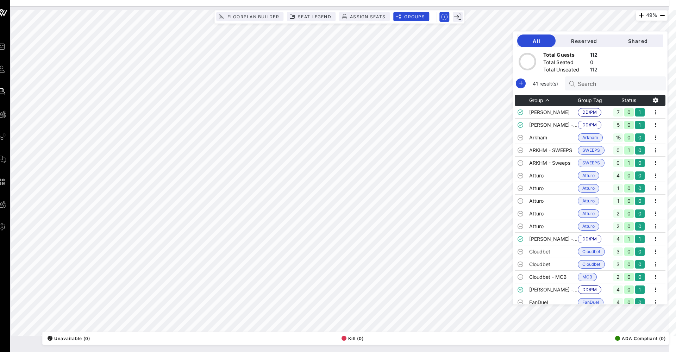
click at [528, 85] on div "41 result(s) Search" at bounding box center [590, 83] width 151 height 14
click at [518, 83] on icon "button" at bounding box center [521, 83] width 8 height 8
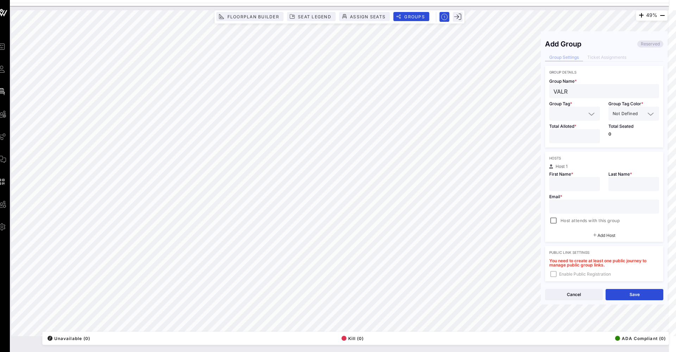
click at [550, 114] on div at bounding box center [575, 114] width 51 height 14
click at [566, 136] on div "VALR" at bounding box center [575, 131] width 51 height 14
click at [568, 139] on input "number" at bounding box center [575, 136] width 42 height 9
click at [617, 179] on div at bounding box center [634, 184] width 42 height 14
click at [640, 214] on div "Email * Host attends with this group" at bounding box center [604, 208] width 118 height 34
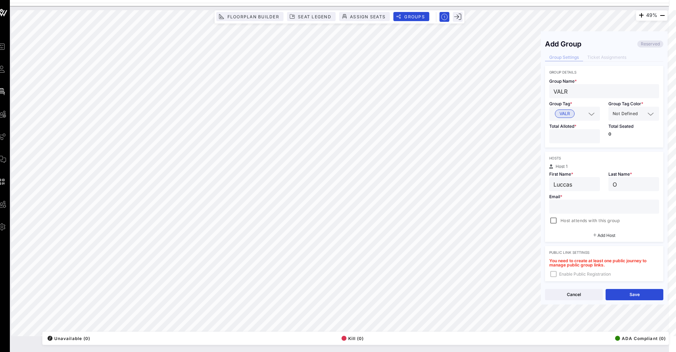
paste input "[EMAIL_ADDRESS][DOMAIN_NAME]"
click at [637, 293] on button "Save" at bounding box center [635, 294] width 58 height 11
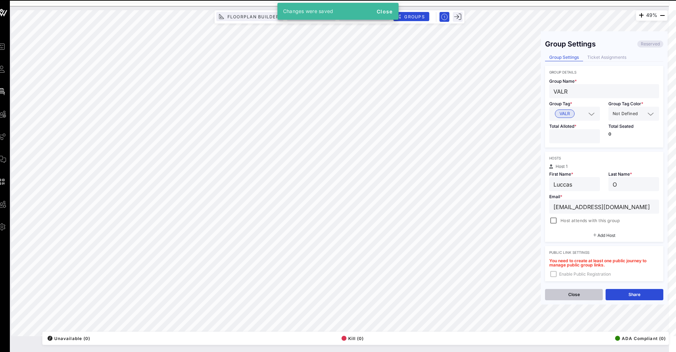
click at [589, 294] on button "Close" at bounding box center [574, 294] width 58 height 11
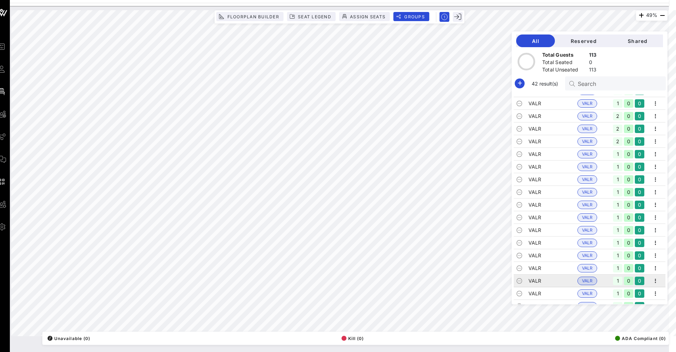
scroll to position [325, 0]
click at [517, 87] on icon "button" at bounding box center [520, 83] width 8 height 8
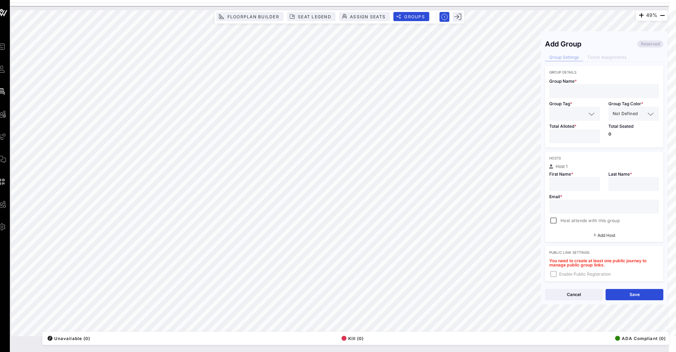
click at [570, 96] on div at bounding box center [604, 91] width 101 height 14
click at [565, 104] on div at bounding box center [575, 111] width 42 height 14
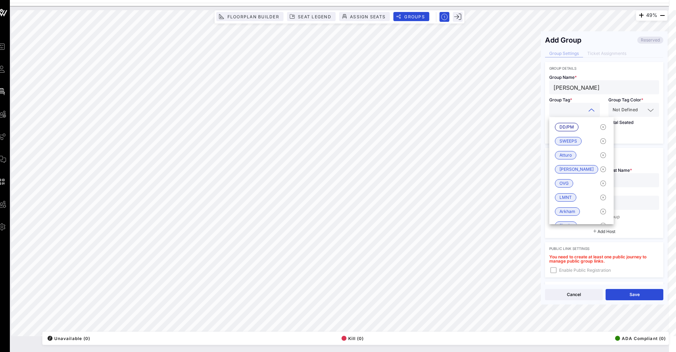
click at [568, 89] on input "[PERSON_NAME]" at bounding box center [604, 87] width 101 height 9
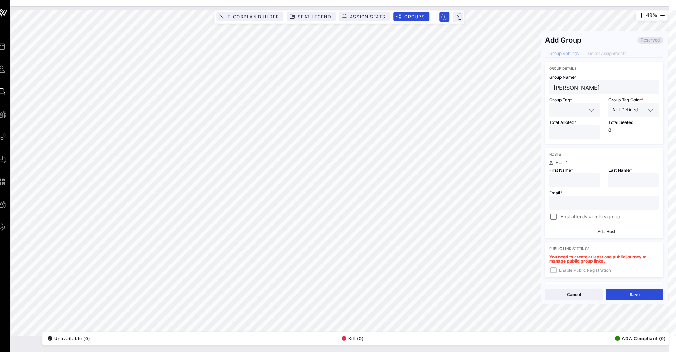
click at [568, 89] on input "[PERSON_NAME]" at bounding box center [604, 87] width 101 height 9
click at [565, 107] on input "text" at bounding box center [570, 109] width 32 height 9
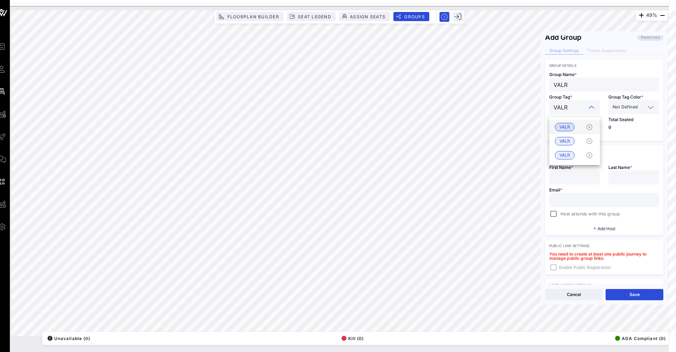
click at [563, 125] on span "VALR" at bounding box center [565, 127] width 11 height 8
click at [567, 131] on input "number" at bounding box center [575, 129] width 42 height 9
click at [634, 208] on div at bounding box center [604, 202] width 101 height 14
paste input "[EMAIL_ADDRESS][DOMAIN_NAME]"
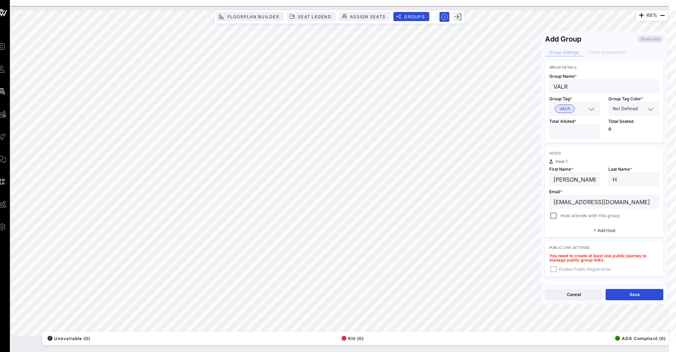
click at [576, 135] on input "number" at bounding box center [575, 131] width 42 height 9
click at [641, 295] on button "Save" at bounding box center [635, 294] width 58 height 11
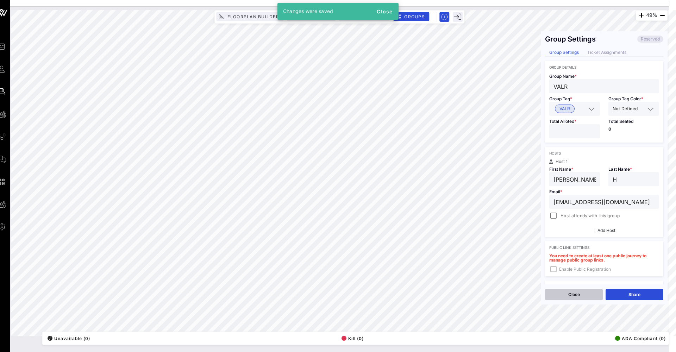
click at [580, 292] on button "Close" at bounding box center [574, 294] width 58 height 11
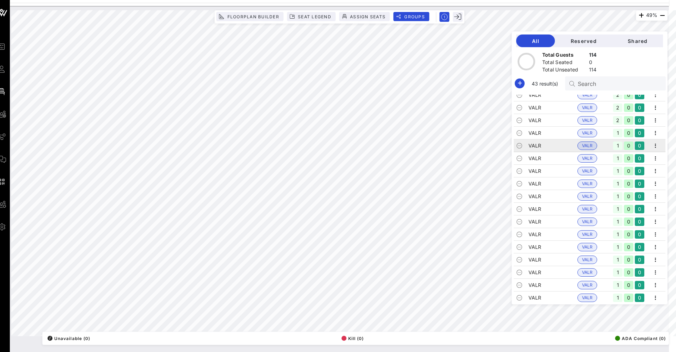
scroll to position [347, 0]
click at [517, 83] on icon "button" at bounding box center [520, 83] width 8 height 8
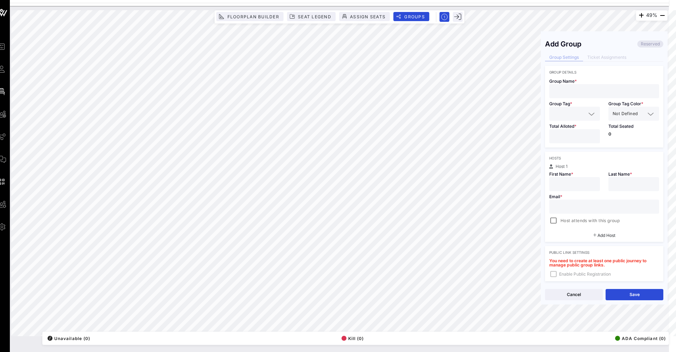
click at [565, 86] on div at bounding box center [604, 91] width 101 height 14
click at [575, 91] on input "[PERSON_NAME]" at bounding box center [604, 91] width 101 height 9
click at [573, 113] on input "text" at bounding box center [570, 113] width 32 height 9
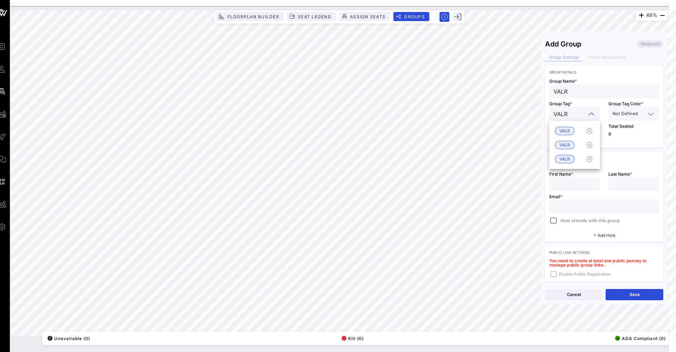
click at [618, 129] on div "Total Seated 0" at bounding box center [634, 134] width 59 height 27
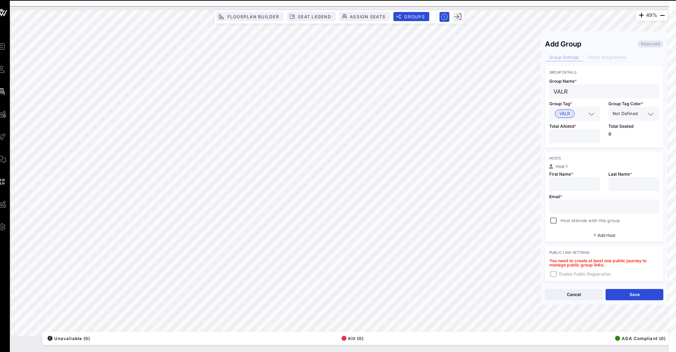
click at [575, 138] on input "number" at bounding box center [575, 136] width 42 height 9
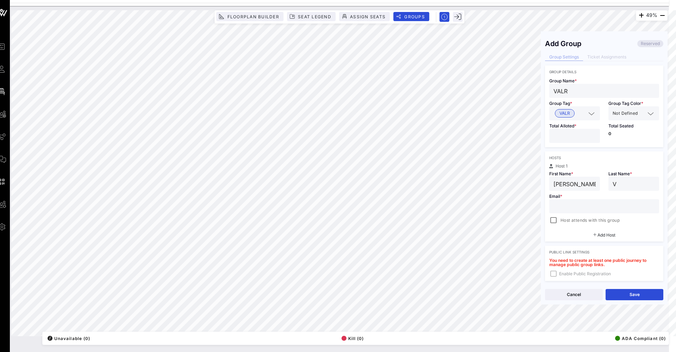
scroll to position [0, 7]
paste input "[EMAIL_ADDRESS][DOMAIN_NAME]"
click at [631, 225] on div "Hosts Host 1 First Name * [PERSON_NAME] Last Name * V Email * [EMAIL_ADDRESS][D…" at bounding box center [604, 196] width 118 height 90
click at [626, 295] on button "Save" at bounding box center [635, 294] width 58 height 11
click at [587, 297] on button "Close" at bounding box center [574, 294] width 58 height 11
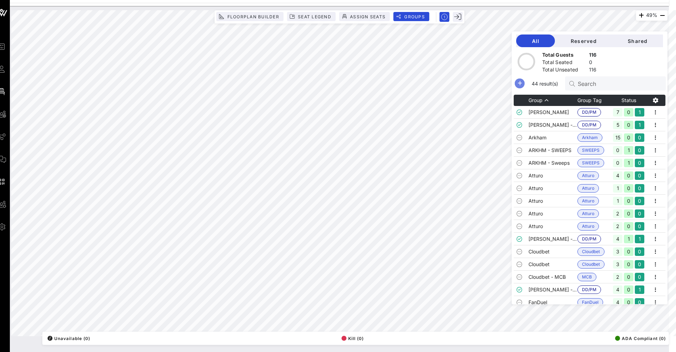
click at [521, 85] on icon "button" at bounding box center [520, 83] width 8 height 8
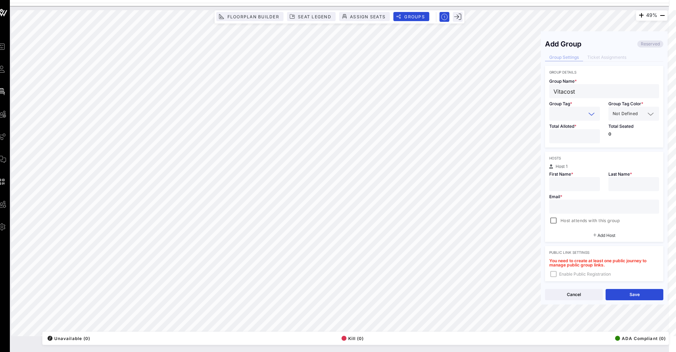
click at [555, 112] on input "text" at bounding box center [570, 113] width 32 height 9
click at [587, 154] on div "Hosts Host 1 First Name * Last Name * Email * Host attends with this group Add …" at bounding box center [604, 197] width 118 height 90
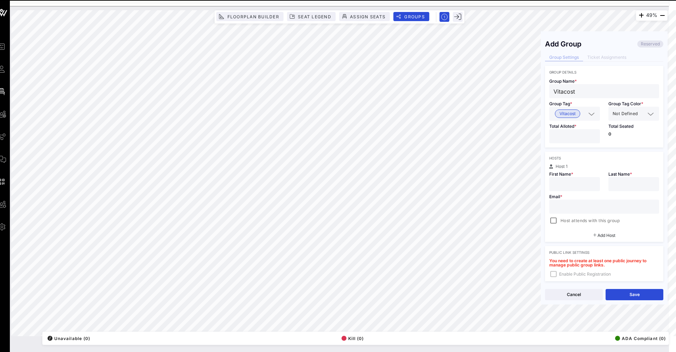
click at [573, 138] on input "number" at bounding box center [575, 136] width 42 height 9
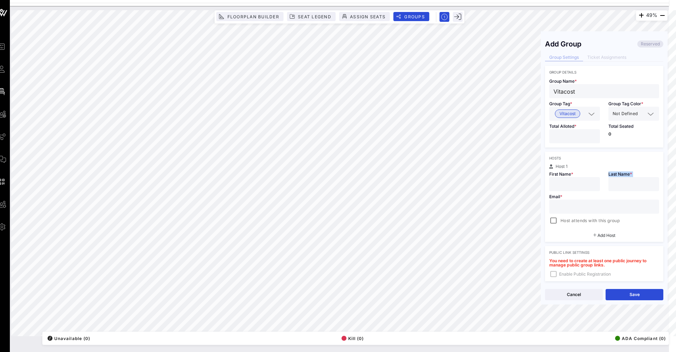
click at [566, 191] on div "Host 1 First Name * Last Name * Email * Host attends with this group" at bounding box center [604, 195] width 118 height 61
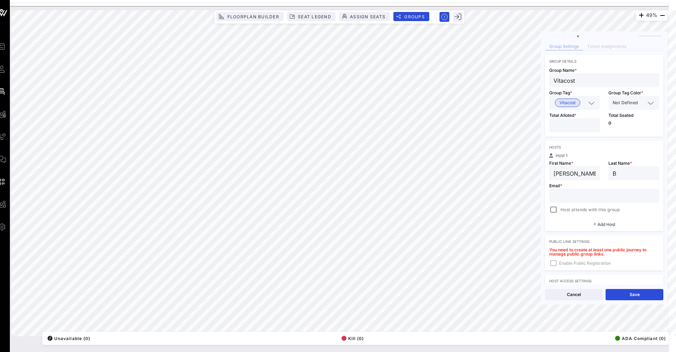
scroll to position [16, 0]
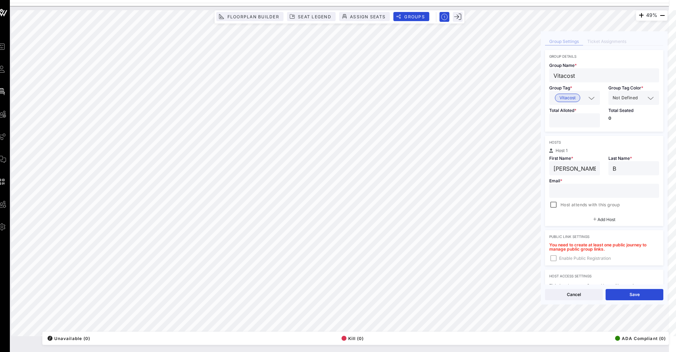
click at [602, 196] on div at bounding box center [604, 191] width 101 height 14
paste input "[PERSON_NAME][EMAIL_ADDRESS][PERSON_NAME][DOMAIN_NAME]"
click at [634, 298] on button "Save" at bounding box center [635, 294] width 58 height 11
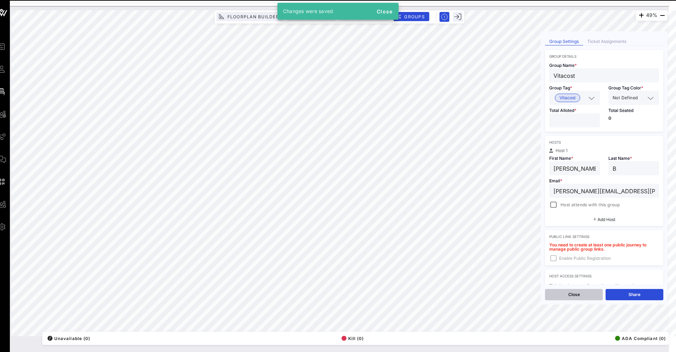
click at [582, 293] on button "Close" at bounding box center [574, 294] width 58 height 11
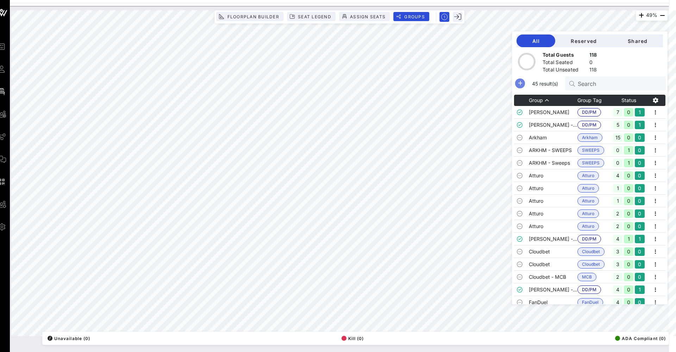
click at [517, 82] on icon "button" at bounding box center [520, 83] width 8 height 8
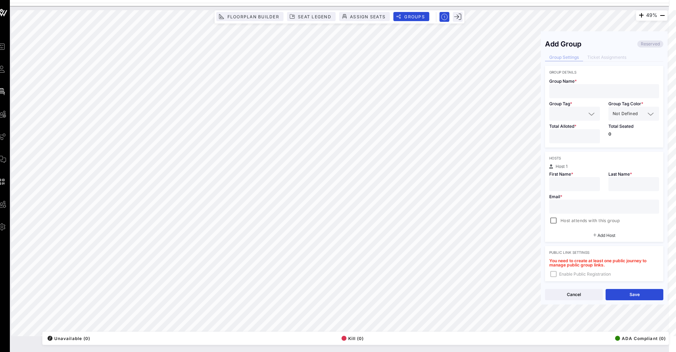
click at [615, 96] on div at bounding box center [604, 91] width 101 height 14
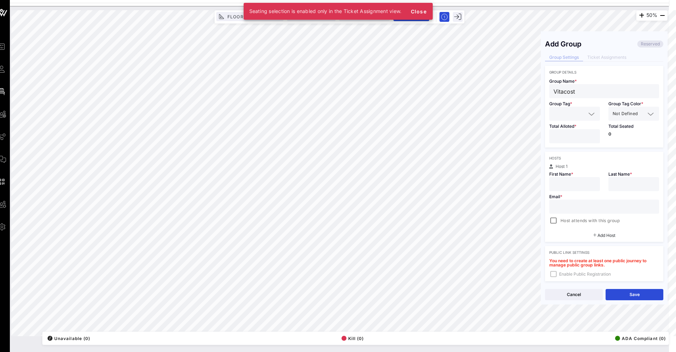
click at [565, 111] on input "text" at bounding box center [570, 113] width 32 height 9
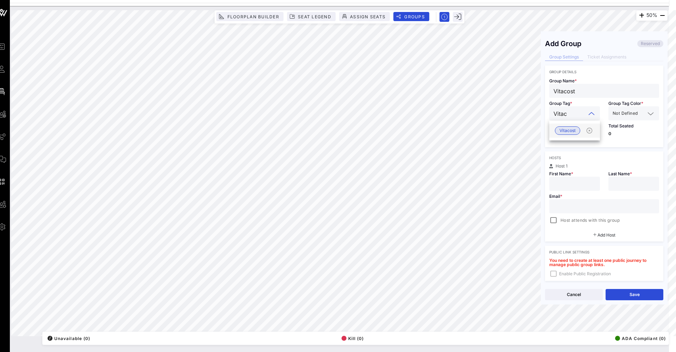
click at [559, 125] on div "Vitacost" at bounding box center [575, 131] width 51 height 14
click at [564, 132] on input "number" at bounding box center [575, 135] width 42 height 9
click at [612, 182] on div at bounding box center [634, 184] width 51 height 14
click at [621, 184] on input "Guy" at bounding box center [634, 183] width 42 height 9
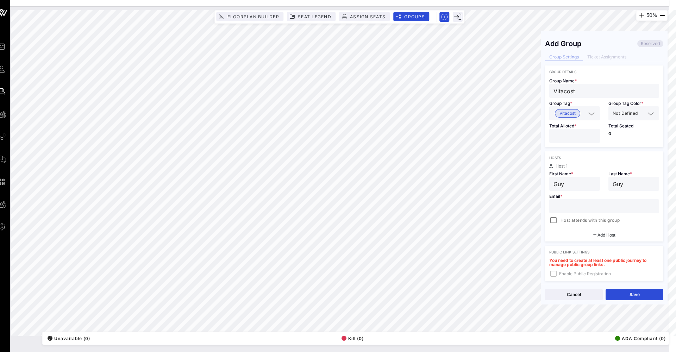
click at [620, 184] on input "Guy" at bounding box center [634, 183] width 42 height 9
paste input "[EMAIL_ADDRESS][PERSON_NAME][DOMAIN_NAME]"
click at [630, 294] on button "Save" at bounding box center [635, 294] width 58 height 11
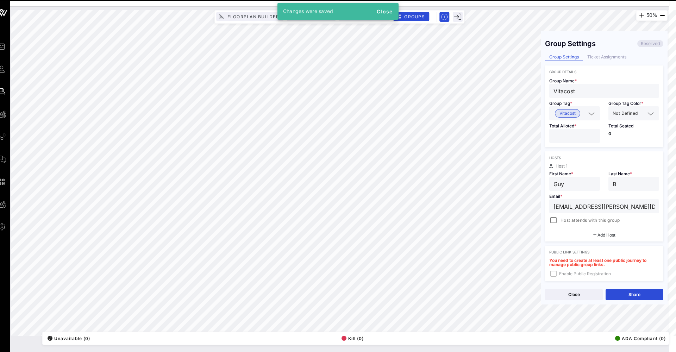
click at [567, 297] on button "Close" at bounding box center [574, 294] width 58 height 11
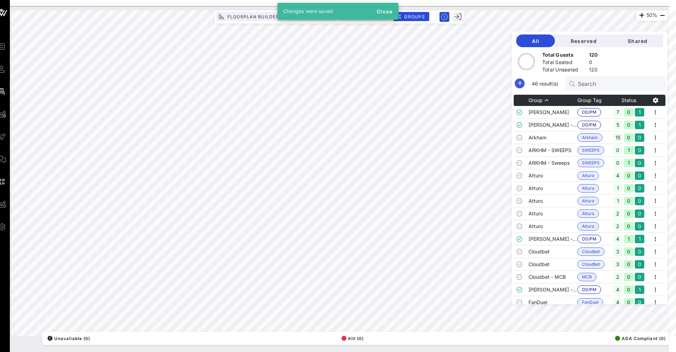
click at [523, 83] on icon "button" at bounding box center [520, 83] width 8 height 8
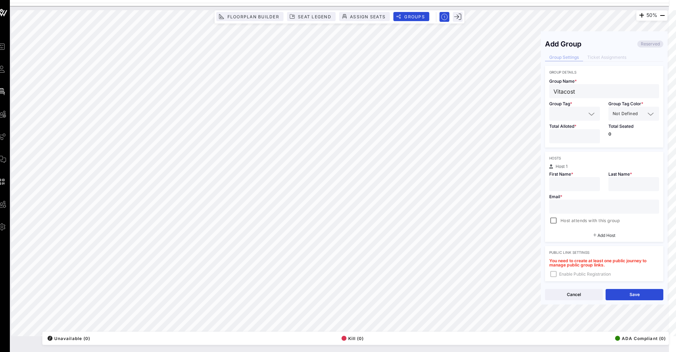
click at [566, 117] on input "text" at bounding box center [570, 113] width 32 height 9
click at [573, 127] on span "Vitacost" at bounding box center [568, 131] width 16 height 8
click at [569, 139] on input "number" at bounding box center [575, 136] width 42 height 9
paste input "[EMAIL_ADDRESS][PERSON_NAME][DOMAIN_NAME]"
click at [585, 210] on input "[EMAIL_ADDRESS][PERSON_NAME][DOMAIN_NAME]" at bounding box center [604, 206] width 101 height 9
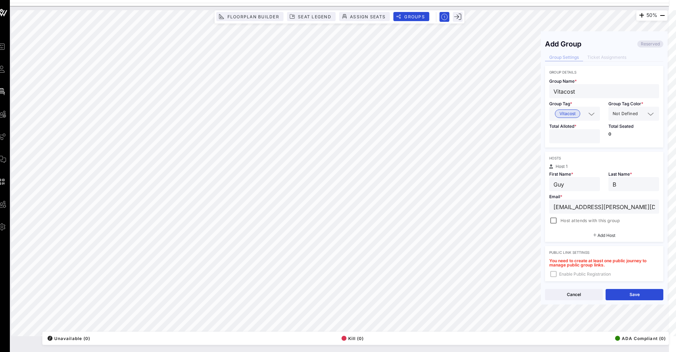
click at [585, 210] on input "[EMAIL_ADDRESS][PERSON_NAME][DOMAIN_NAME]" at bounding box center [604, 206] width 101 height 9
paste input "[PERSON_NAME][EMAIL_ADDRESS][PERSON_NAME][DOMAIN_NAME]"
click at [579, 191] on div "Guy" at bounding box center [575, 184] width 42 height 14
click at [579, 190] on div "Guy" at bounding box center [575, 184] width 42 height 14
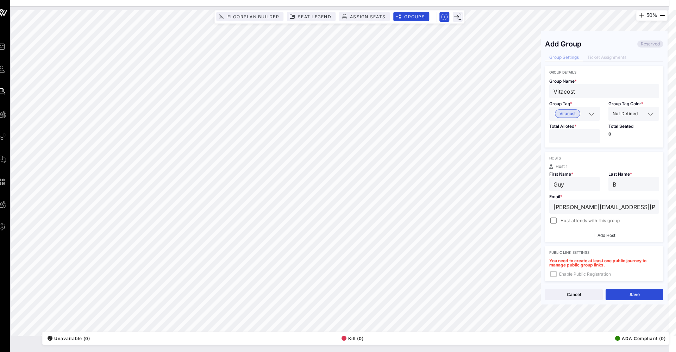
click at [579, 190] on div "Guy" at bounding box center [575, 184] width 42 height 14
click at [580, 188] on input "Guy" at bounding box center [575, 184] width 42 height 9
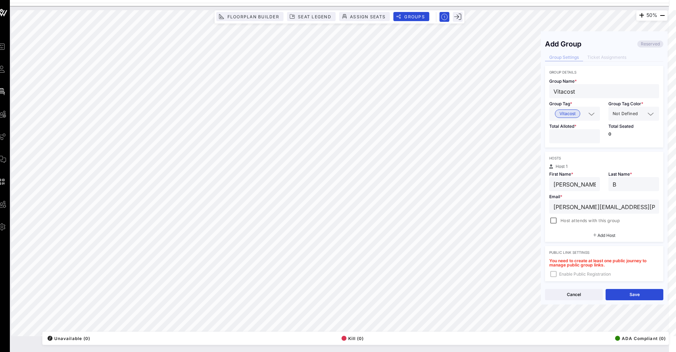
click at [622, 182] on input "B" at bounding box center [634, 184] width 42 height 9
click at [621, 292] on button "Save" at bounding box center [635, 294] width 58 height 11
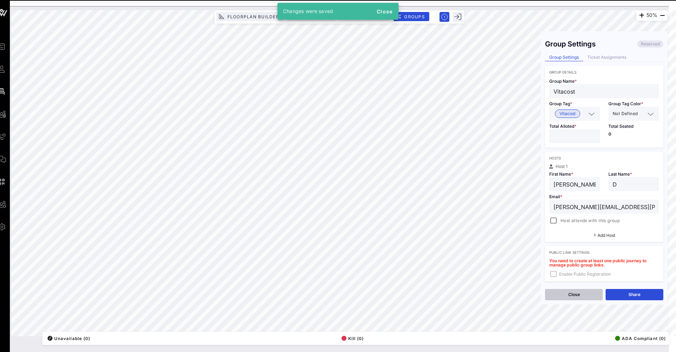
click at [594, 294] on button "Close" at bounding box center [574, 294] width 58 height 11
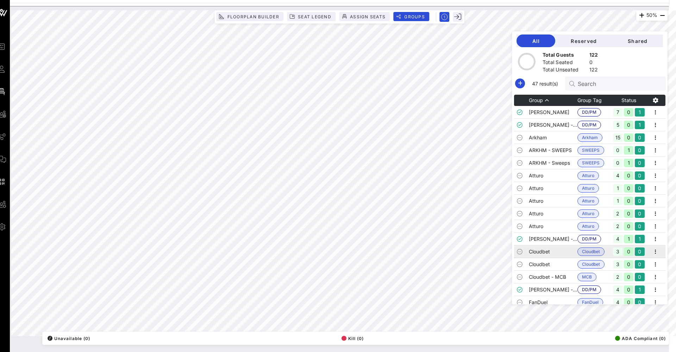
scroll to position [0, 7]
